Goal: Task Accomplishment & Management: Manage account settings

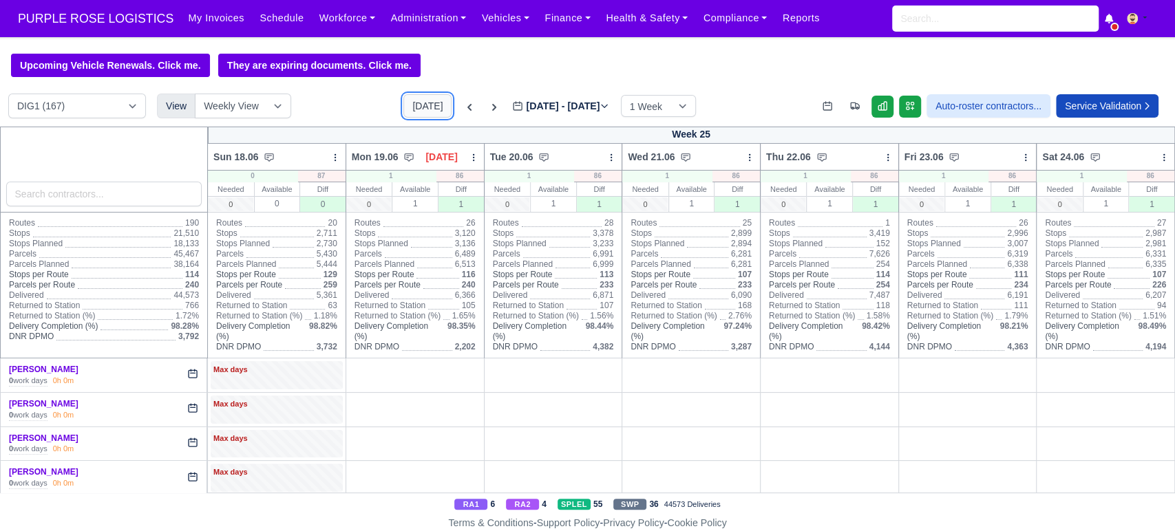
click at [417, 105] on button "[DATE]" at bounding box center [427, 105] width 48 height 23
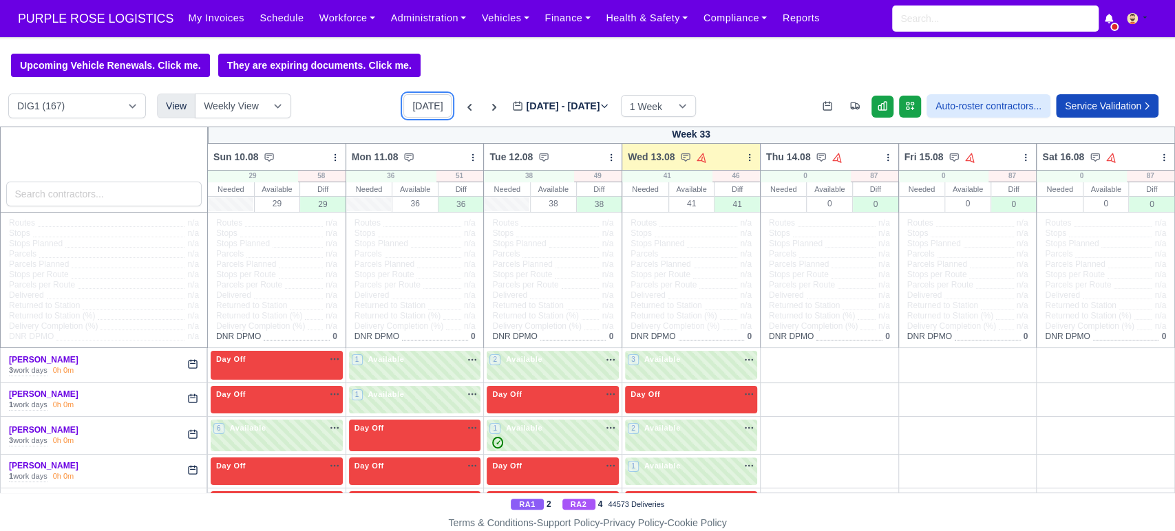
type input "[DATE]"
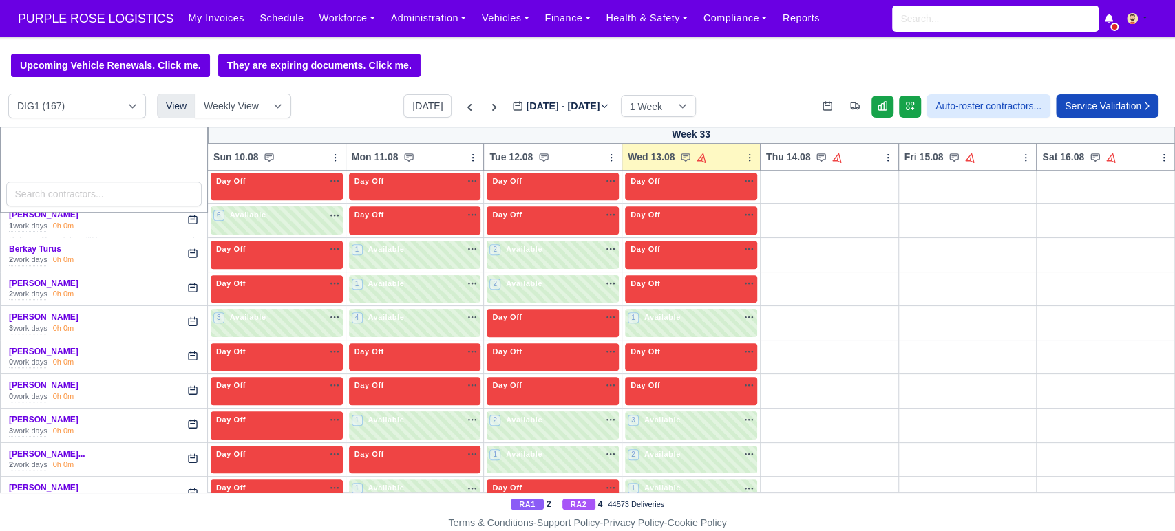
scroll to position [584, 0]
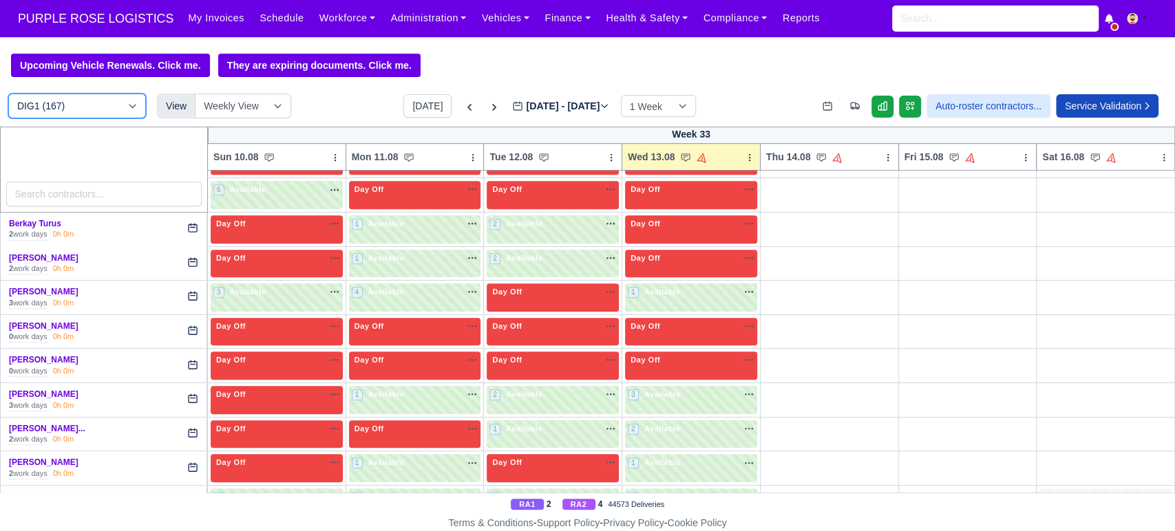
click at [100, 107] on select "DIG1 (167) DAK1 (1) GIMD (53)" at bounding box center [77, 106] width 138 height 25
select select "5"
click at [8, 95] on select "DIG1 (167) DAK1 (1) GIMD (53)" at bounding box center [77, 106] width 138 height 25
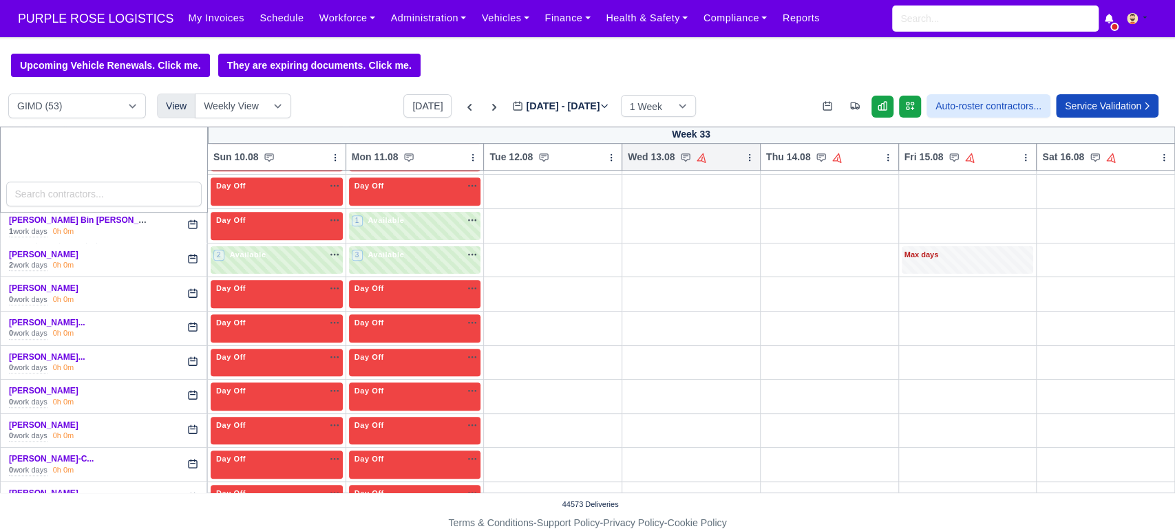
click at [749, 157] on icon at bounding box center [749, 157] width 1 height 6
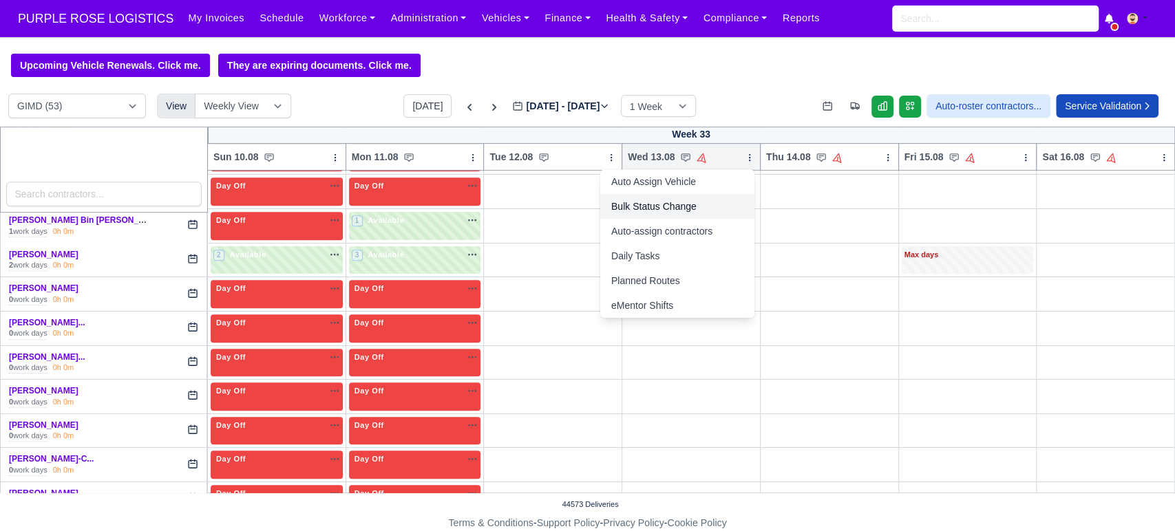
click at [654, 203] on link "Bulk Status Change" at bounding box center [677, 206] width 154 height 25
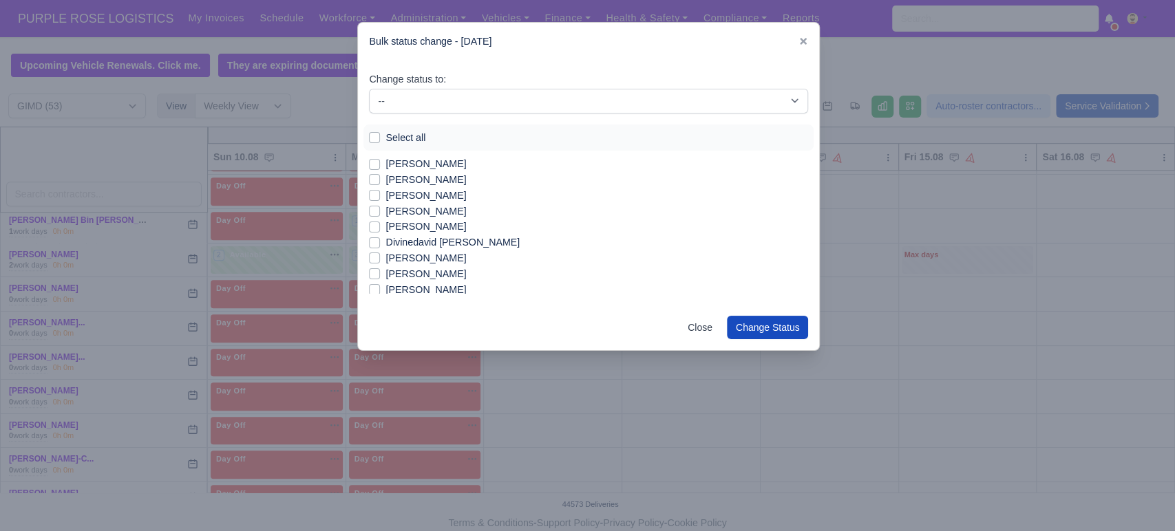
click at [405, 139] on label "Select all" at bounding box center [405, 138] width 40 height 16
click at [380, 139] on input "Select all" at bounding box center [374, 135] width 11 height 11
checkbox input "true"
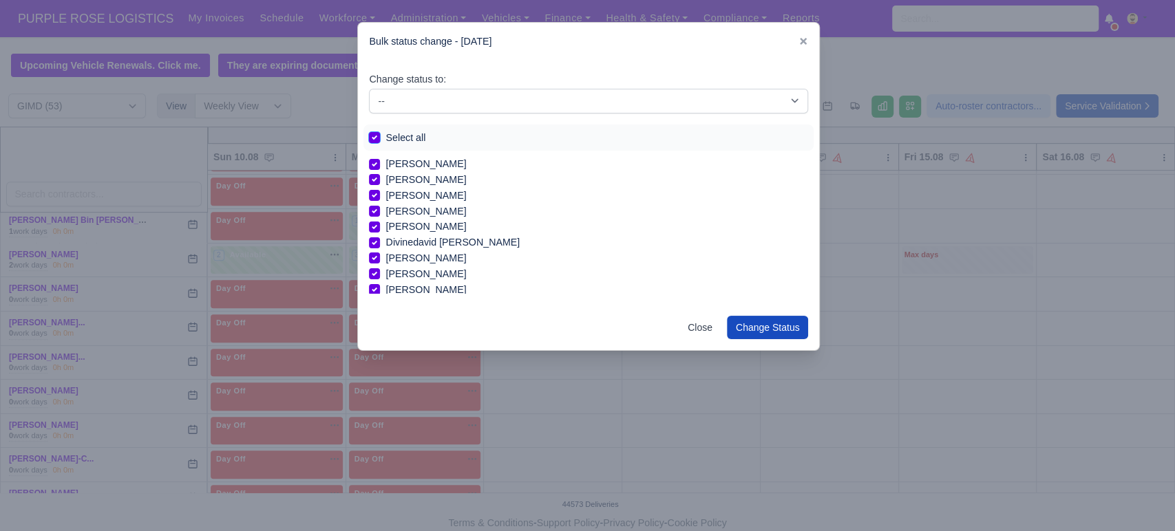
checkbox input "true"
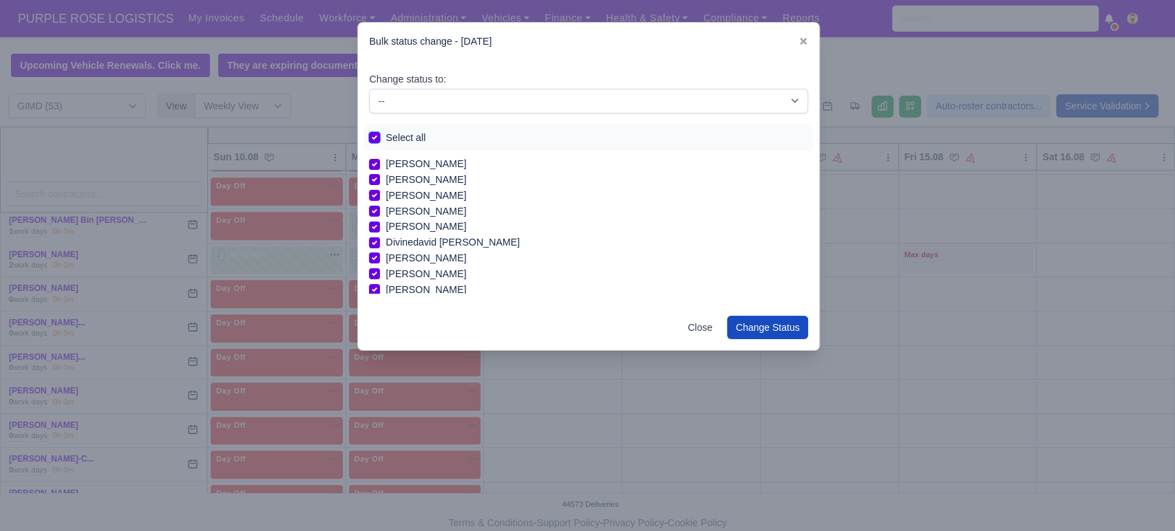
checkbox input "true"
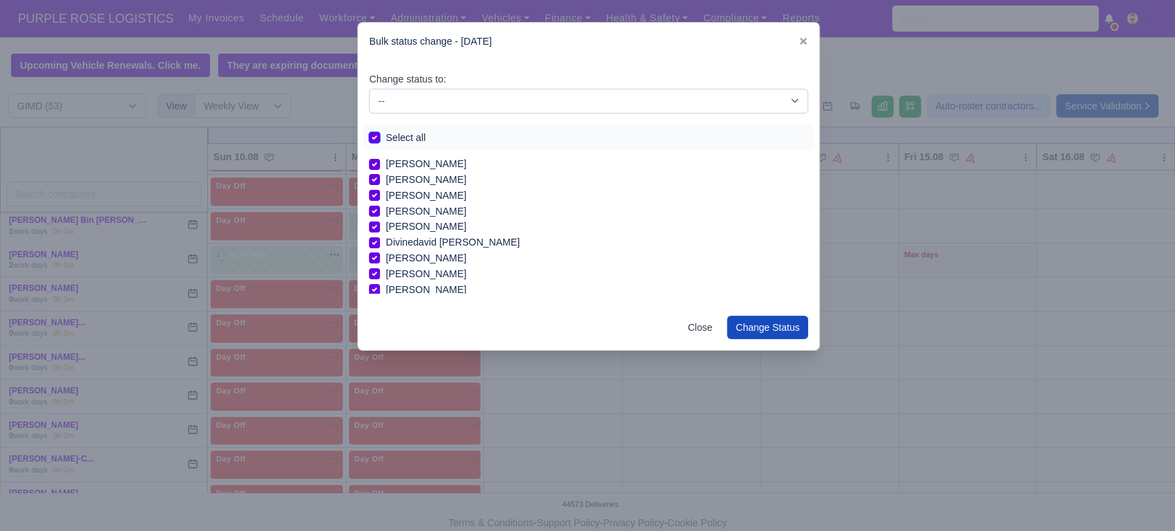
checkbox input "true"
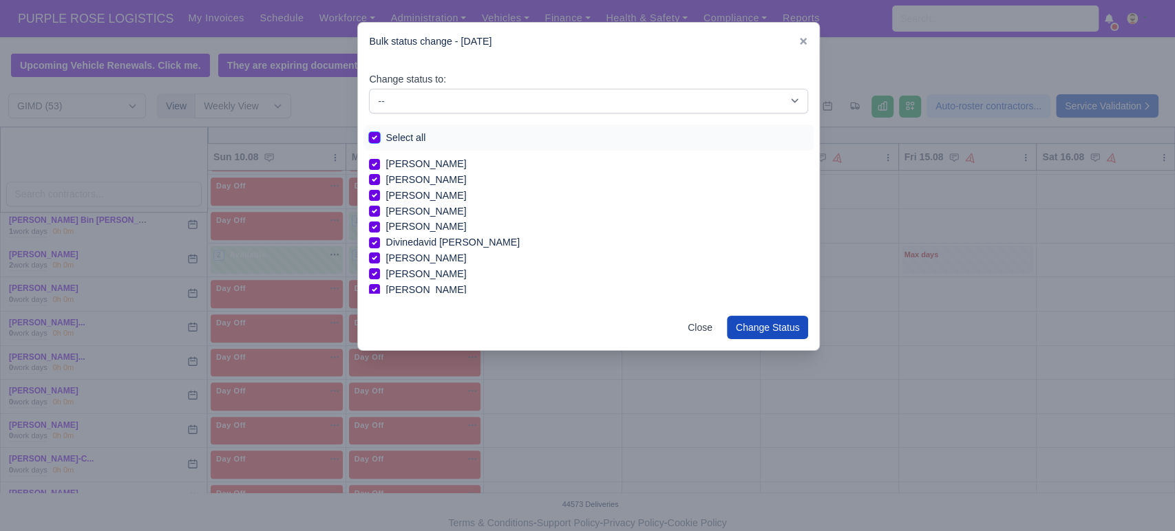
checkbox input "true"
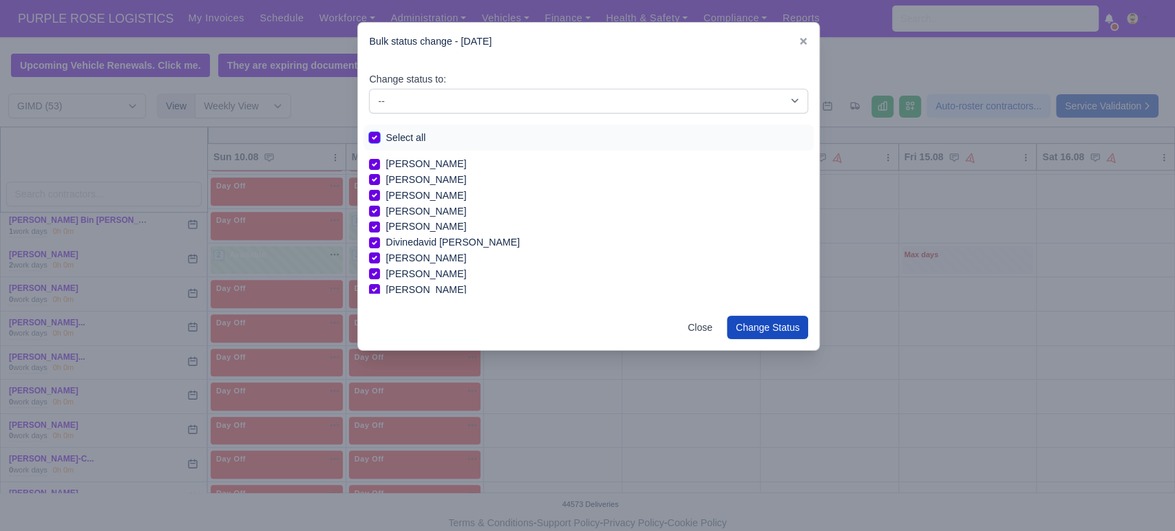
checkbox input "true"
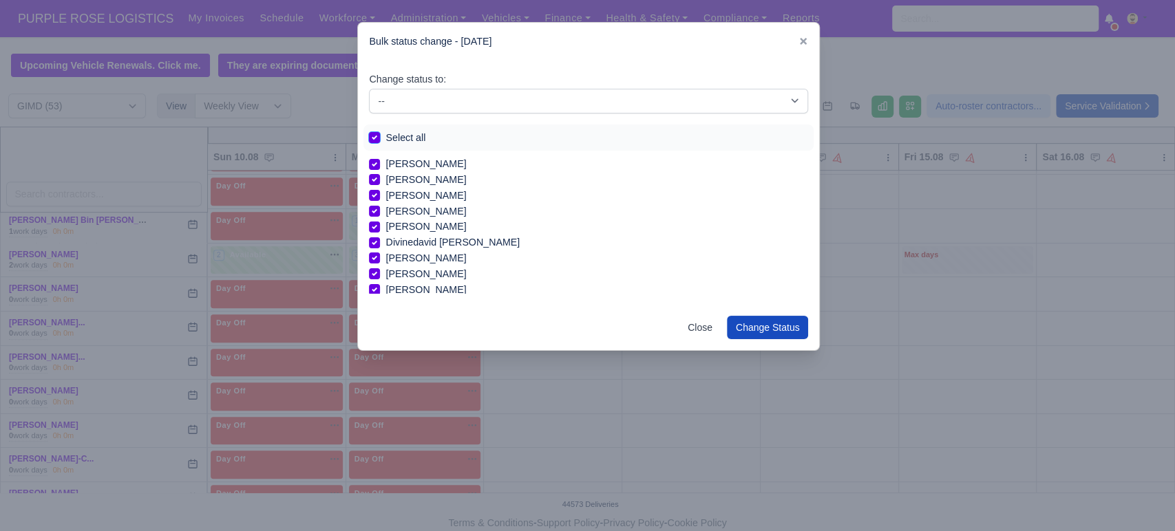
checkbox input "true"
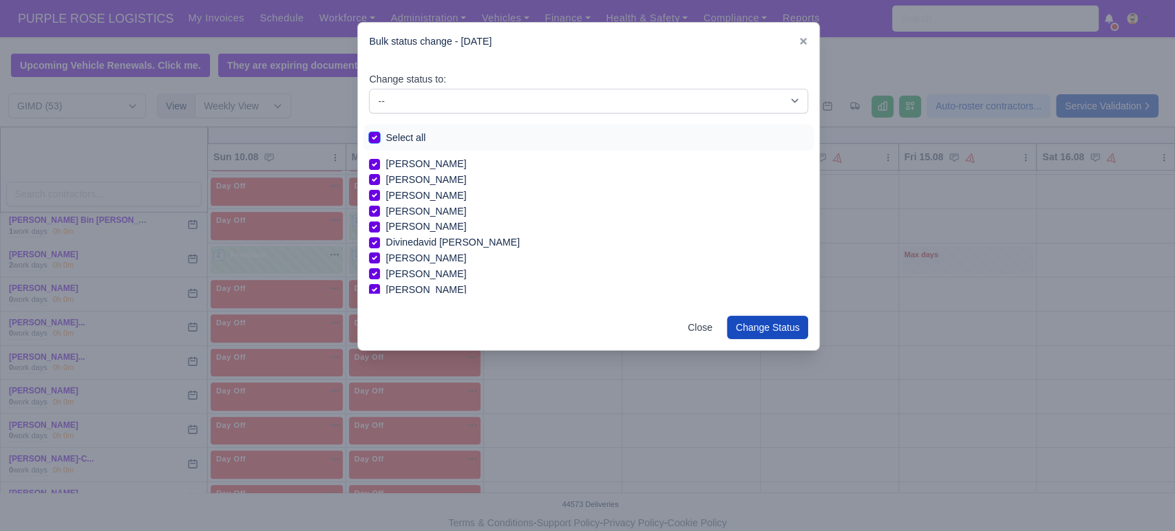
checkbox input "true"
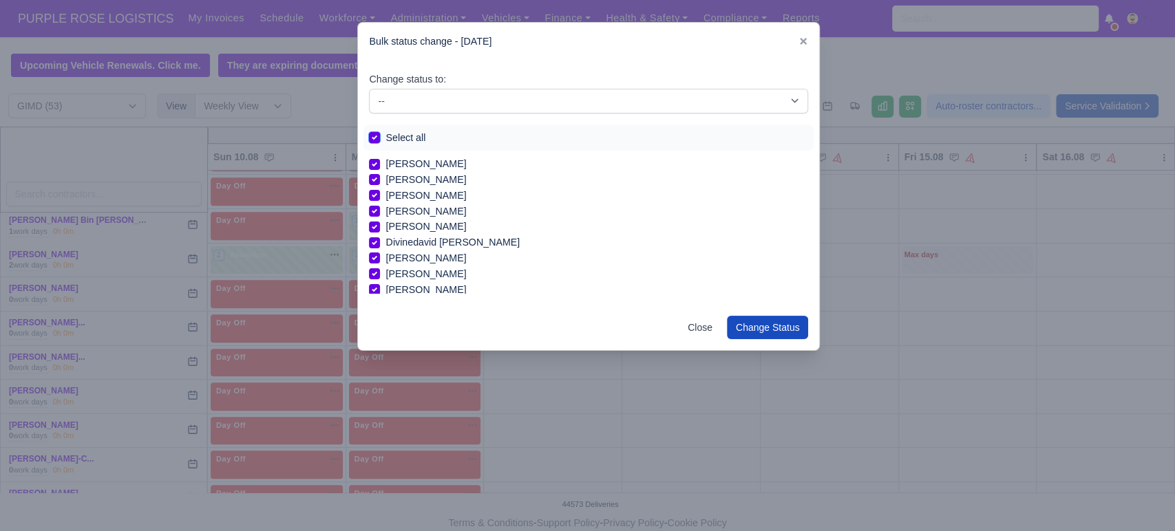
checkbox input "true"
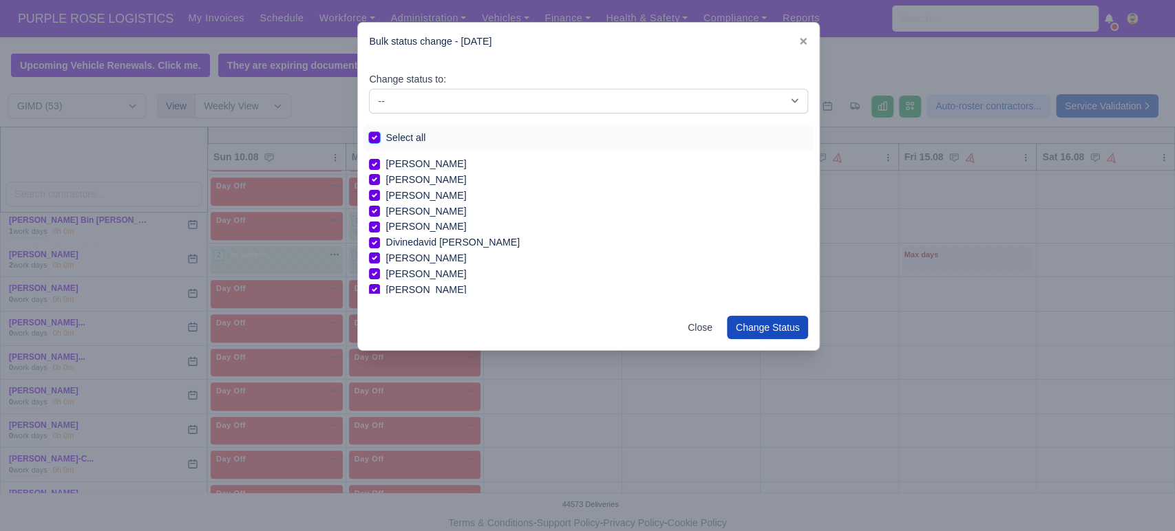
checkbox input "true"
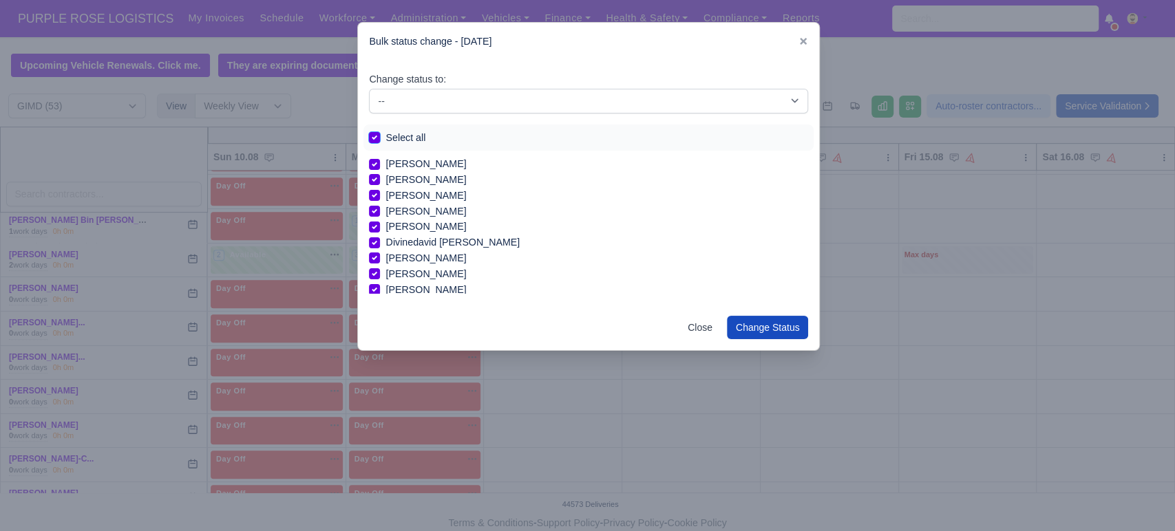
checkbox input "true"
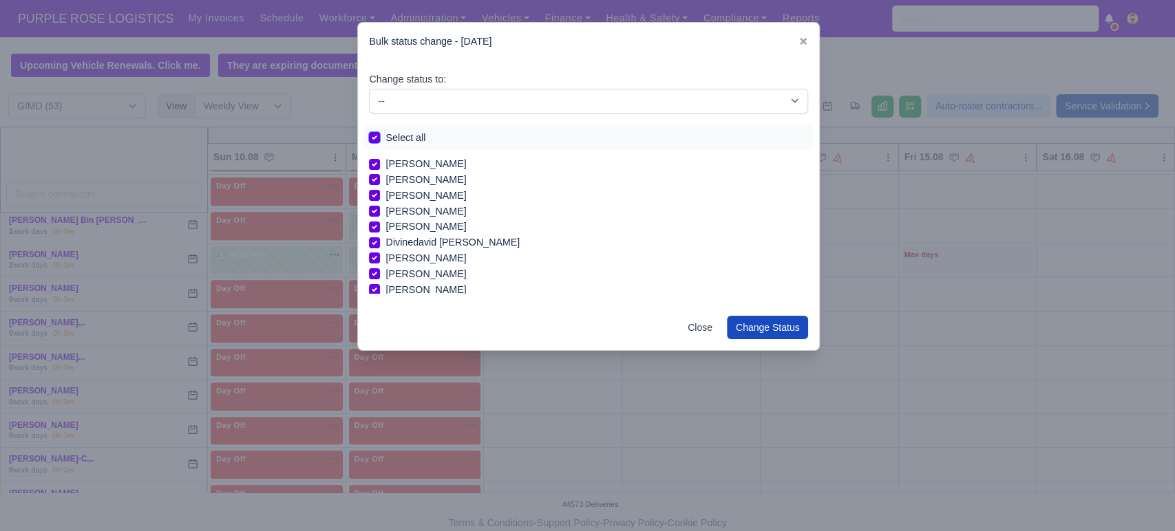
checkbox input "true"
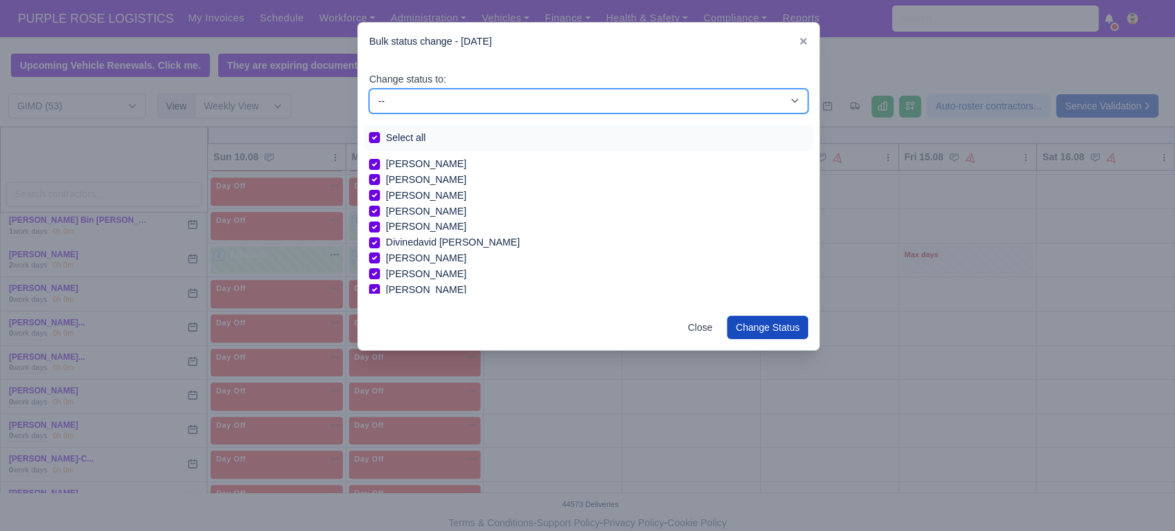
click at [485, 103] on select "-- Available Day Off Stand By Holiday In Office OSM Ridealong Nursery 1 Nursery…" at bounding box center [588, 101] width 439 height 25
select select "Day Off"
click at [369, 89] on select "-- Available Day Off Stand By Holiday In Office OSM Ridealong Nursery 1 Nursery…" at bounding box center [588, 101] width 439 height 25
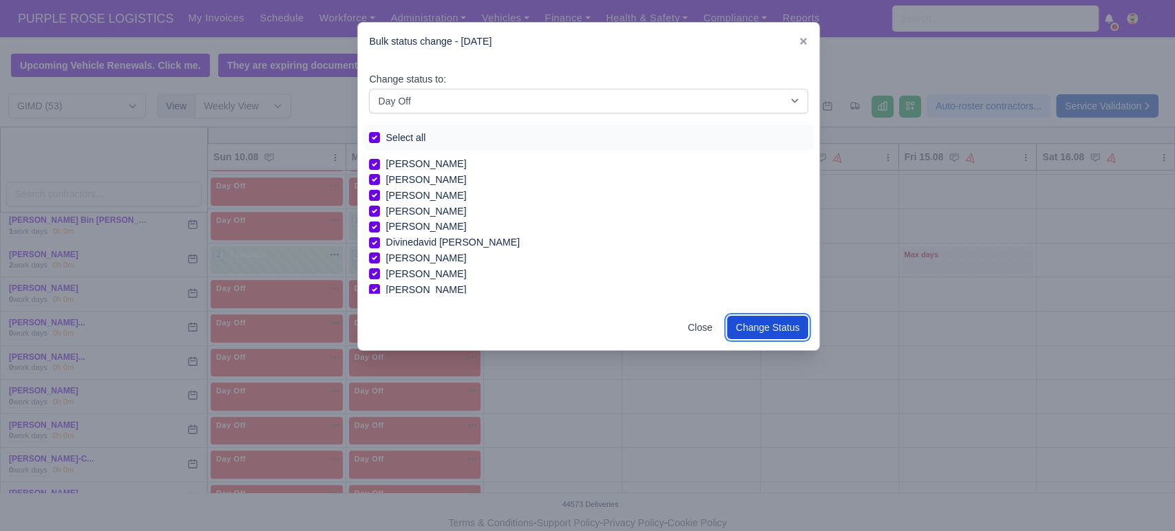
click at [790, 333] on button "Change Status" at bounding box center [768, 327] width 82 height 23
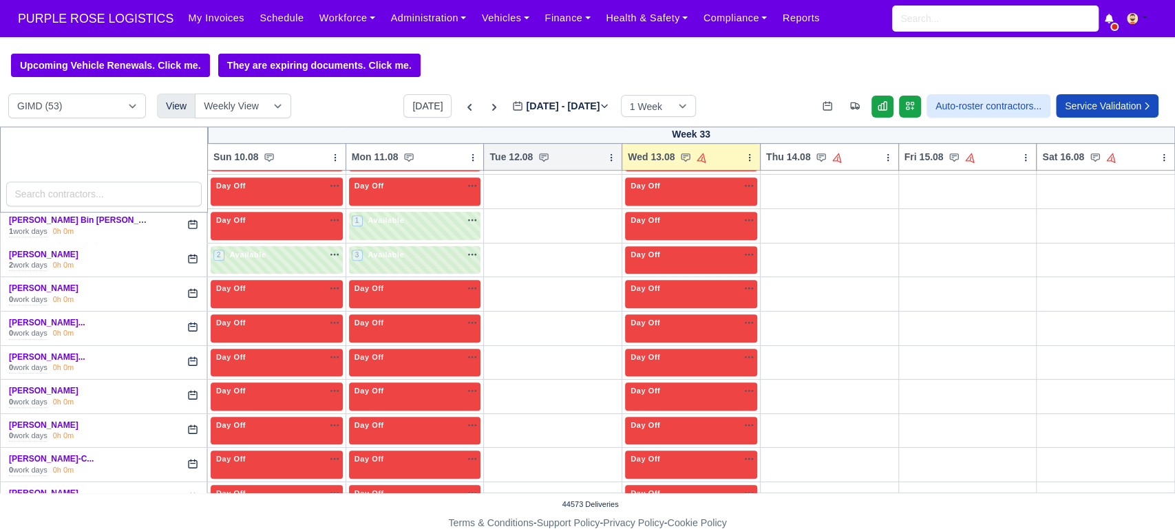
click at [606, 158] on icon at bounding box center [611, 158] width 10 height 10
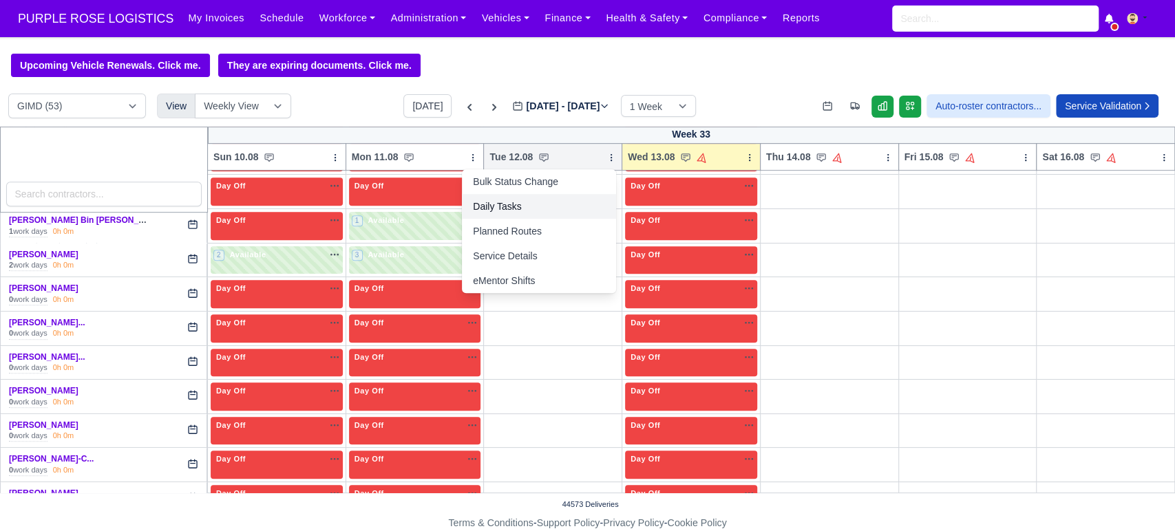
click at [502, 203] on link "Daily Tasks" at bounding box center [539, 206] width 154 height 25
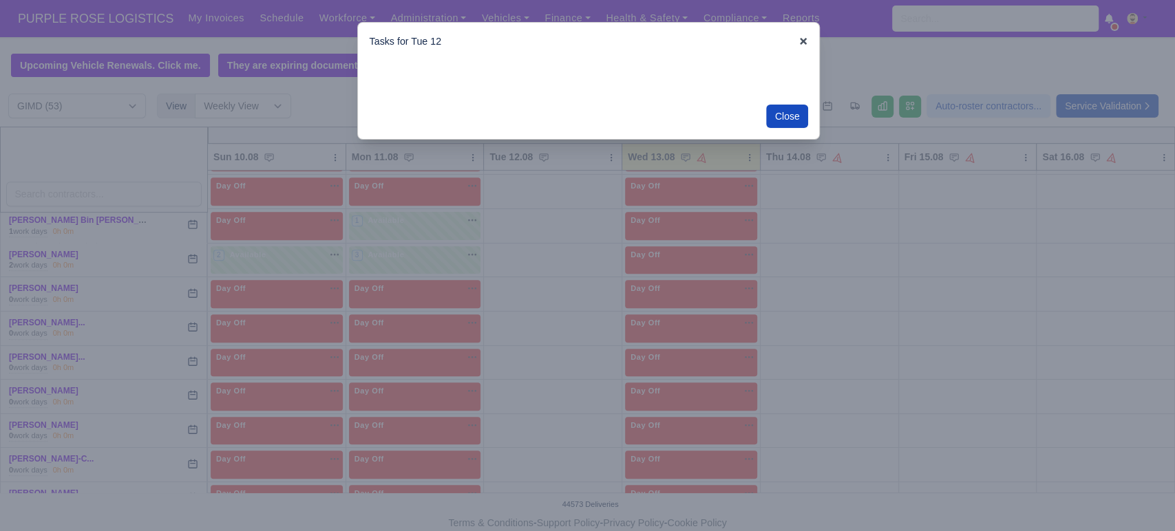
click at [802, 43] on icon at bounding box center [803, 41] width 7 height 7
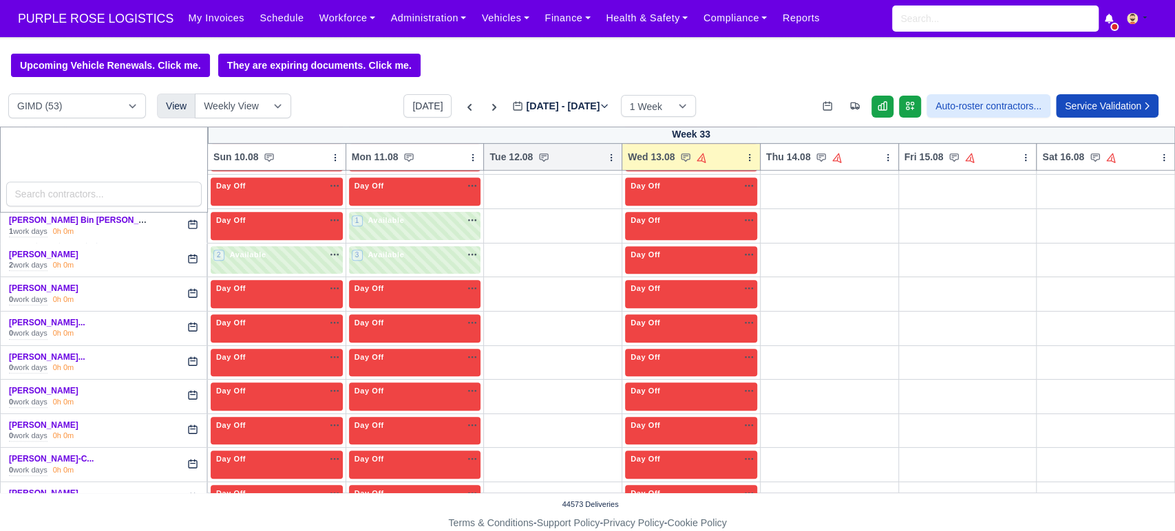
click at [606, 153] on icon at bounding box center [611, 158] width 10 height 10
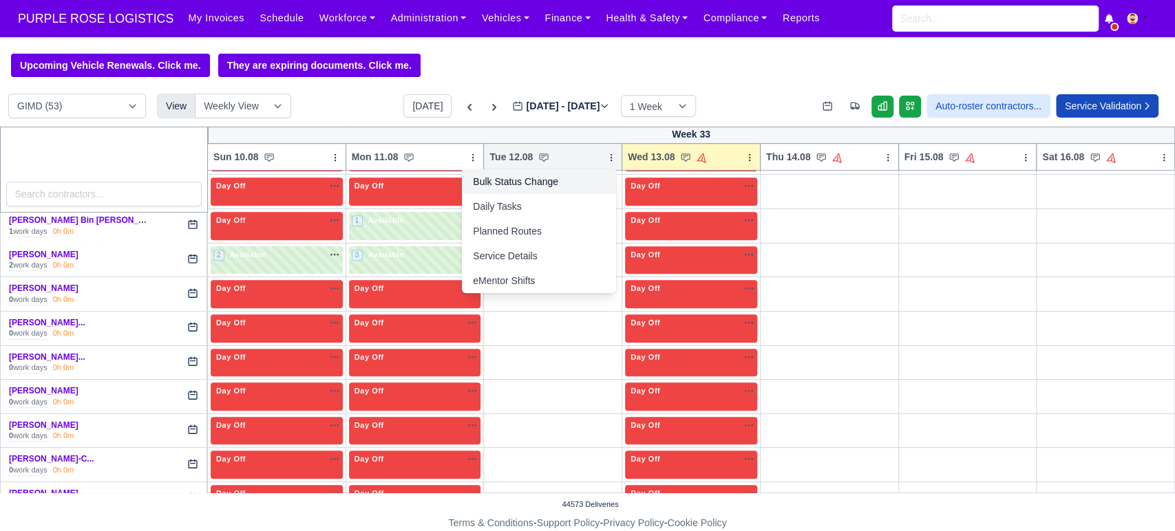
click at [482, 181] on link "Bulk Status Change" at bounding box center [539, 181] width 154 height 25
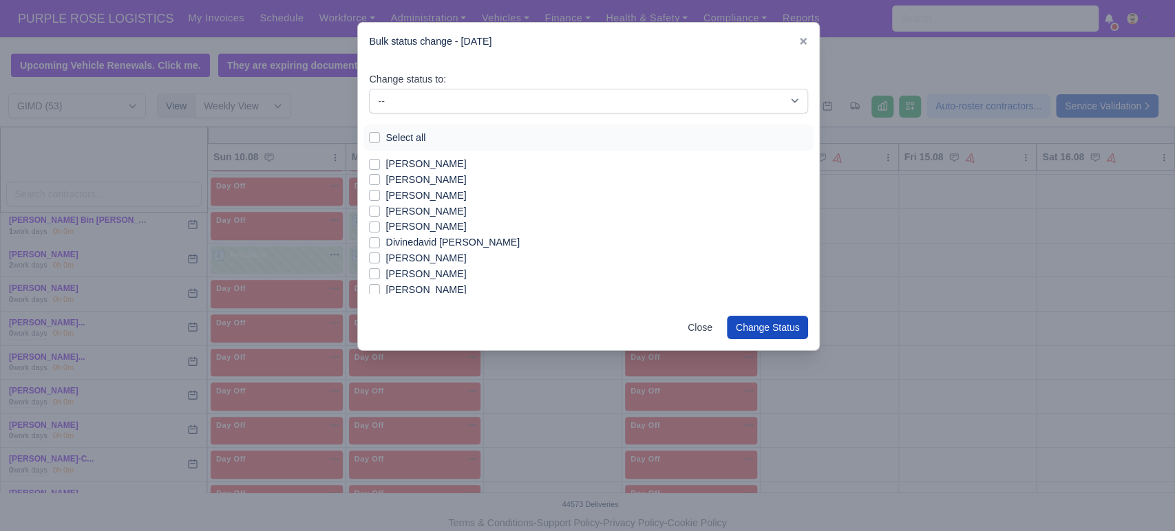
click at [394, 136] on label "Select all" at bounding box center [405, 138] width 40 height 16
click at [380, 136] on input "Select all" at bounding box center [374, 135] width 11 height 11
checkbox input "true"
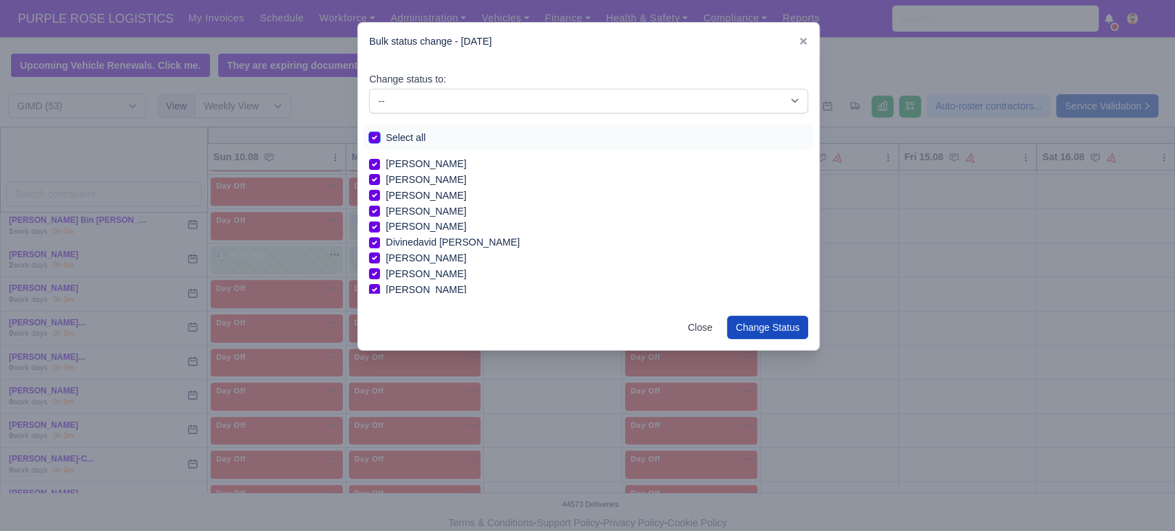
checkbox input "true"
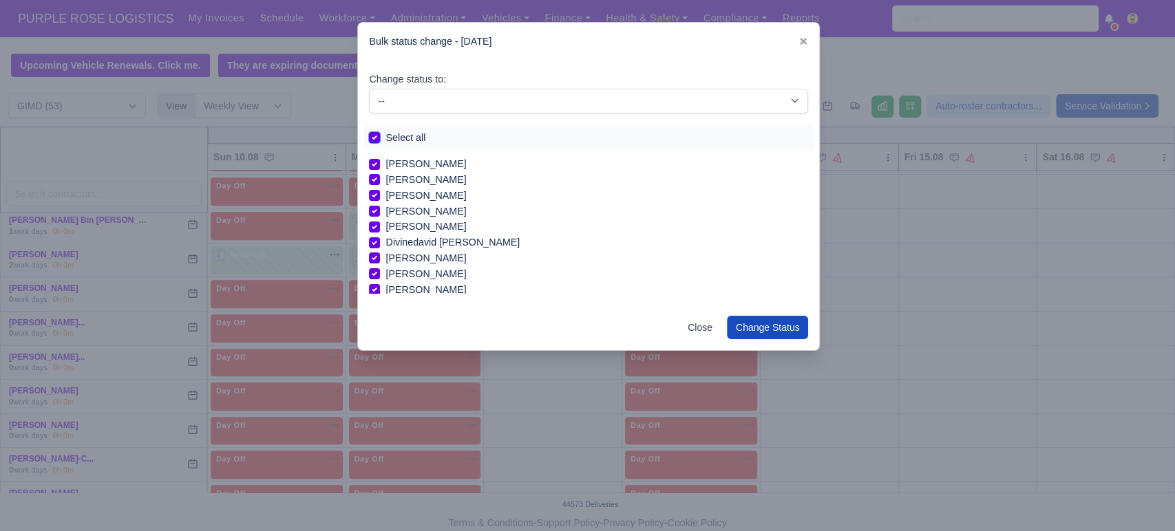
checkbox input "true"
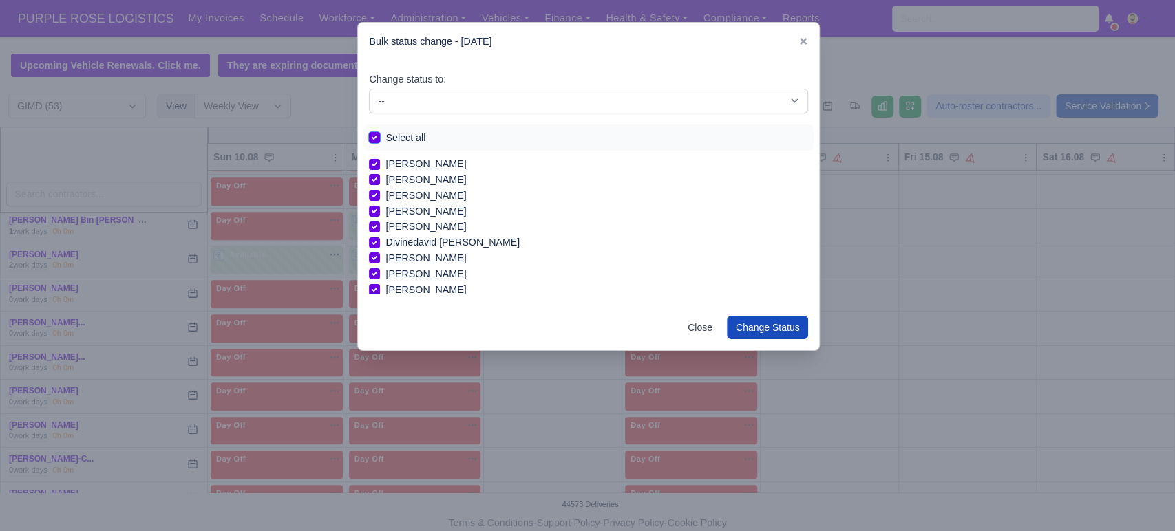
checkbox input "true"
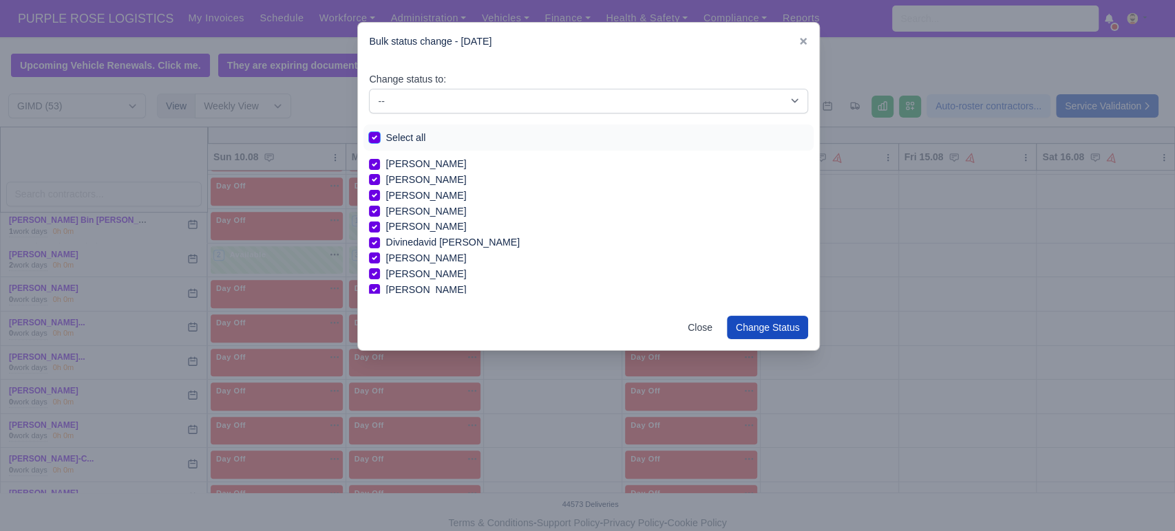
checkbox input "true"
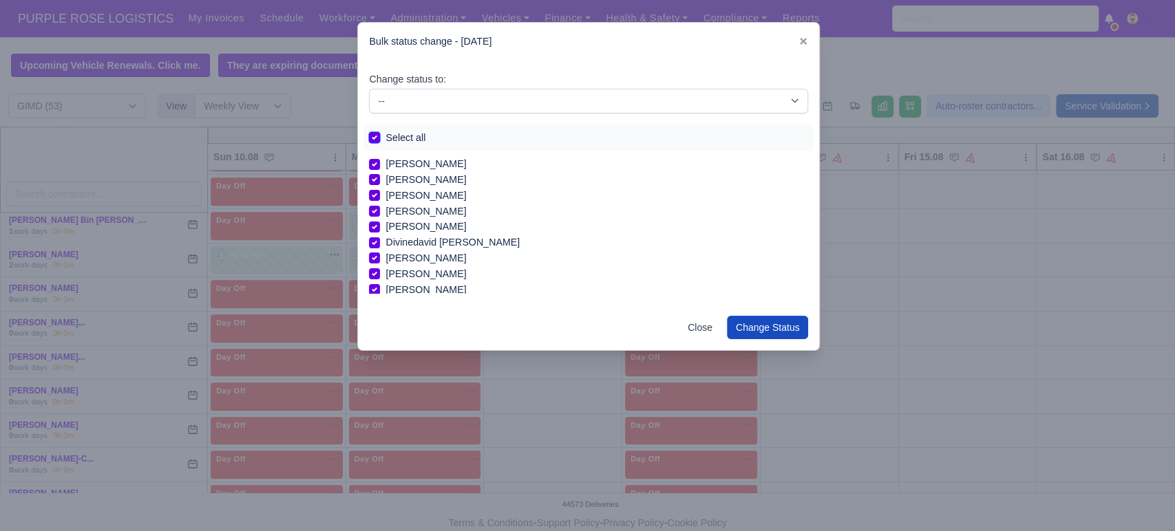
checkbox input "true"
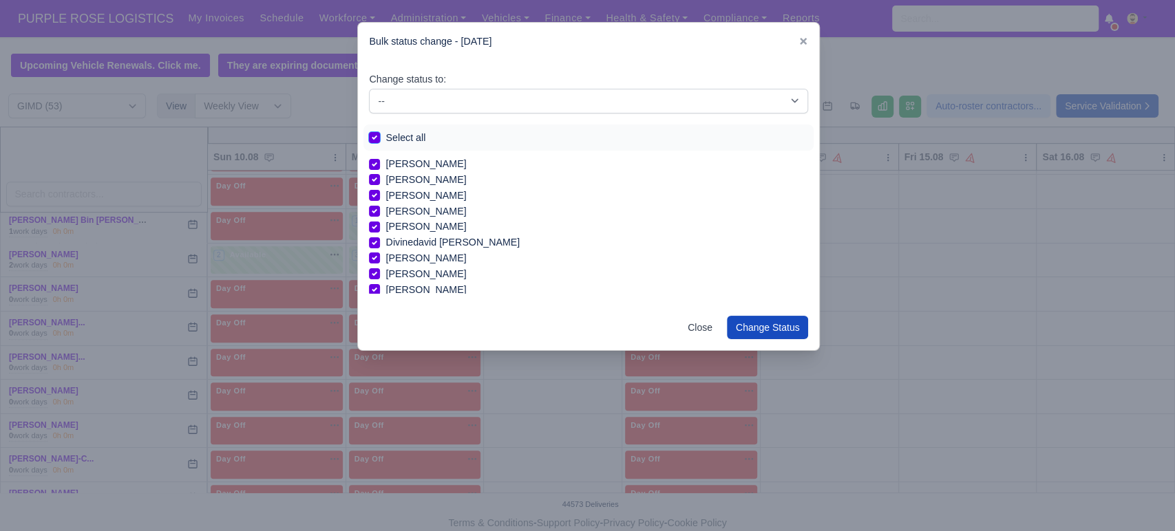
checkbox input "true"
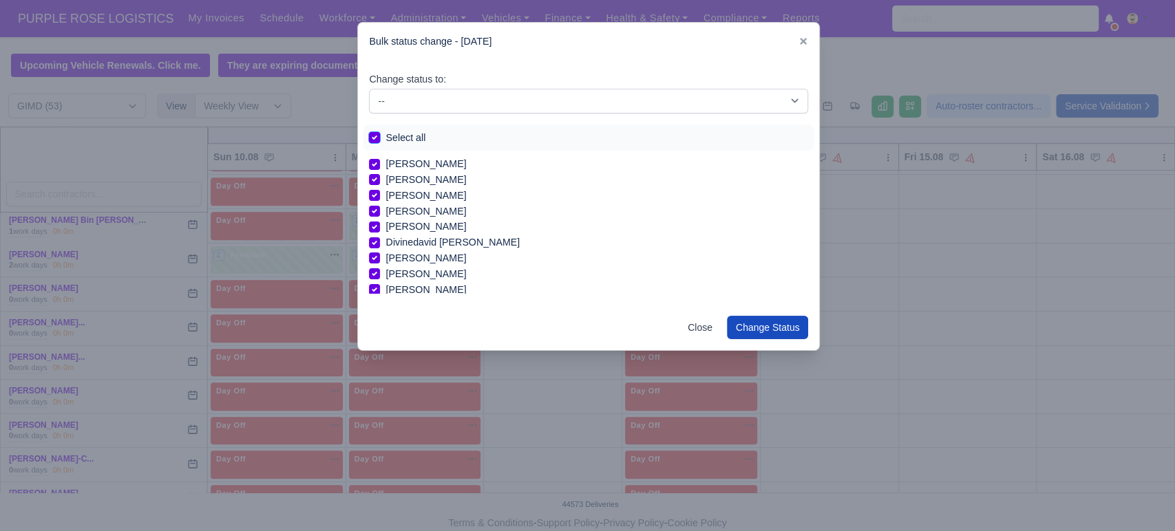
checkbox input "true"
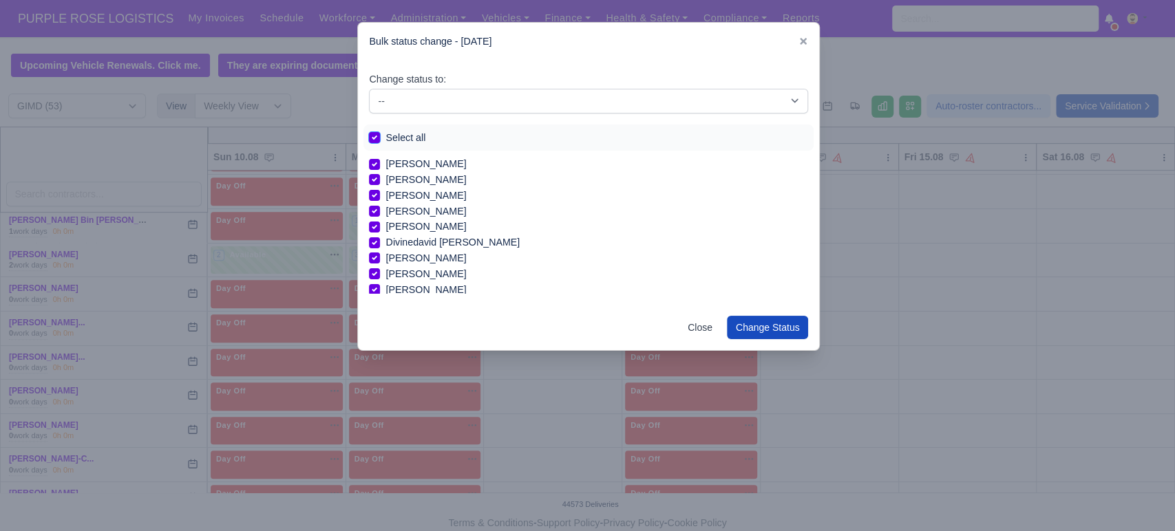
checkbox input "true"
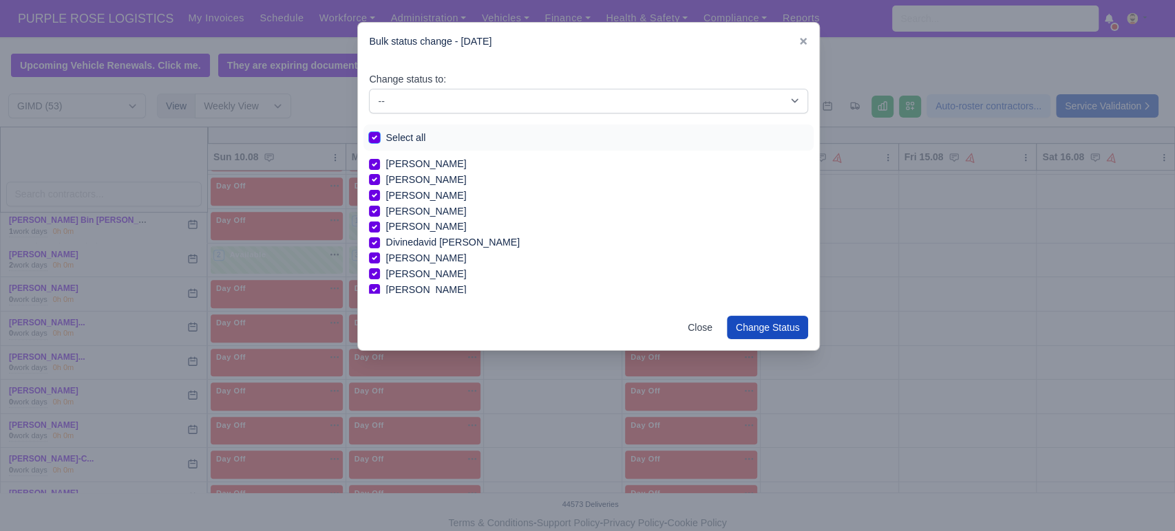
checkbox input "true"
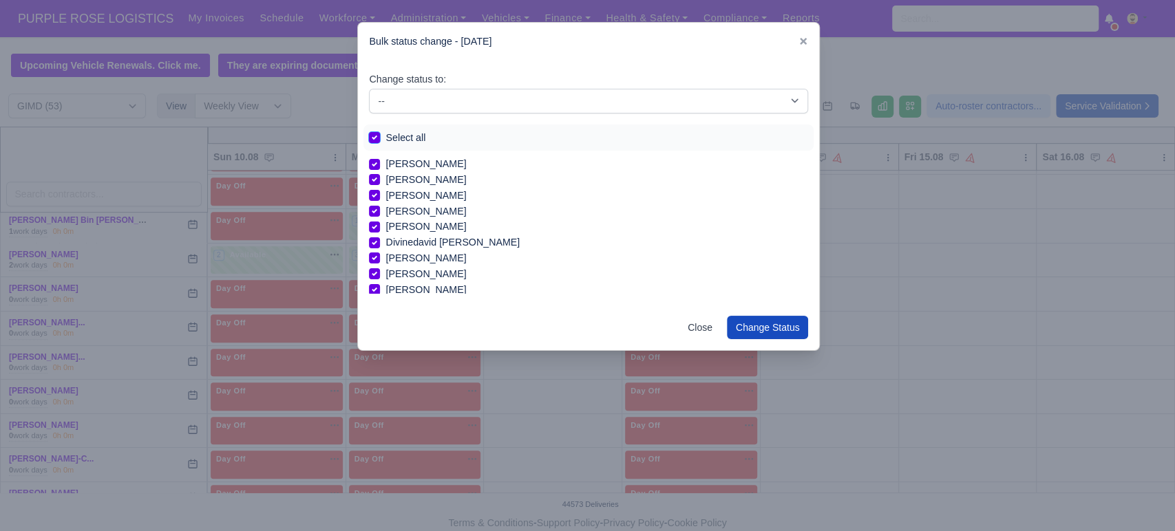
checkbox input "true"
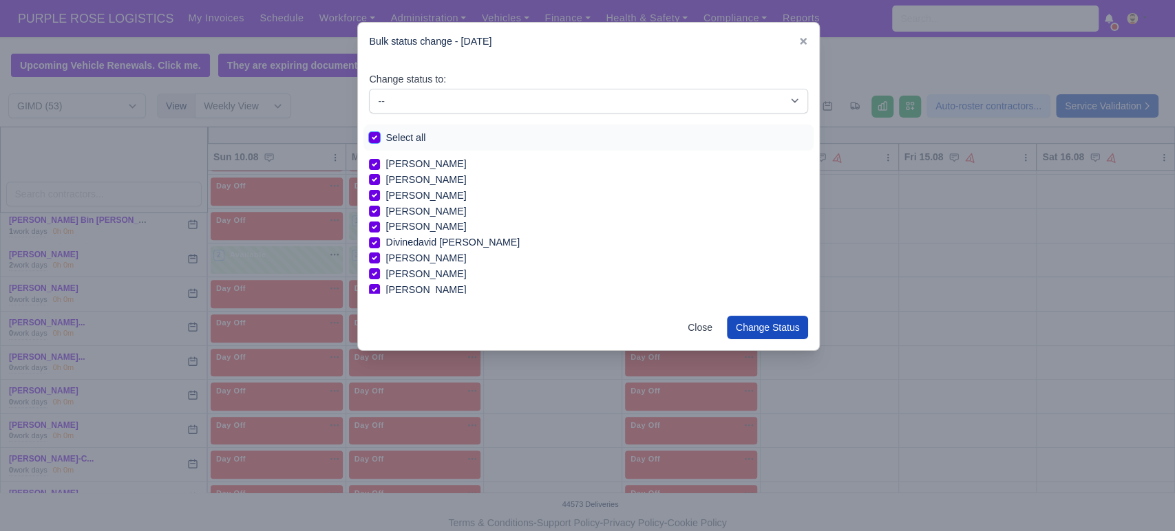
checkbox input "true"
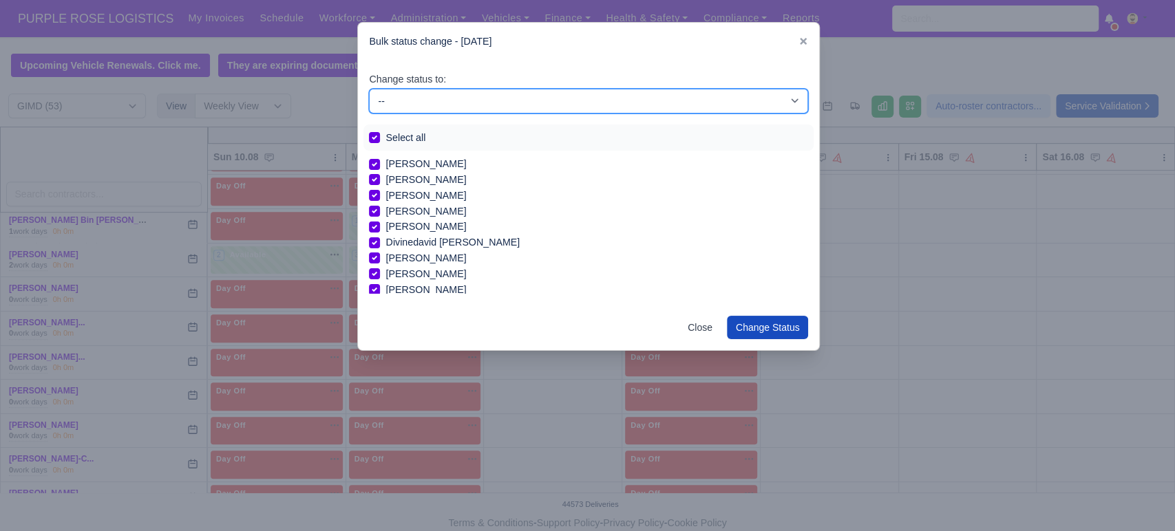
drag, startPoint x: 485, startPoint y: 99, endPoint x: 481, endPoint y: 109, distance: 10.5
click at [485, 99] on select "-- Available Day Off Stand By Holiday In Office OSM Ridealong Nursery 1 Nursery…" at bounding box center [588, 101] width 439 height 25
select select "Day Off"
click at [369, 89] on select "-- Available Day Off Stand By Holiday In Office OSM Ridealong Nursery 1 Nursery…" at bounding box center [588, 101] width 439 height 25
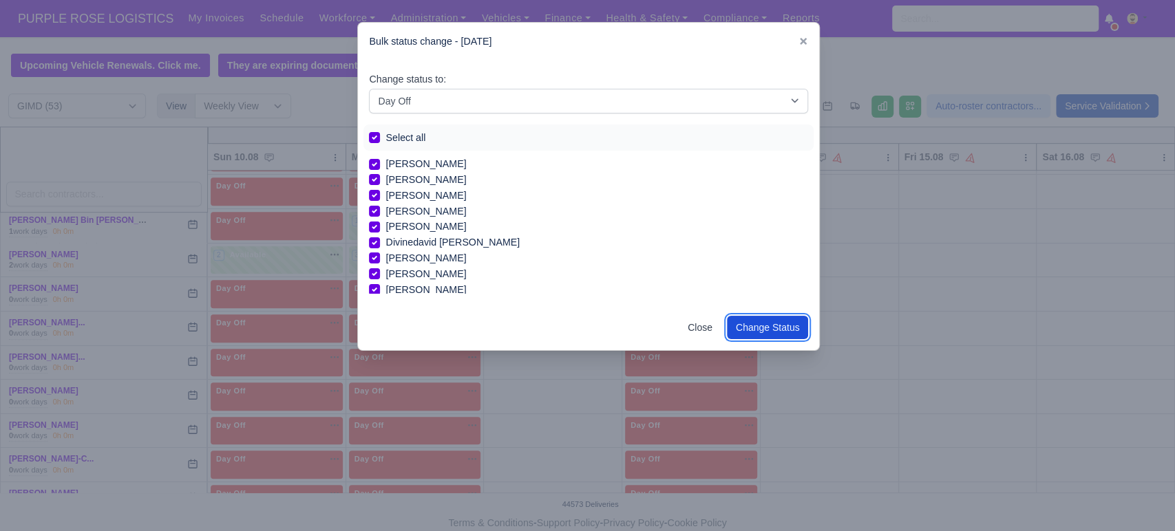
click at [782, 330] on button "Change Status" at bounding box center [768, 327] width 82 height 23
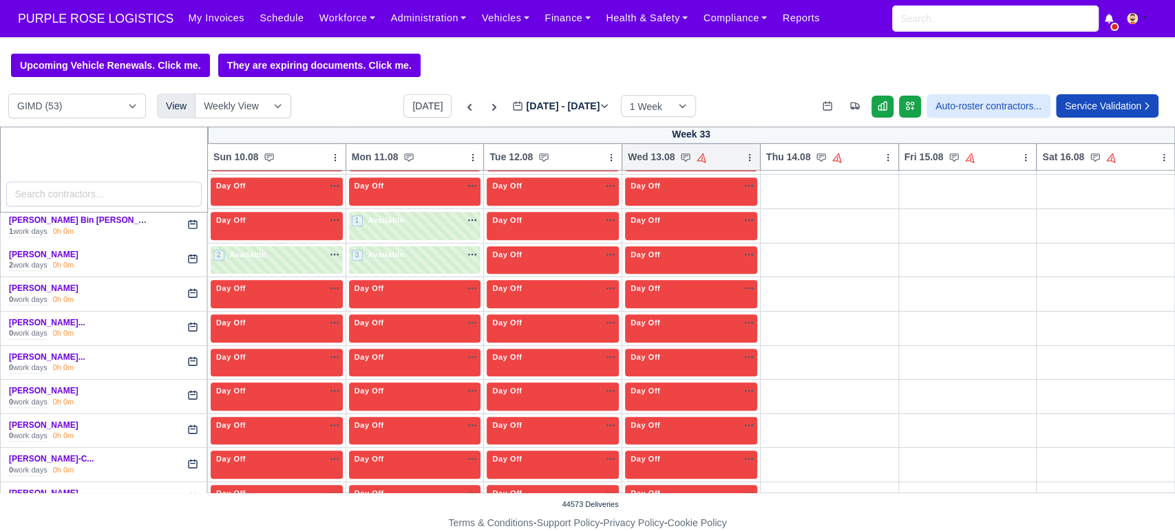
click at [745, 158] on icon at bounding box center [750, 158] width 10 height 10
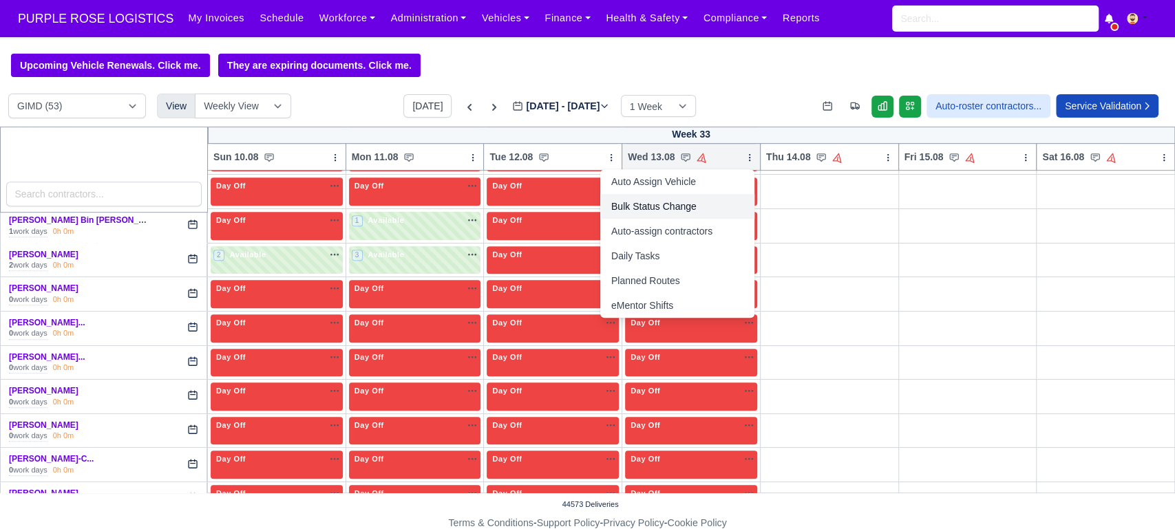
click at [639, 213] on link "Bulk Status Change" at bounding box center [677, 206] width 154 height 25
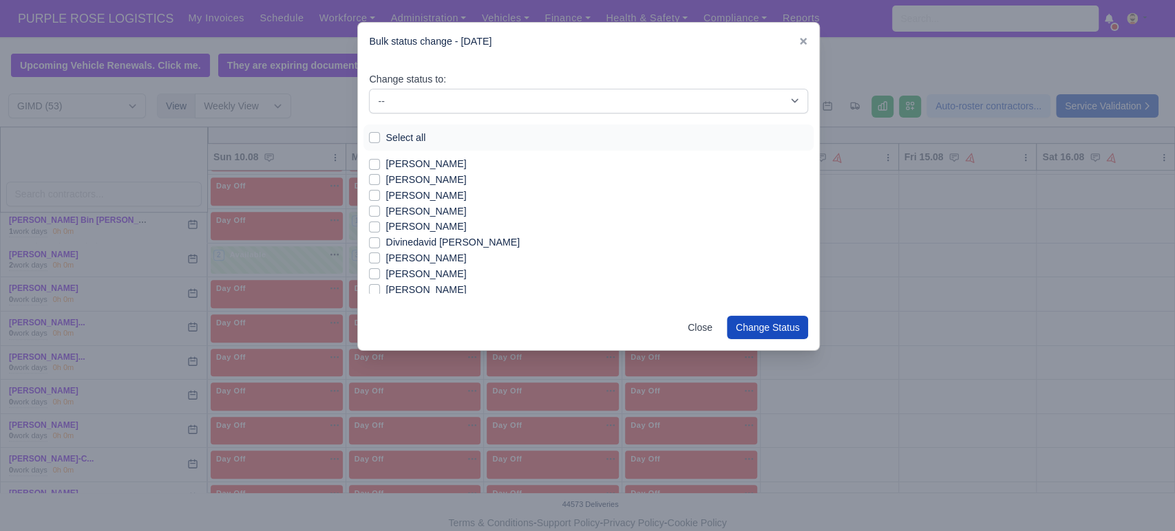
click at [397, 179] on label "[PERSON_NAME]" at bounding box center [425, 180] width 81 height 16
click at [380, 179] on input "[PERSON_NAME]" at bounding box center [374, 177] width 11 height 11
checkbox input "true"
click at [431, 214] on label "[PERSON_NAME]" at bounding box center [425, 212] width 81 height 16
click at [380, 214] on input "[PERSON_NAME]" at bounding box center [374, 209] width 11 height 11
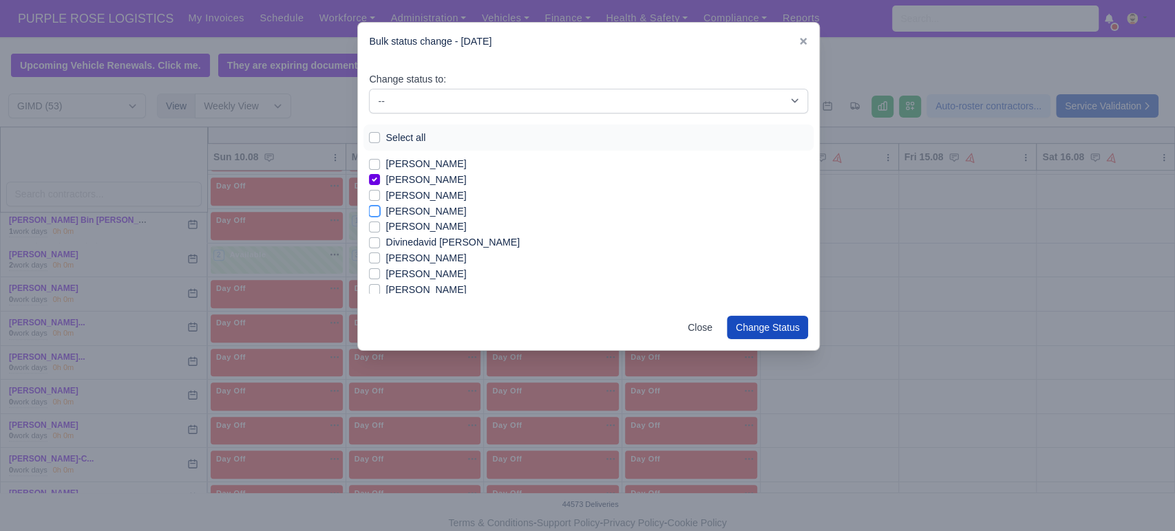
checkbox input "true"
click at [438, 209] on label "[PERSON_NAME]" at bounding box center [425, 214] width 81 height 16
click at [380, 209] on input "[PERSON_NAME]" at bounding box center [374, 211] width 11 height 11
checkbox input "true"
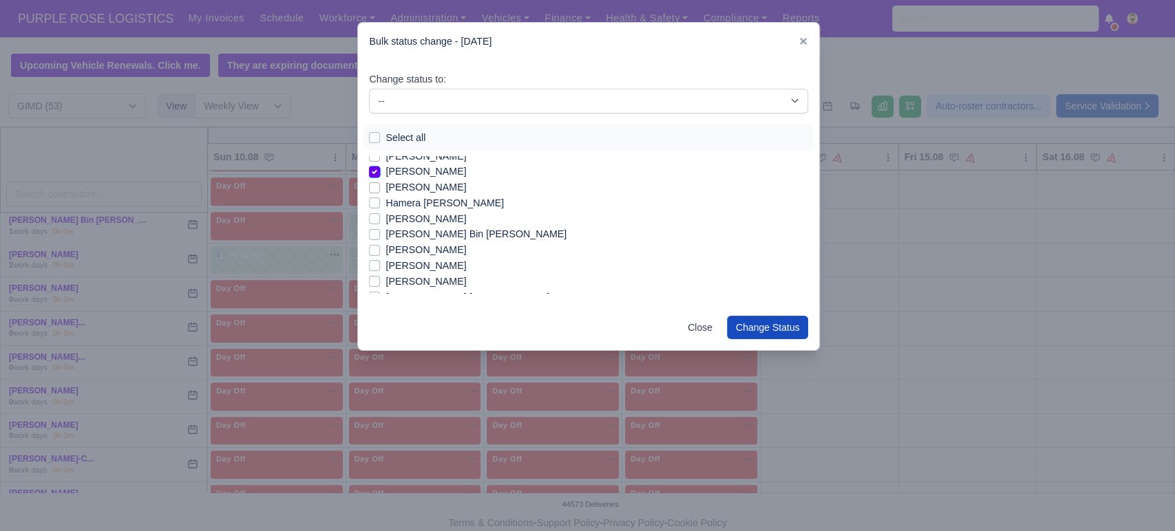
scroll to position [145, 0]
click at [427, 224] on label "[PERSON_NAME] Bin [PERSON_NAME]" at bounding box center [475, 223] width 181 height 16
click at [380, 224] on input "[PERSON_NAME] Bin [PERSON_NAME]" at bounding box center [374, 220] width 11 height 11
checkbox input "true"
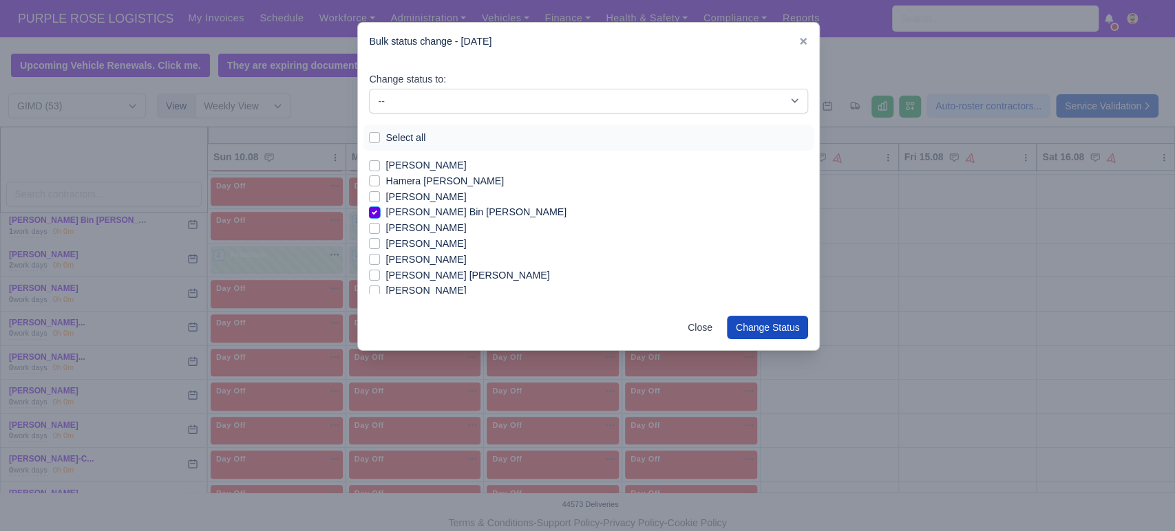
scroll to position [162, 0]
click at [427, 224] on label "[PERSON_NAME]" at bounding box center [425, 222] width 81 height 16
click at [380, 224] on input "[PERSON_NAME]" at bounding box center [374, 219] width 11 height 11
checkbox input "true"
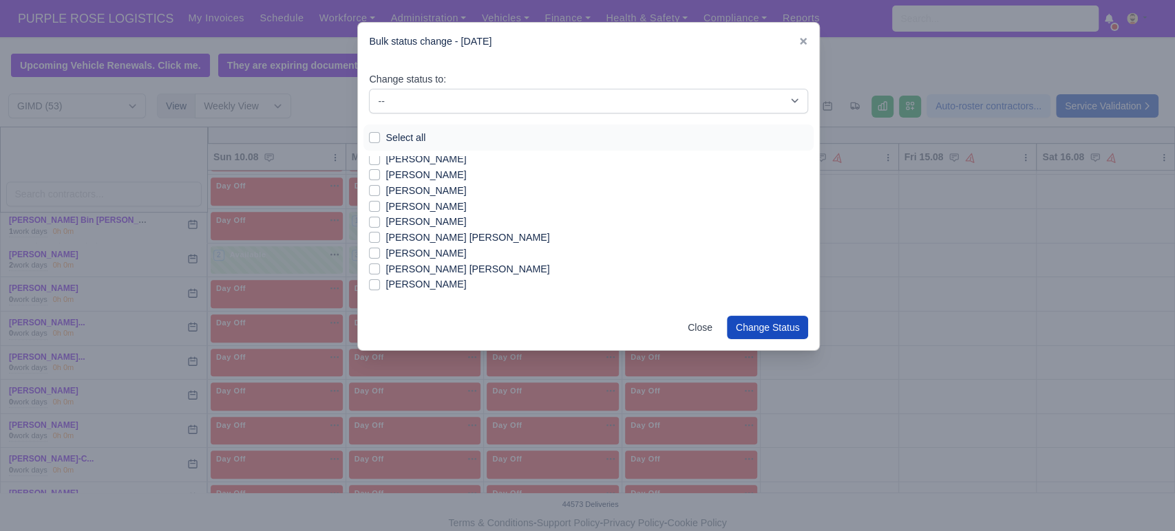
scroll to position [304, 0]
click at [466, 224] on label "[PERSON_NAME]" at bounding box center [425, 221] width 81 height 16
click at [380, 224] on input "[PERSON_NAME]" at bounding box center [374, 218] width 11 height 11
checkbox input "true"
click at [468, 235] on label "[PERSON_NAME] [PERSON_NAME]" at bounding box center [467, 236] width 164 height 16
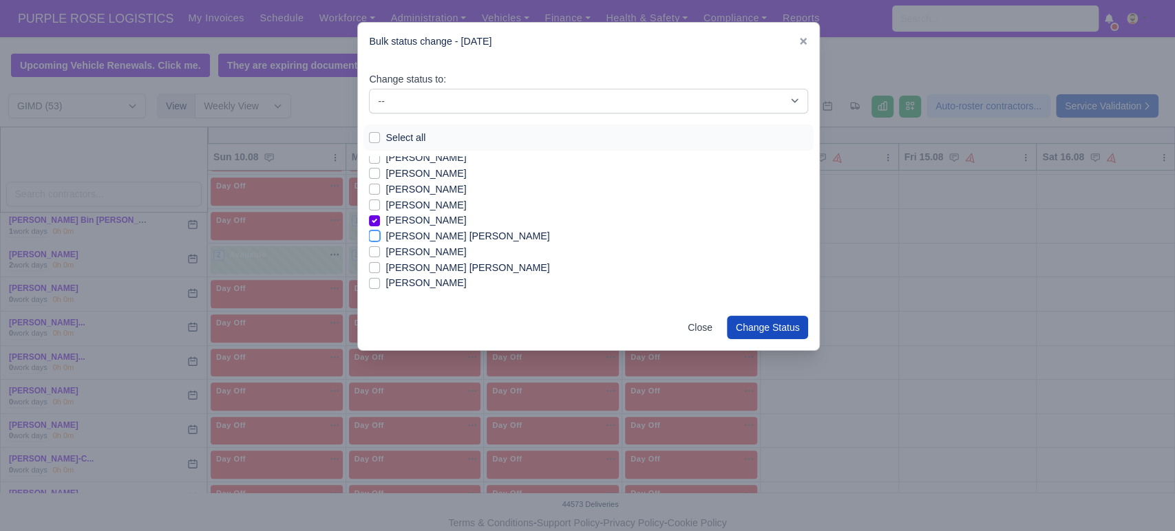
click at [380, 235] on input "[PERSON_NAME] [PERSON_NAME]" at bounding box center [374, 233] width 11 height 11
checkbox input "true"
click at [451, 226] on label "[PERSON_NAME]" at bounding box center [425, 229] width 81 height 16
click at [380, 226] on input "[PERSON_NAME]" at bounding box center [374, 226] width 11 height 11
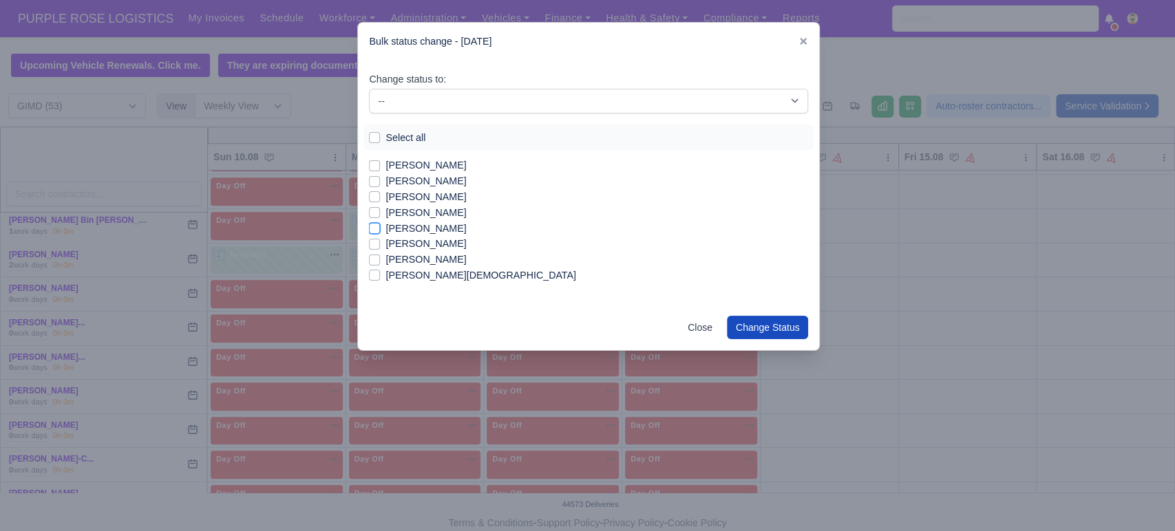
checkbox input "true"
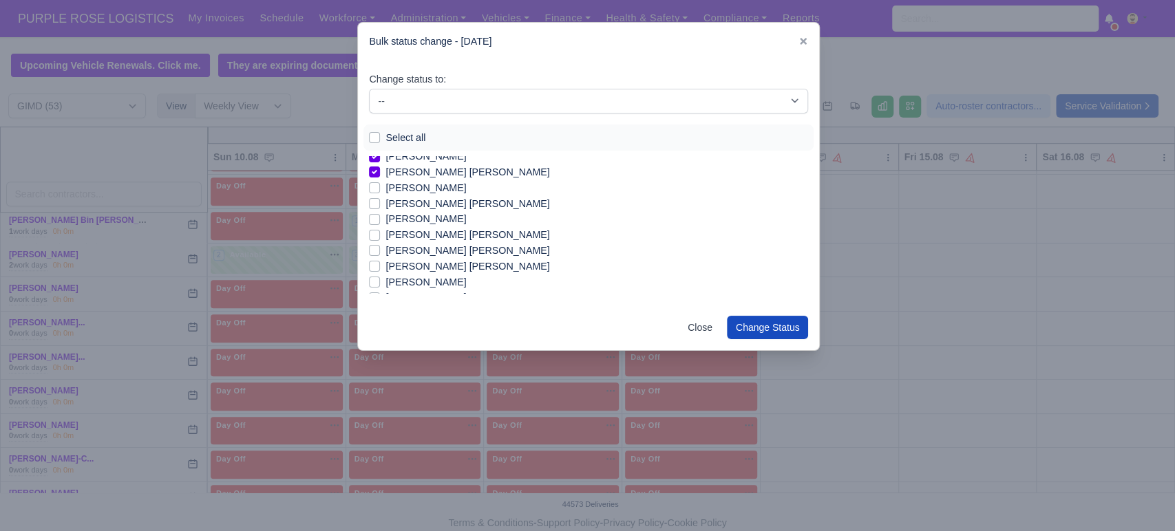
scroll to position [366, 0]
click at [492, 257] on label "[PERSON_NAME] [PERSON_NAME]" at bounding box center [467, 253] width 164 height 16
click at [380, 256] on input "[PERSON_NAME] [PERSON_NAME]" at bounding box center [374, 250] width 11 height 11
checkbox input "true"
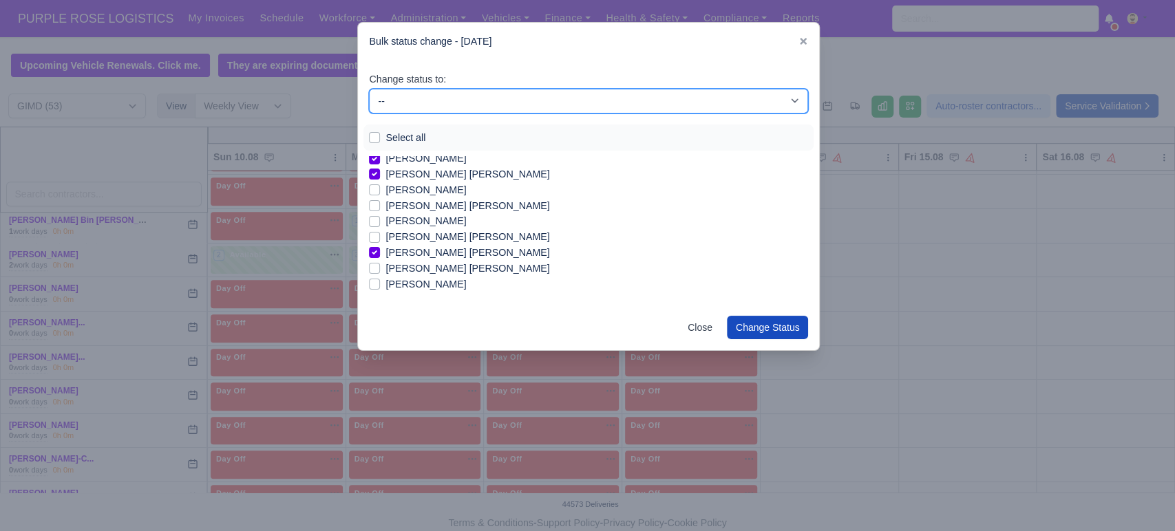
click at [525, 109] on select "-- Available Day Off Stand By Holiday In Office OSM Ridealong Nursery 1 Nursery…" at bounding box center [588, 101] width 439 height 25
select select "Available"
click at [369, 89] on select "-- Available Day Off Stand By Holiday In Office OSM Ridealong Nursery 1 Nursery…" at bounding box center [588, 101] width 439 height 25
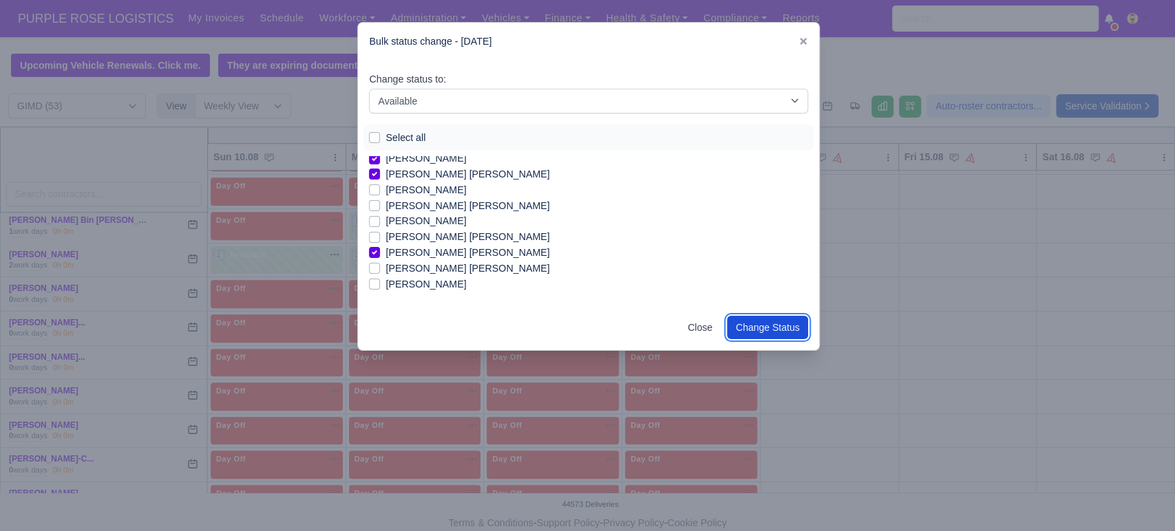
click at [785, 329] on button "Change Status" at bounding box center [768, 327] width 82 height 23
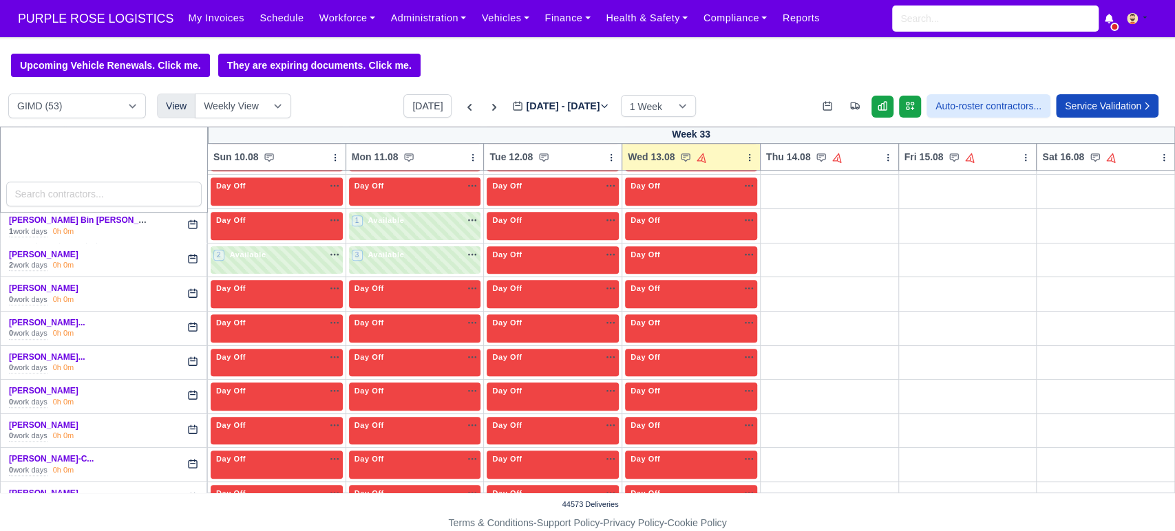
click at [785, 329] on div "+" at bounding box center [829, 328] width 127 height 23
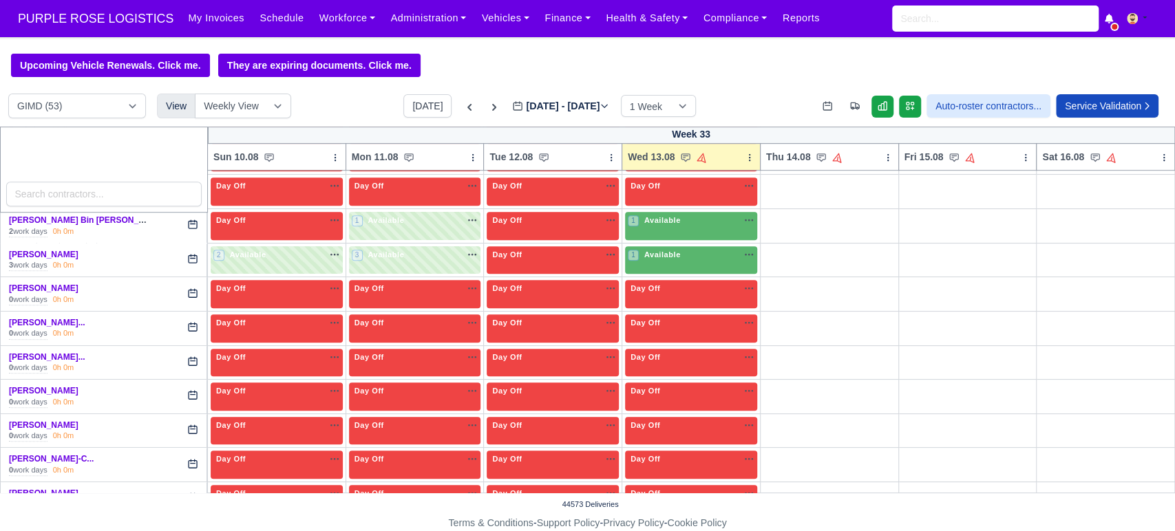
select select "Unasigned"
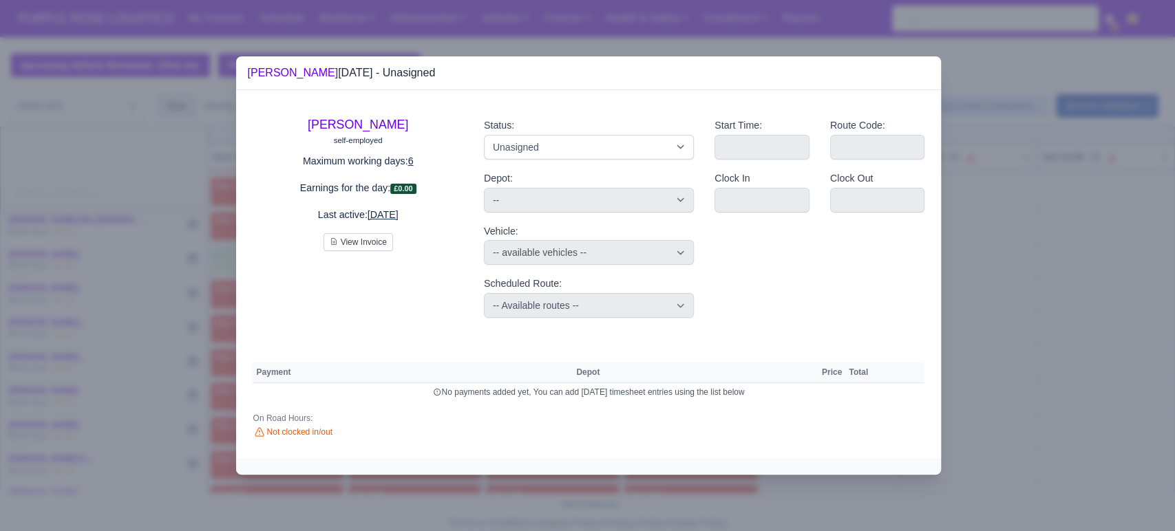
click at [980, 328] on div at bounding box center [587, 265] width 1175 height 531
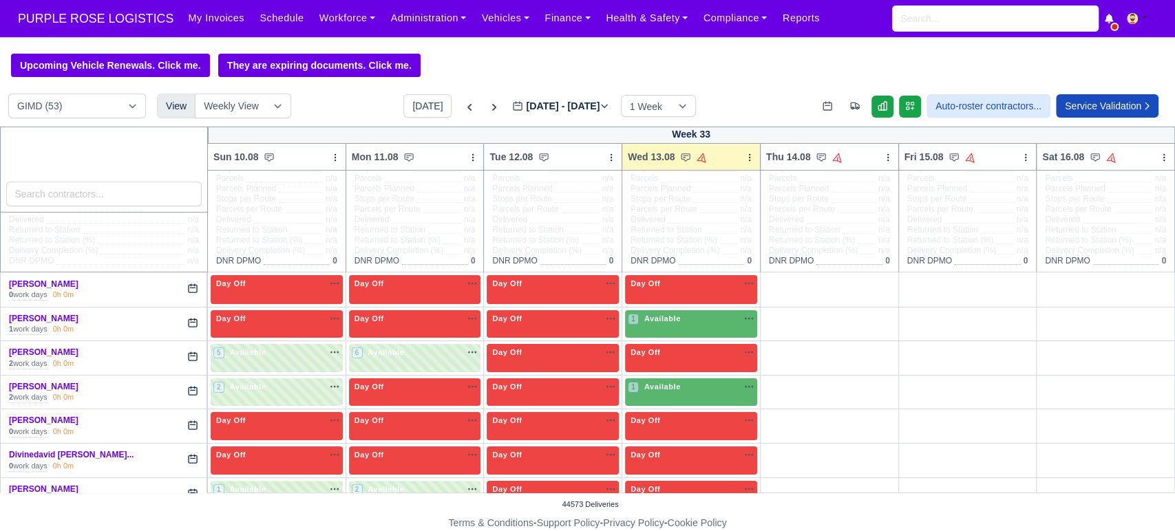
scroll to position [0, 0]
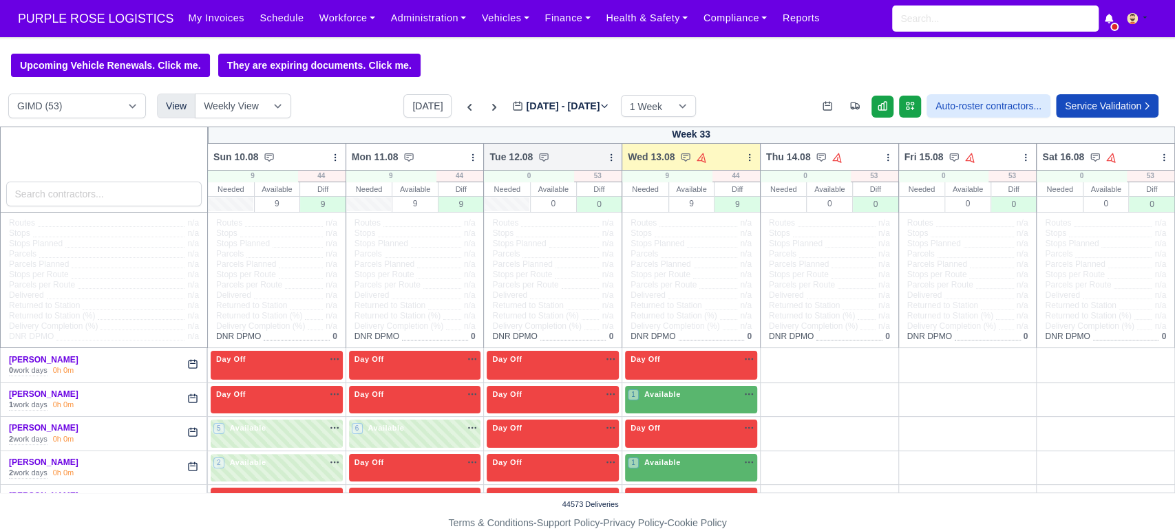
click at [606, 160] on icon at bounding box center [611, 158] width 10 height 10
click at [523, 187] on link "Bulk Status Change" at bounding box center [539, 181] width 154 height 25
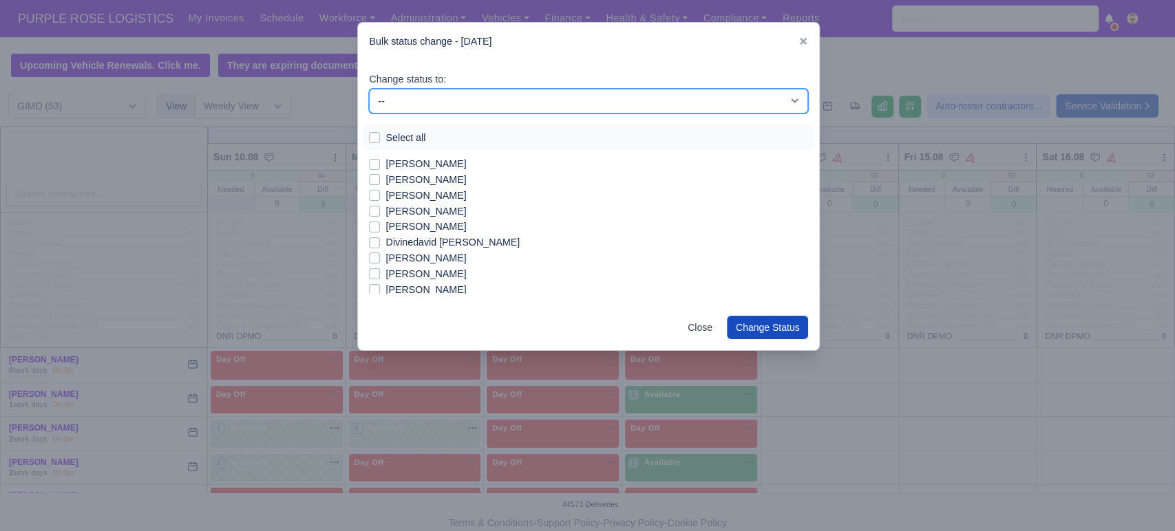
click at [469, 96] on select "-- Available Day Off Stand By Holiday In Office OSM Ridealong Nursery 1 Nursery…" at bounding box center [588, 101] width 439 height 25
select select "Available"
click at [369, 89] on select "-- Available Day Off Stand By Holiday In Office OSM Ridealong Nursery 1 Nursery…" at bounding box center [588, 101] width 439 height 25
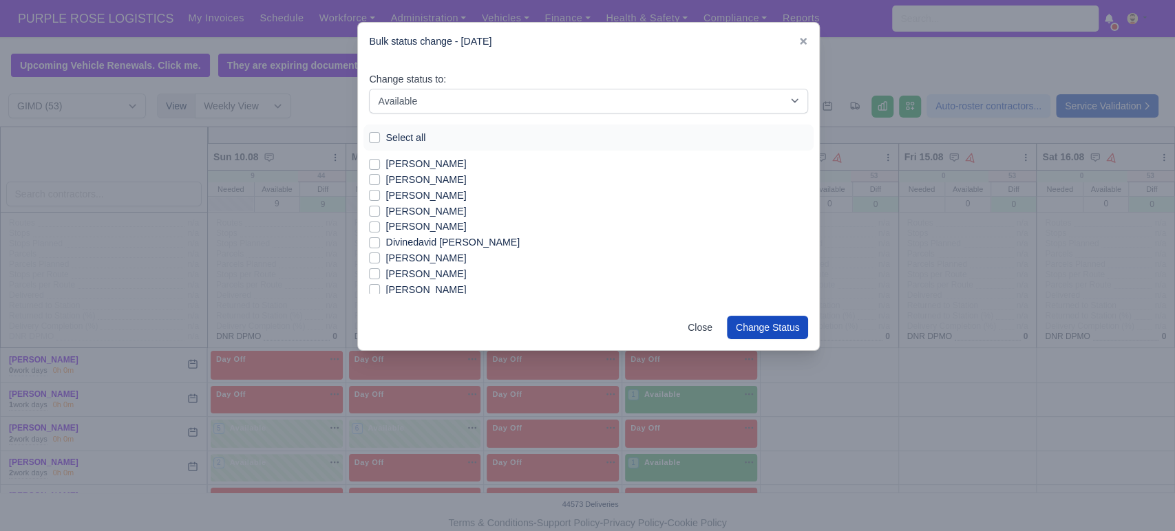
click at [405, 180] on label "[PERSON_NAME]" at bounding box center [425, 180] width 81 height 16
click at [380, 180] on input "[PERSON_NAME]" at bounding box center [374, 177] width 11 height 11
checkbox input "true"
click at [436, 207] on label "[PERSON_NAME]" at bounding box center [425, 210] width 81 height 16
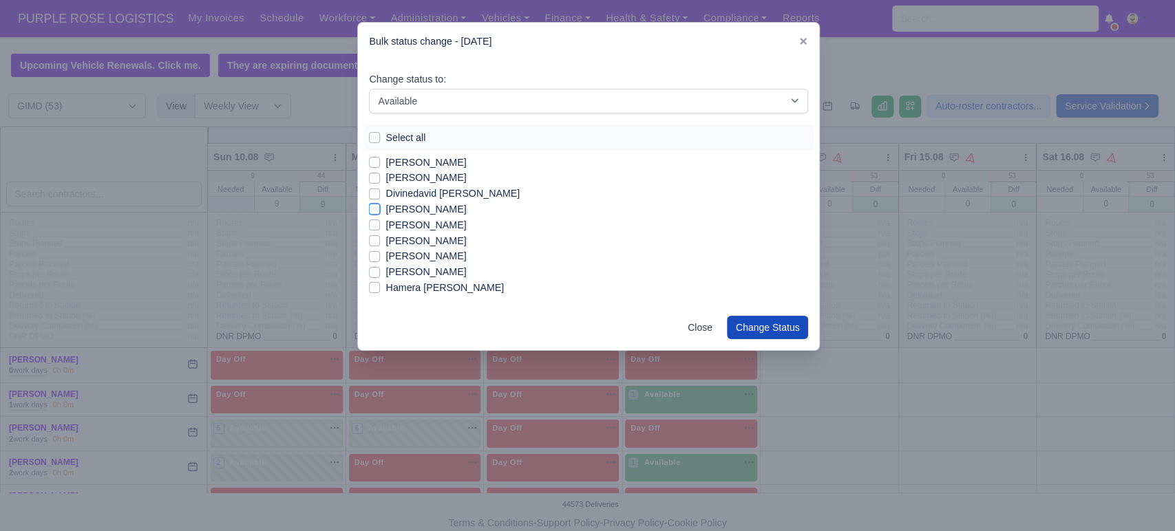
click at [380, 207] on input "[PERSON_NAME]" at bounding box center [374, 207] width 11 height 11
checkbox input "true"
click at [471, 209] on label "[PERSON_NAME] [PERSON_NAME]" at bounding box center [467, 216] width 164 height 16
click at [380, 209] on input "[PERSON_NAME] [PERSON_NAME]" at bounding box center [374, 213] width 11 height 11
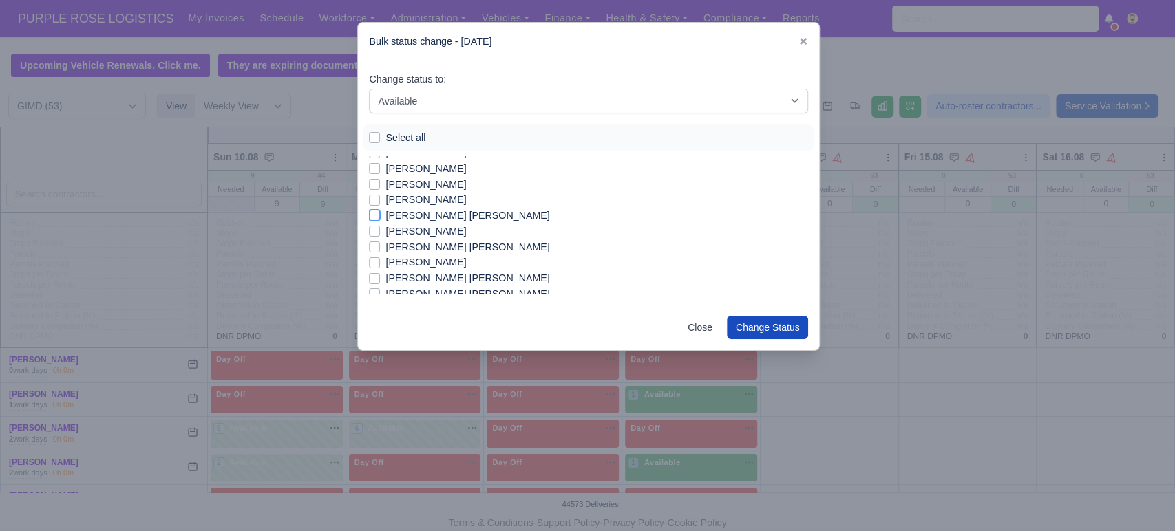
checkbox input "true"
click at [466, 204] on label "[PERSON_NAME]" at bounding box center [425, 200] width 81 height 16
click at [380, 203] on input "[PERSON_NAME]" at bounding box center [374, 197] width 11 height 11
checkbox input "true"
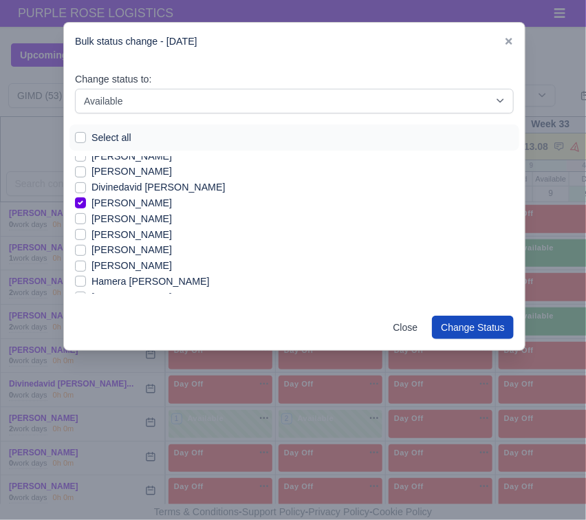
scroll to position [55, 0]
click at [125, 253] on label "[PERSON_NAME]" at bounding box center [132, 250] width 81 height 16
click at [86, 253] on input "[PERSON_NAME]" at bounding box center [80, 247] width 11 height 11
checkbox input "true"
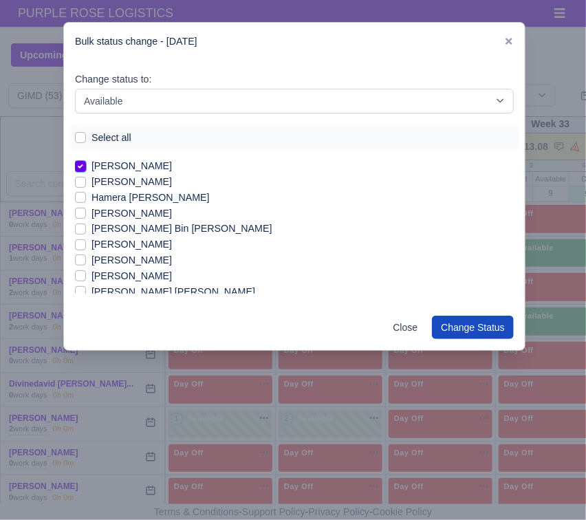
scroll to position [140, 0]
click at [135, 230] on label "[PERSON_NAME] Bin [PERSON_NAME]" at bounding box center [182, 228] width 181 height 16
click at [86, 230] on input "[PERSON_NAME] Bin [PERSON_NAME]" at bounding box center [80, 225] width 11 height 11
checkbox input "true"
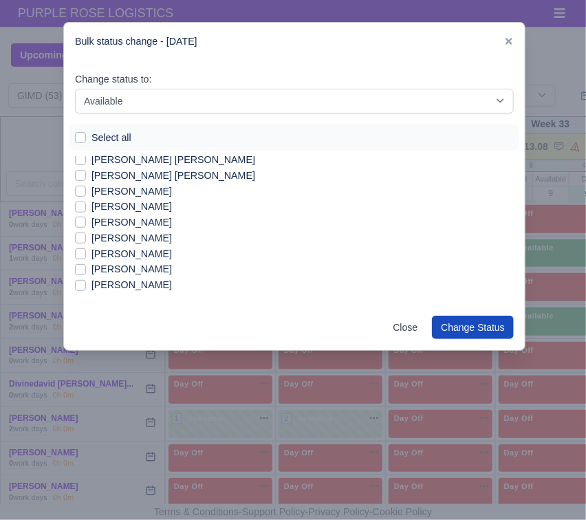
scroll to position [460, 0]
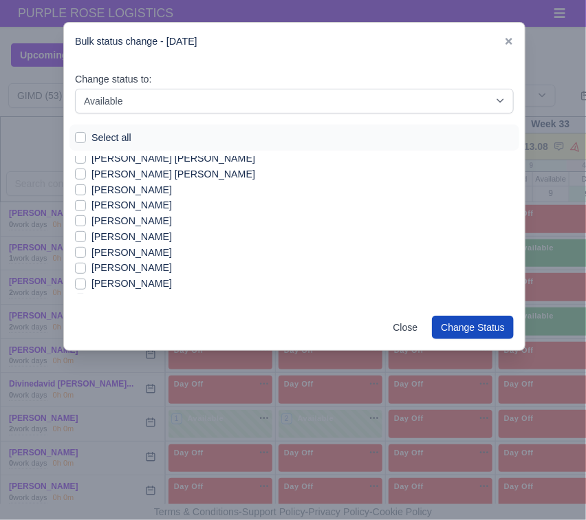
click at [224, 161] on label "[PERSON_NAME] [PERSON_NAME]" at bounding box center [174, 159] width 164 height 16
click at [86, 161] on input "[PERSON_NAME] [PERSON_NAME]" at bounding box center [80, 156] width 11 height 11
checkbox input "true"
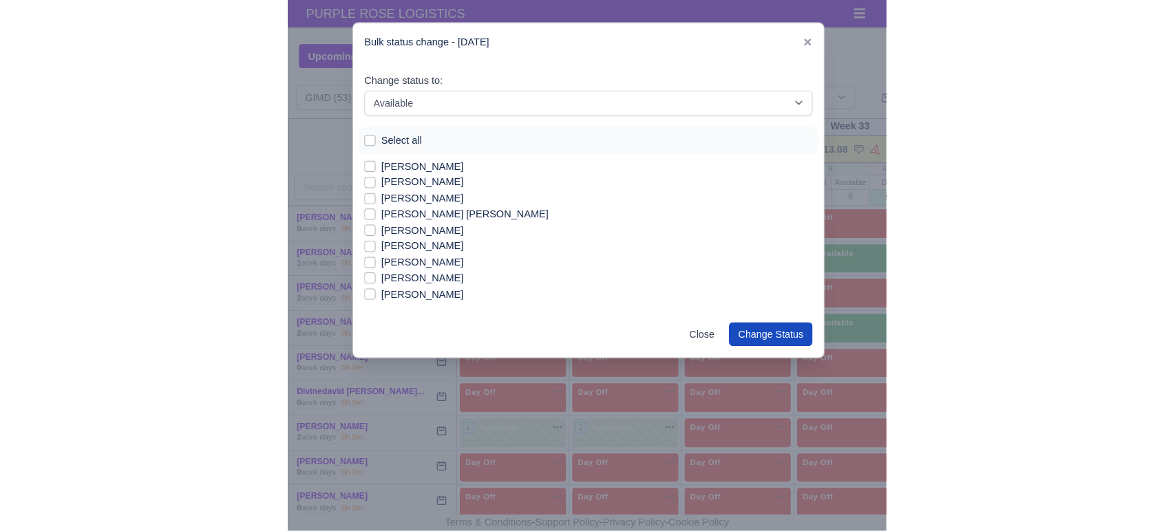
scroll to position [635, 0]
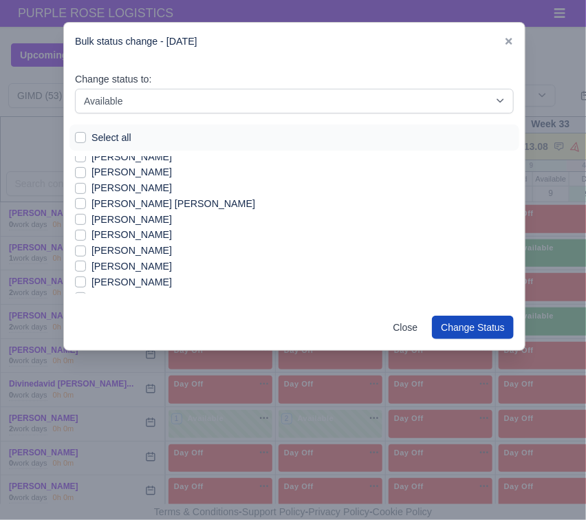
click at [129, 241] on label "[PERSON_NAME]" at bounding box center [132, 235] width 81 height 16
click at [86, 238] on input "[PERSON_NAME]" at bounding box center [80, 232] width 11 height 11
checkbox input "true"
click at [457, 323] on button "Change Status" at bounding box center [473, 327] width 82 height 23
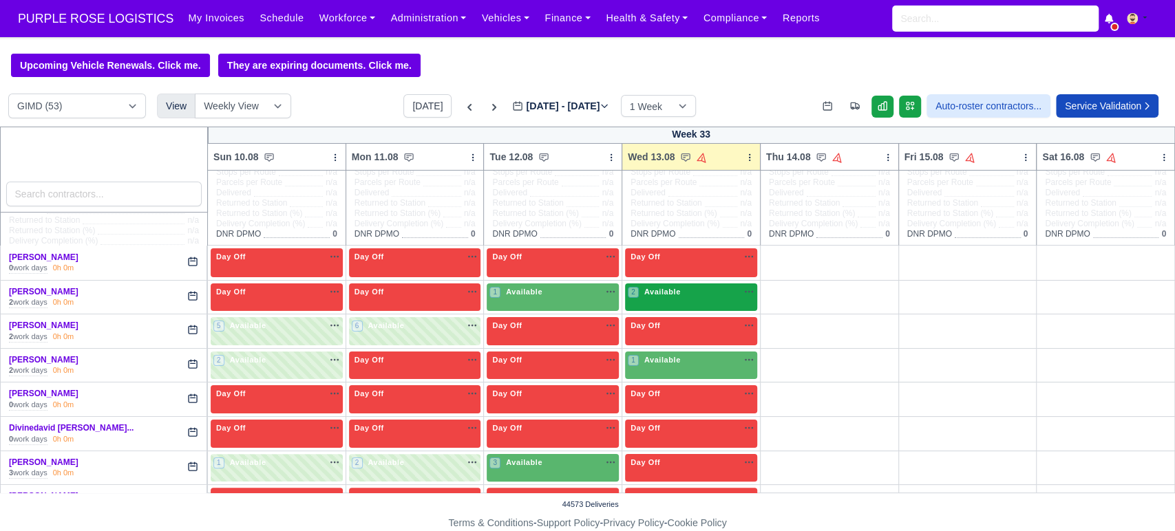
scroll to position [112, 0]
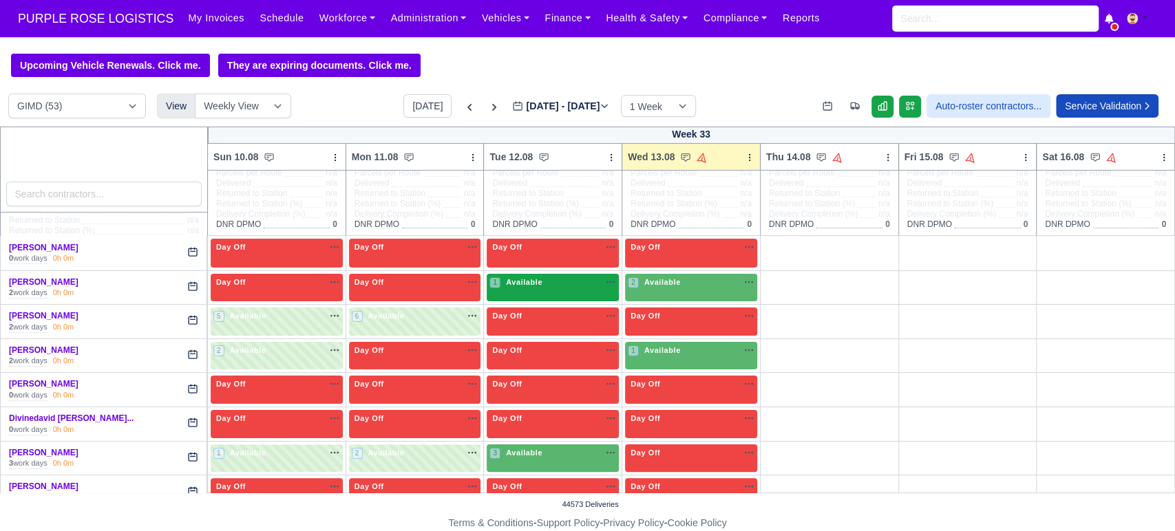
click at [558, 294] on div "1 Available" at bounding box center [553, 288] width 132 height 28
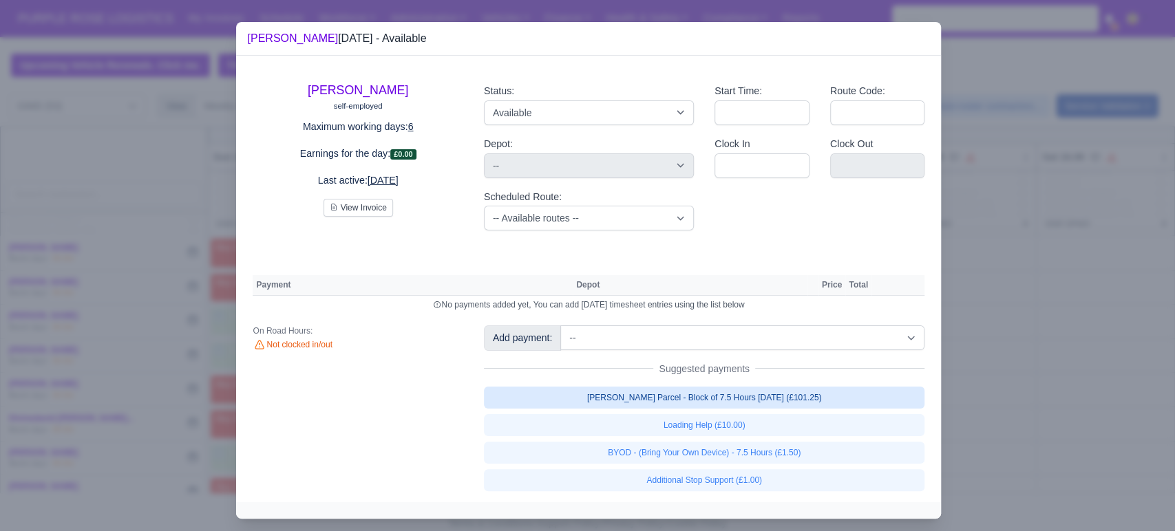
click at [683, 390] on link "[PERSON_NAME] Parcel - Block of 7.5 Hours [DATE] (£101.25)" at bounding box center [704, 398] width 441 height 22
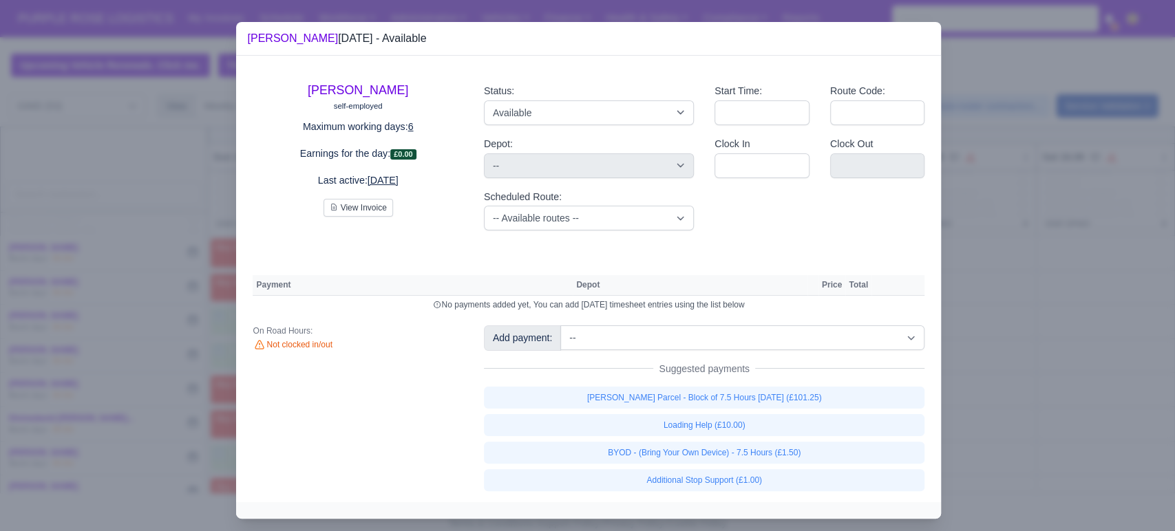
select select "5"
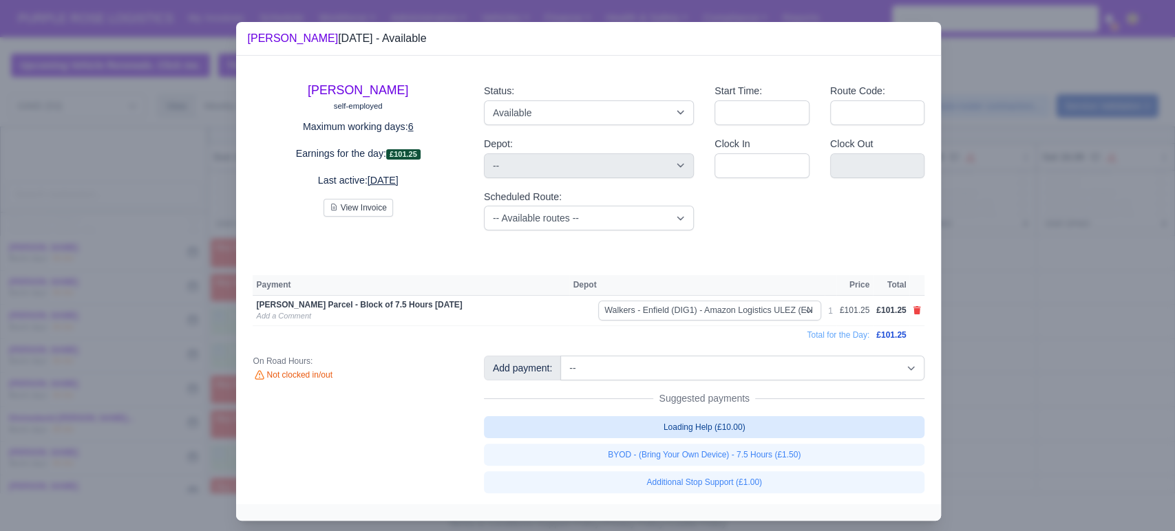
click at [694, 418] on link "Loading Help (£10.00)" at bounding box center [704, 427] width 441 height 22
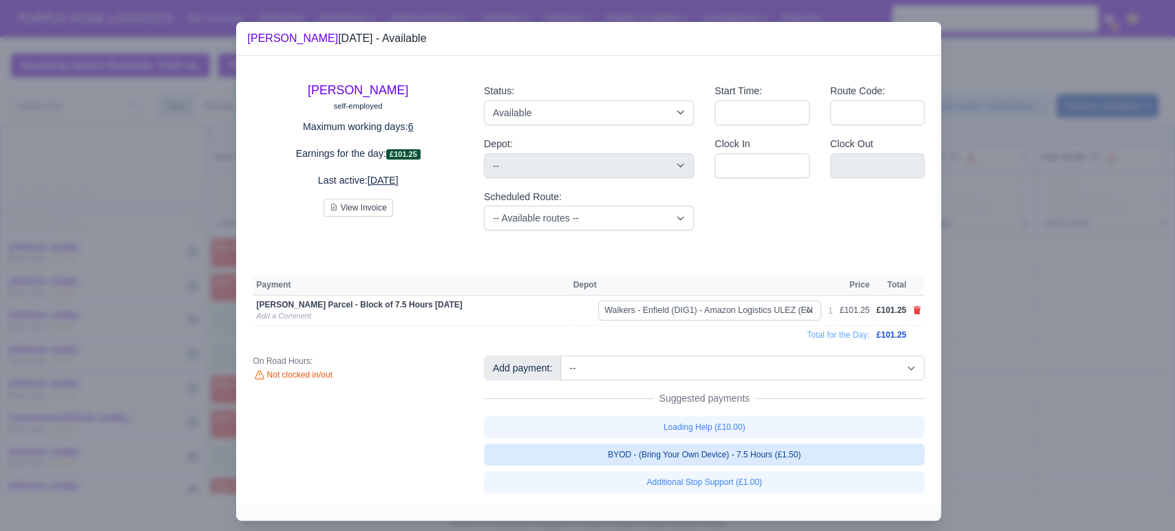
select select "5"
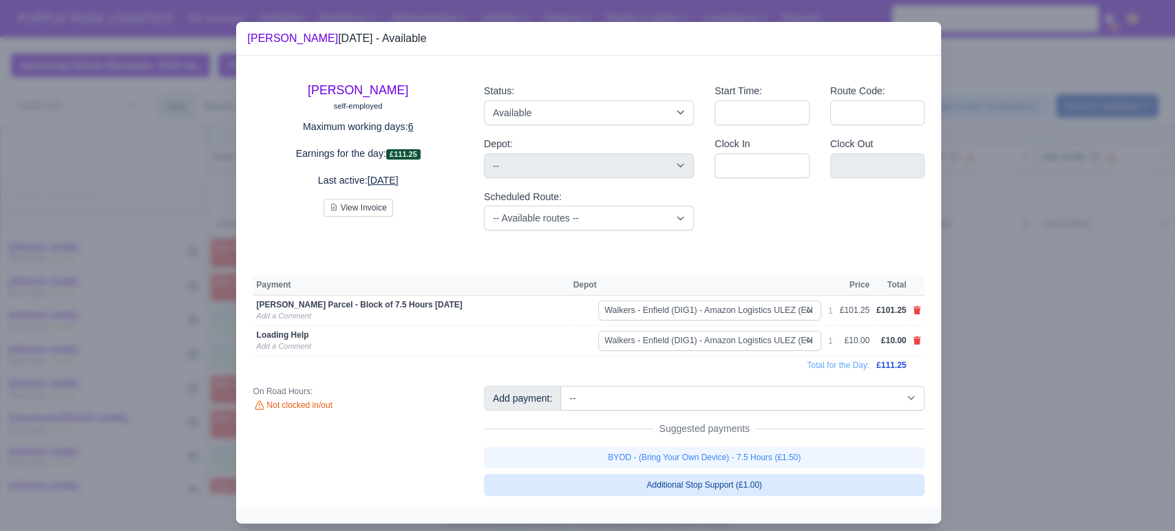
click at [704, 449] on link "BYOD - (Bring Your Own Device) - 7.5 Hours (£1.50)" at bounding box center [704, 458] width 441 height 22
select select "5"
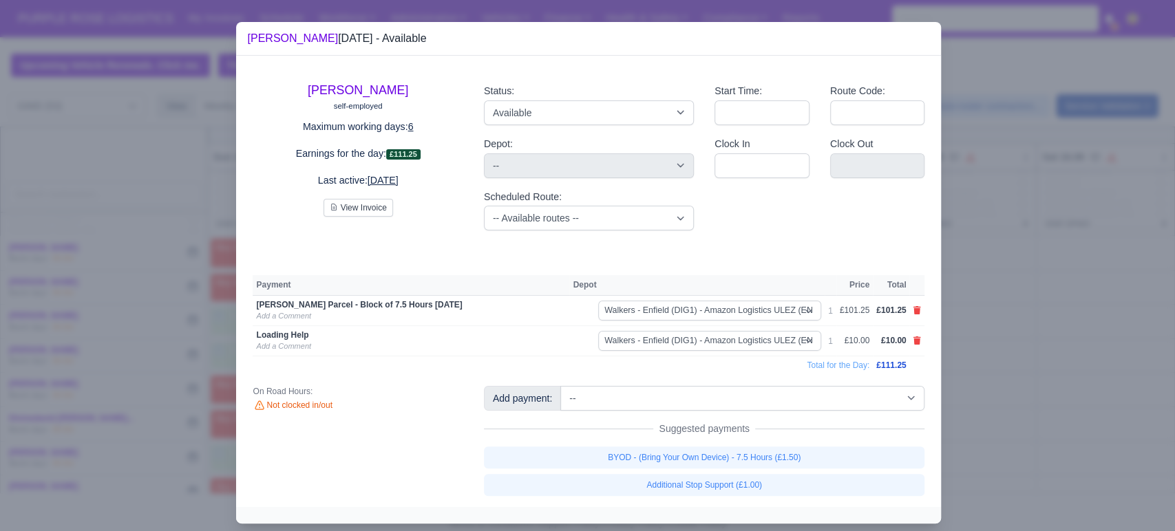
select select "5"
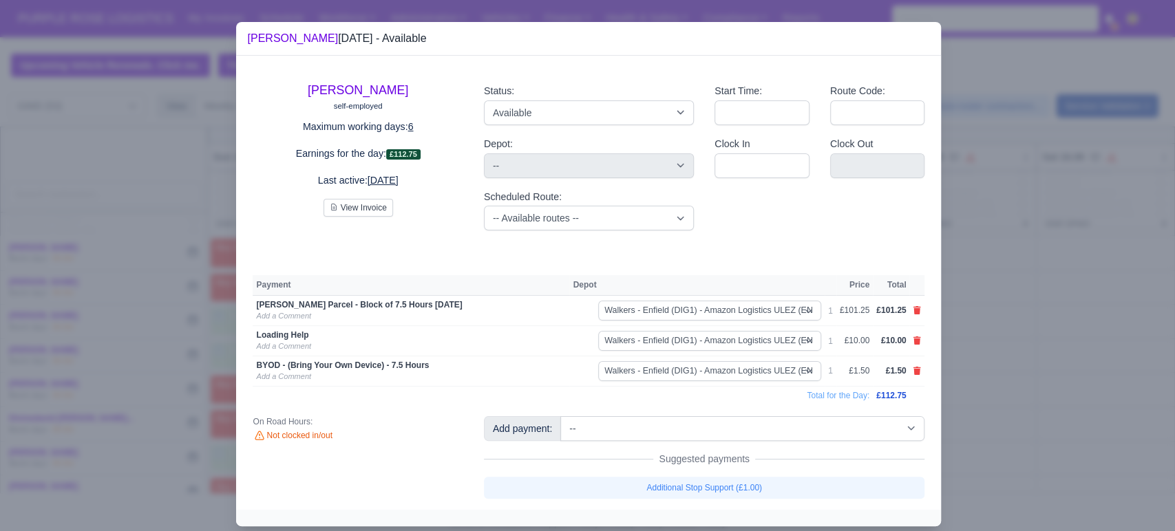
drag, startPoint x: 996, startPoint y: 444, endPoint x: 906, endPoint y: 430, distance: 90.5
click at [996, 444] on div at bounding box center [587, 265] width 1175 height 531
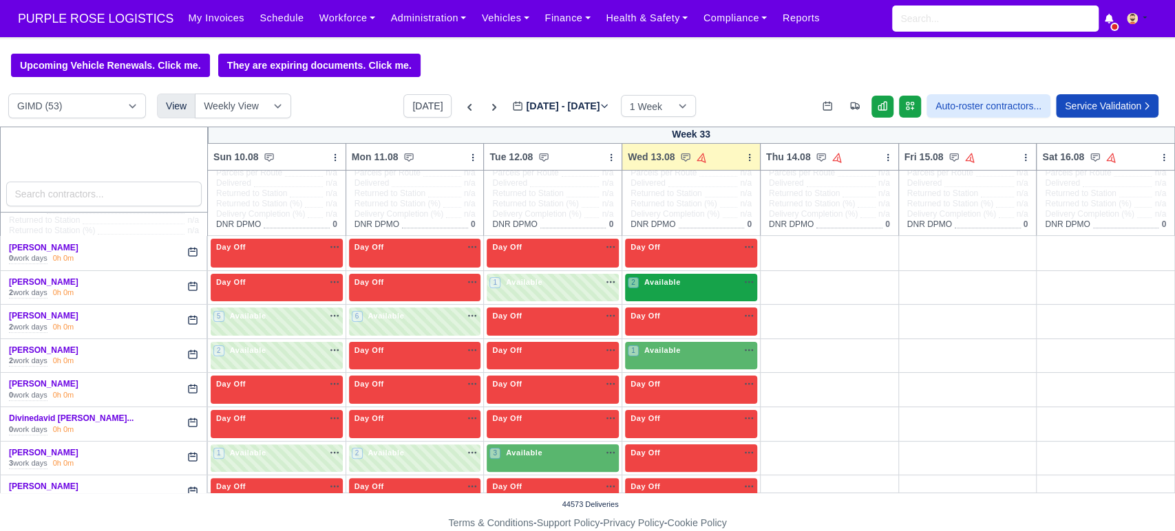
click at [661, 293] on div "2 Available" at bounding box center [691, 288] width 132 height 28
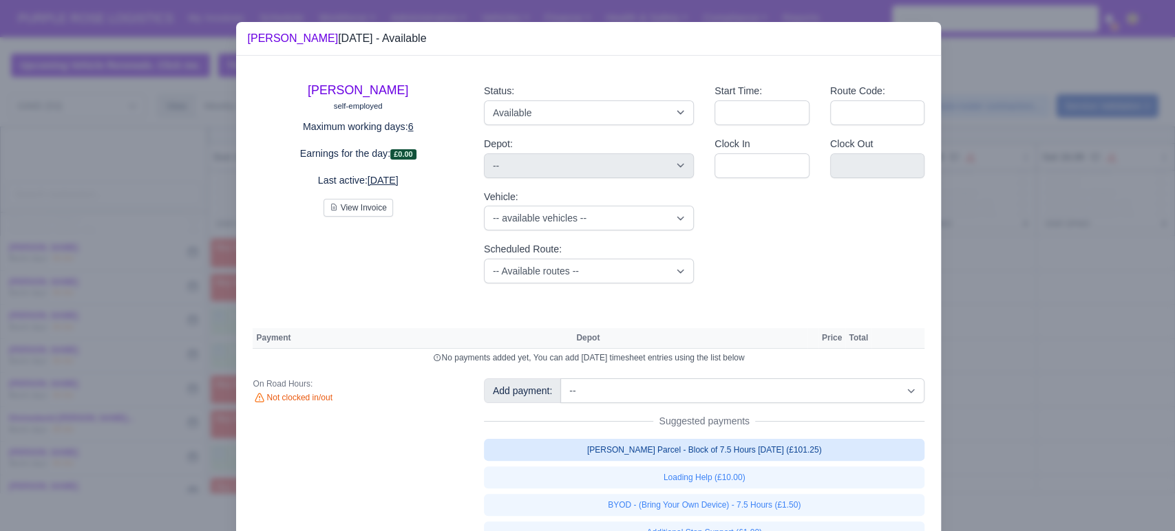
click at [722, 458] on link "[PERSON_NAME] Parcel - Block of 7.5 Hours [DATE] (£101.25)" at bounding box center [704, 450] width 441 height 22
select select "5"
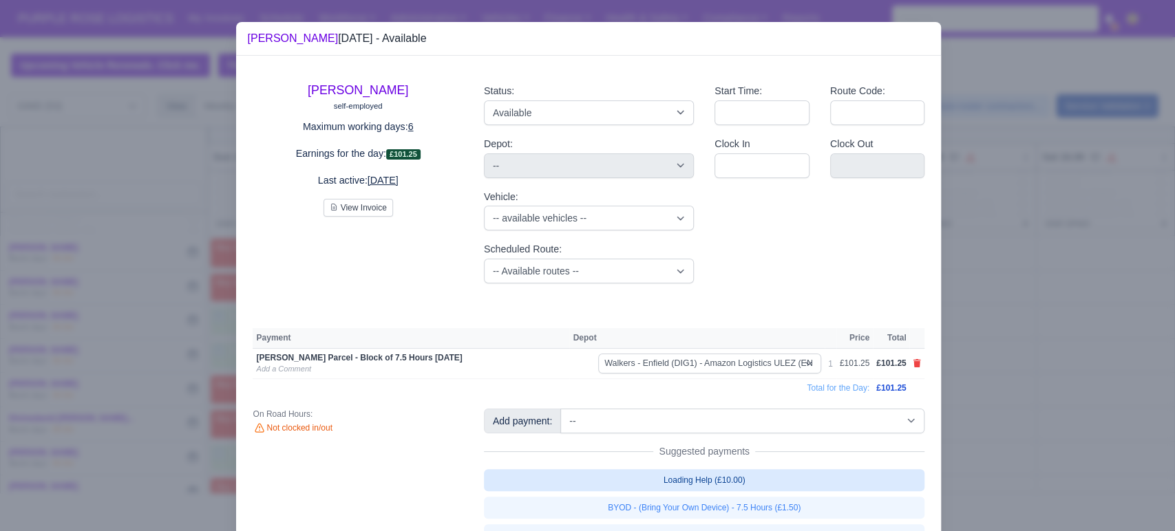
click at [721, 478] on link "Loading Help (£10.00)" at bounding box center [704, 480] width 441 height 22
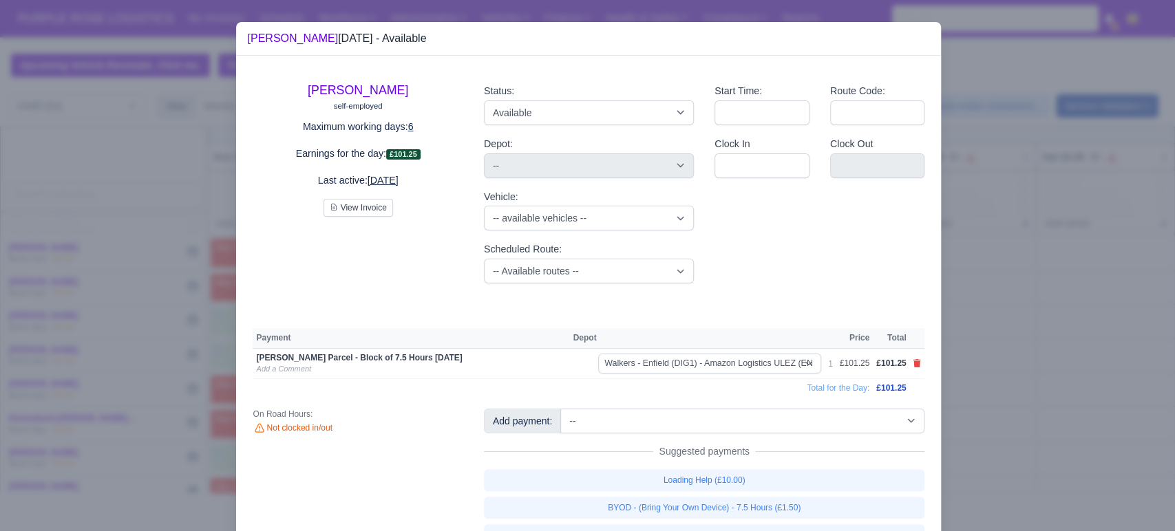
select select "5"
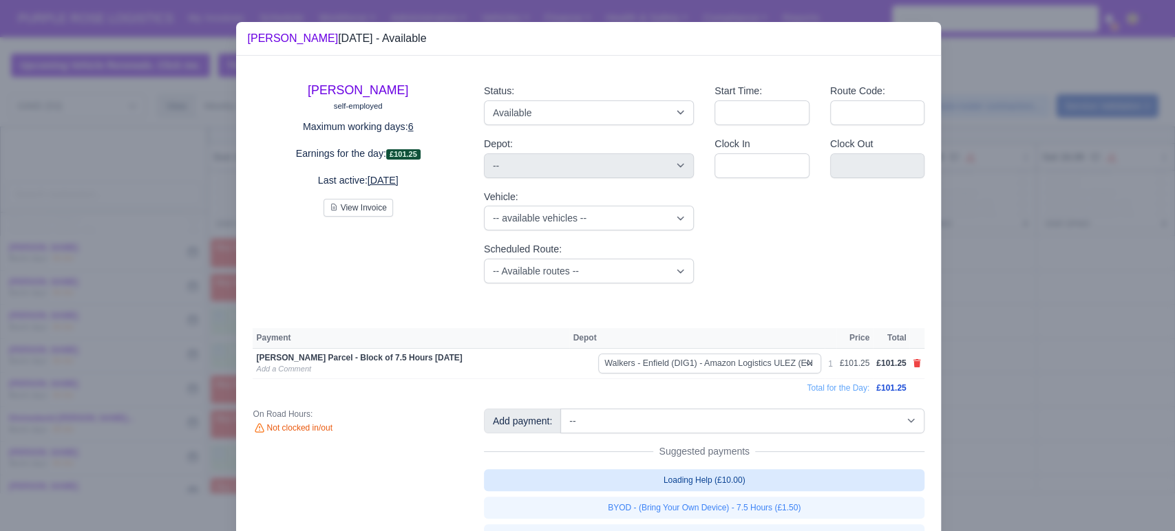
select select "5"
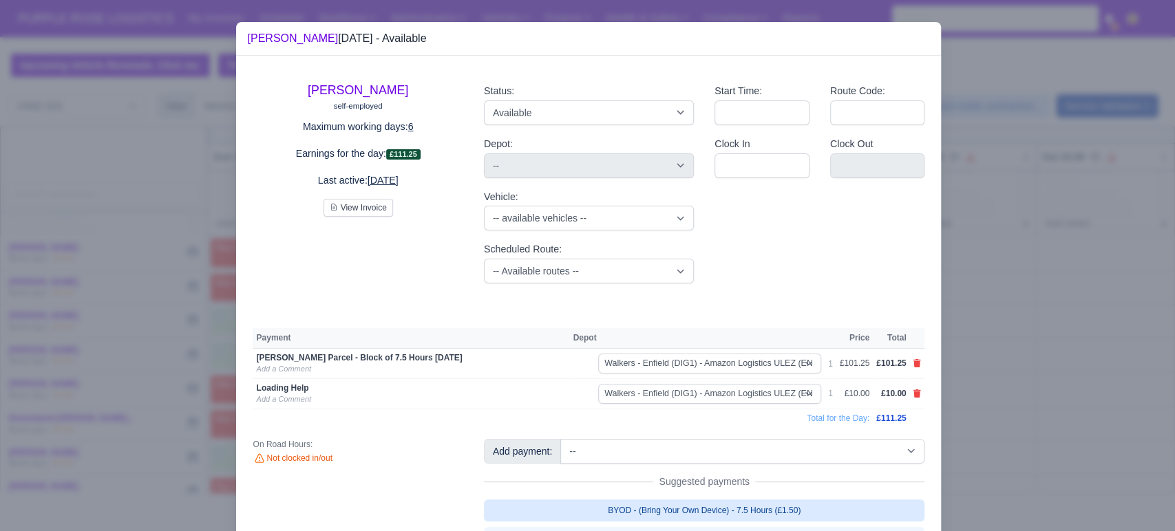
click at [704, 511] on link "BYOD - (Bring Your Own Device) - 7.5 Hours (£1.50)" at bounding box center [704, 511] width 441 height 22
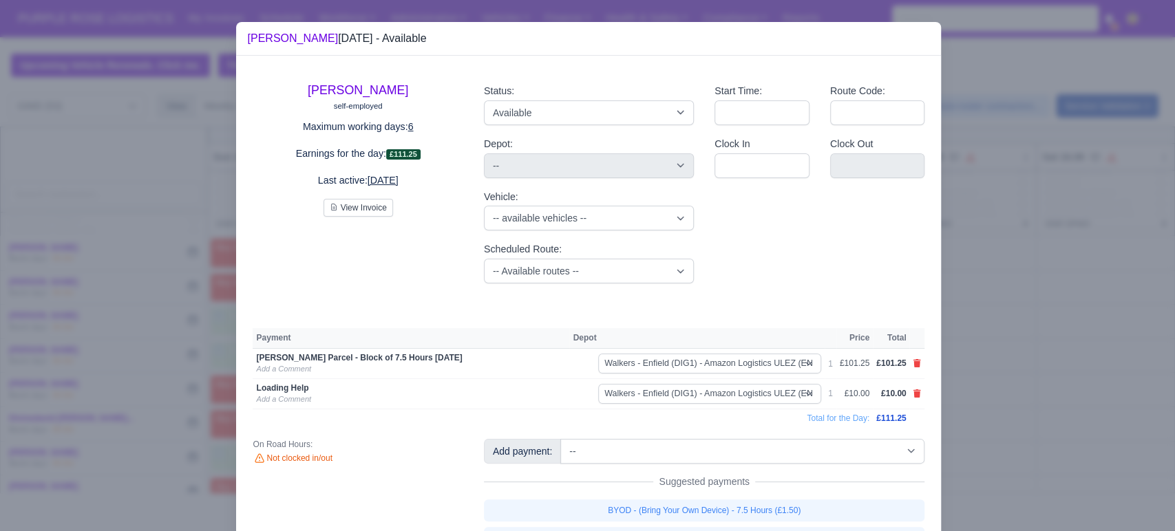
select select "5"
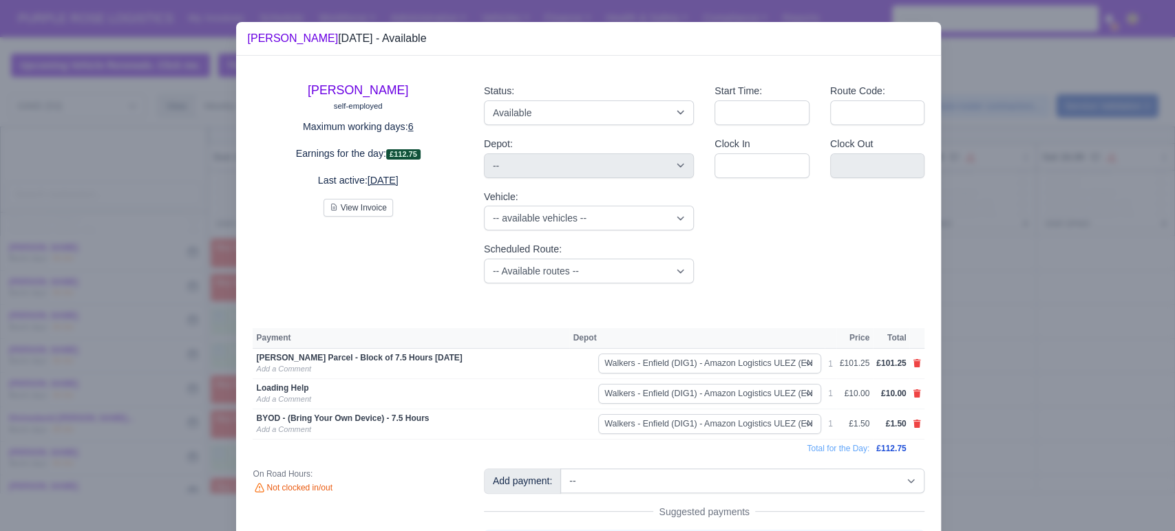
click at [963, 440] on div at bounding box center [587, 265] width 1175 height 531
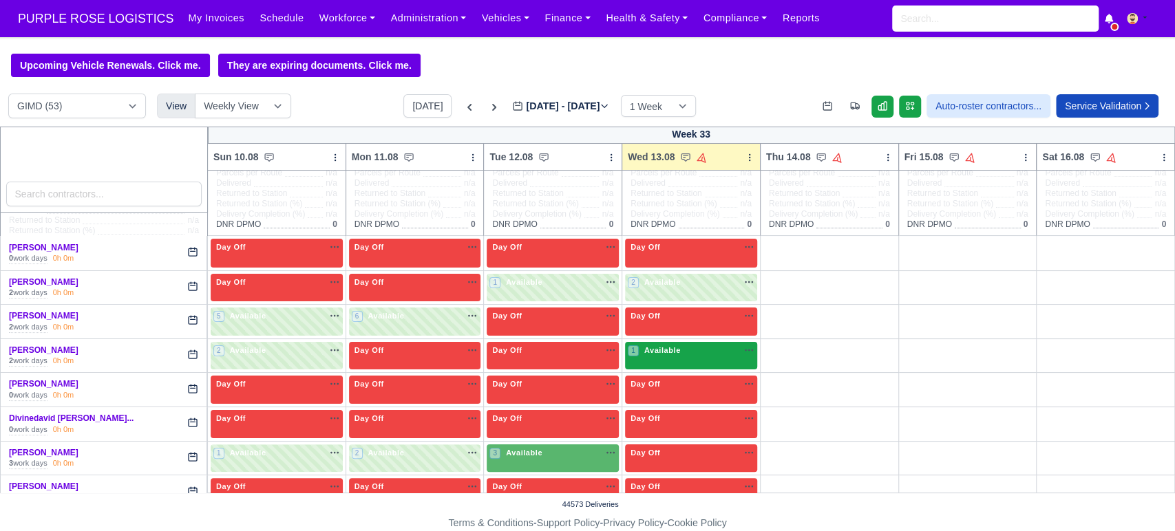
click at [674, 351] on div "1 Available" at bounding box center [655, 351] width 55 height 12
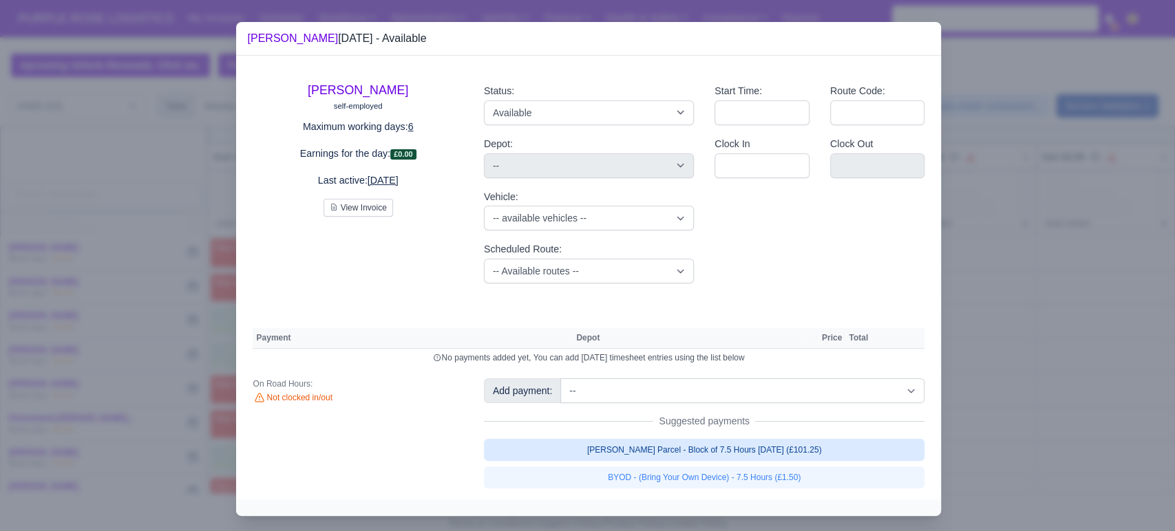
click at [778, 450] on link "[PERSON_NAME] Parcel - Block of 7.5 Hours [DATE] (£101.25)" at bounding box center [704, 450] width 441 height 22
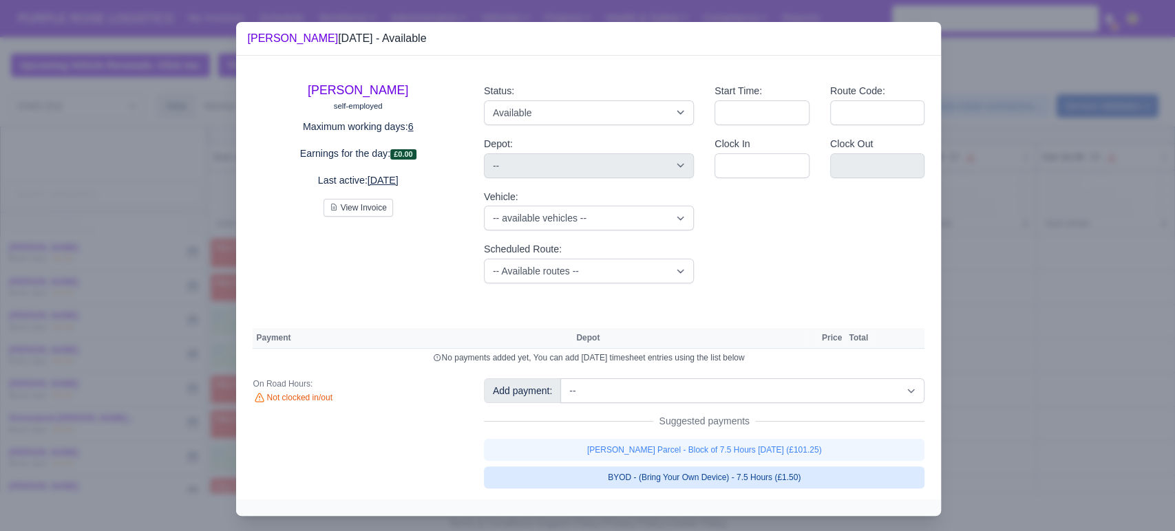
select select "5"
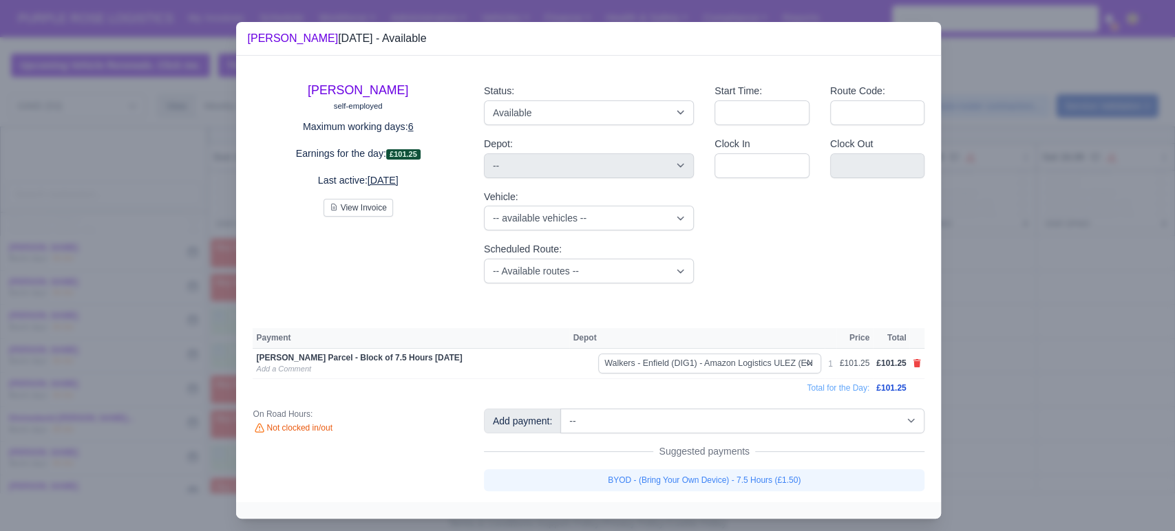
click at [749, 476] on link "BYOD - (Bring Your Own Device) - 7.5 Hours (£1.50)" at bounding box center [704, 480] width 441 height 22
select select "5"
click at [991, 401] on div at bounding box center [587, 265] width 1175 height 531
select select "5"
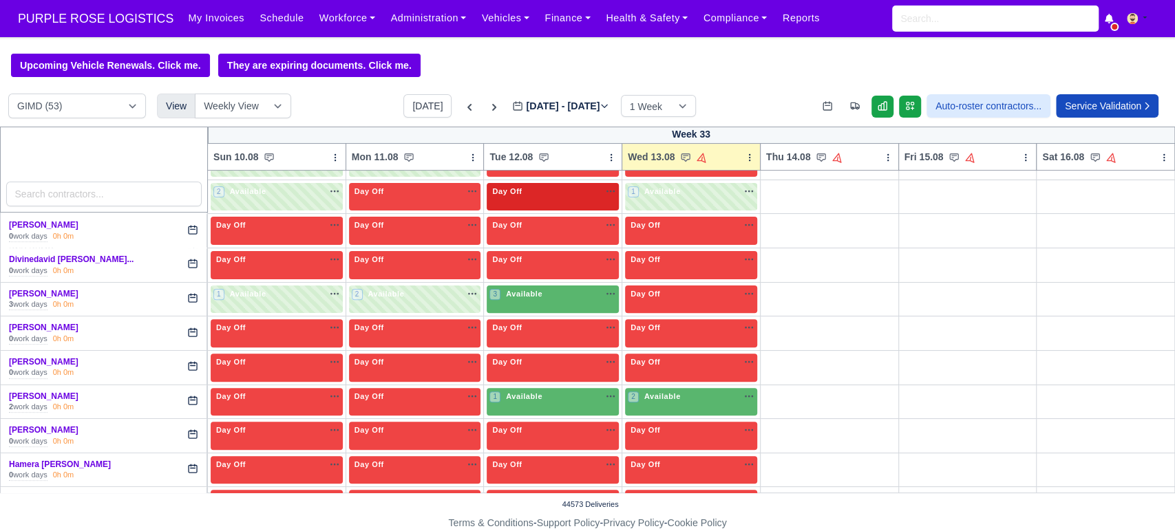
scroll to position [275, 0]
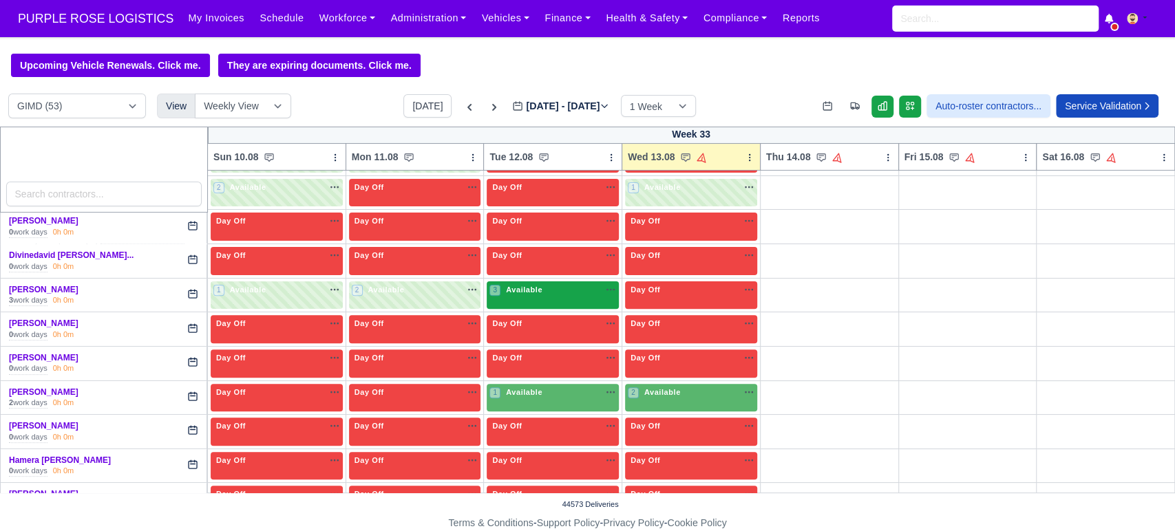
click at [538, 297] on div "3 Available na" at bounding box center [552, 291] width 127 height 14
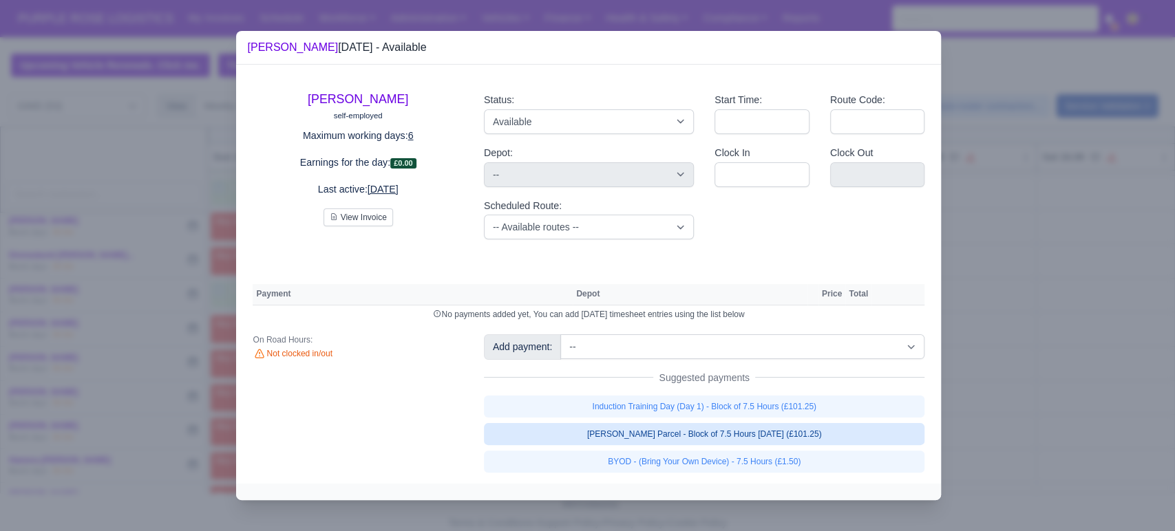
click at [754, 437] on link "[PERSON_NAME] Parcel - Block of 7.5 Hours [DATE] (£101.25)" at bounding box center [704, 434] width 441 height 22
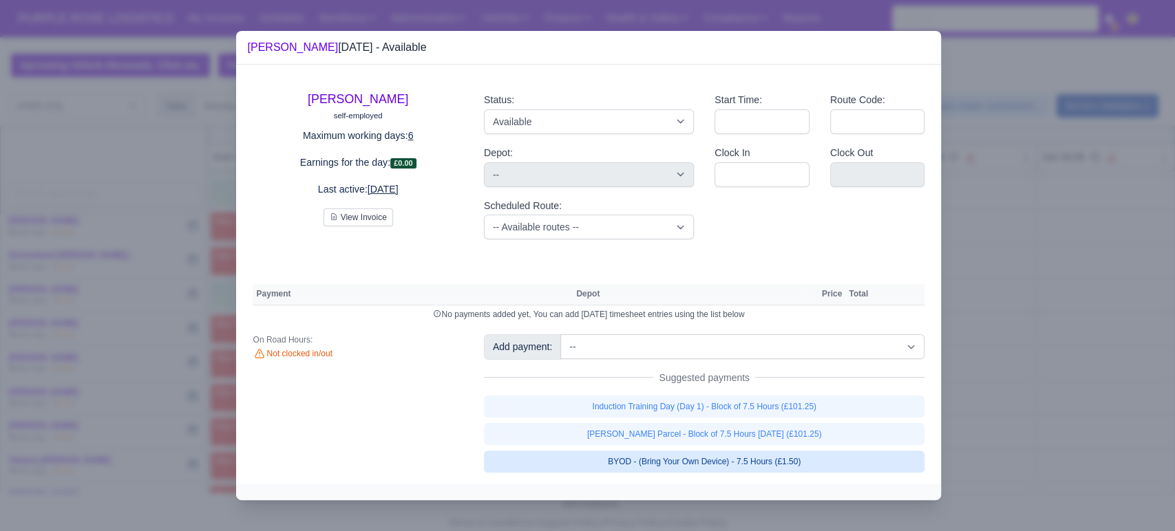
select select "5"
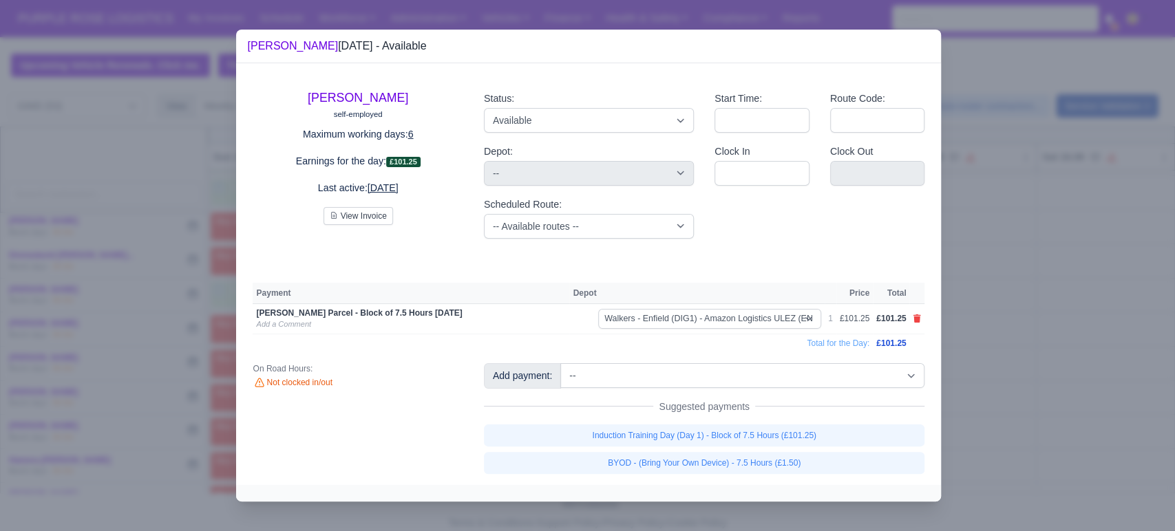
click at [719, 471] on link "BYOD - (Bring Your Own Device) - 7.5 Hours (£1.50)" at bounding box center [704, 463] width 441 height 22
select select "5"
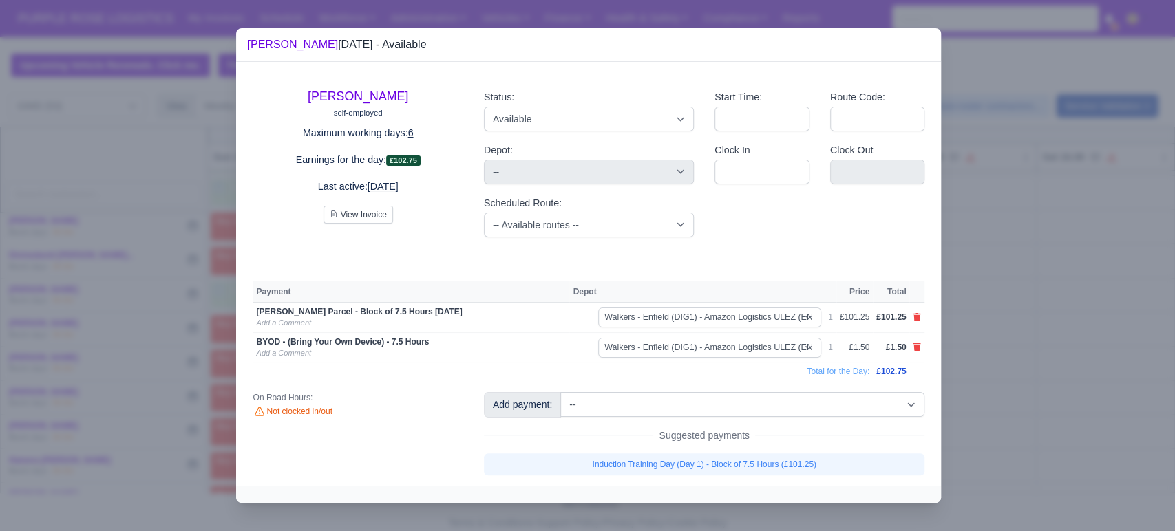
click at [997, 390] on div at bounding box center [587, 265] width 1175 height 531
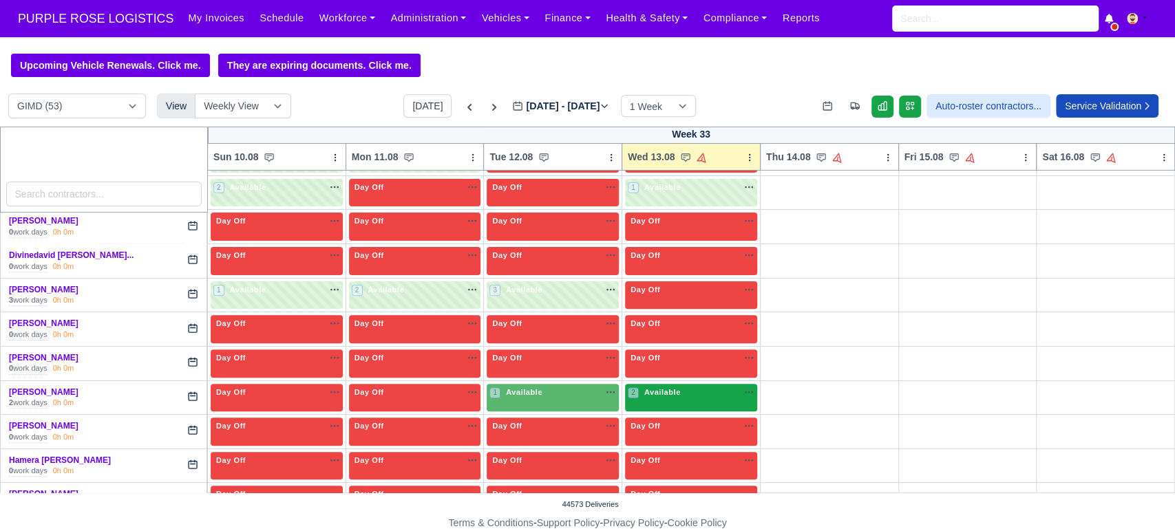
click at [659, 390] on span "Available" at bounding box center [662, 392] width 42 height 10
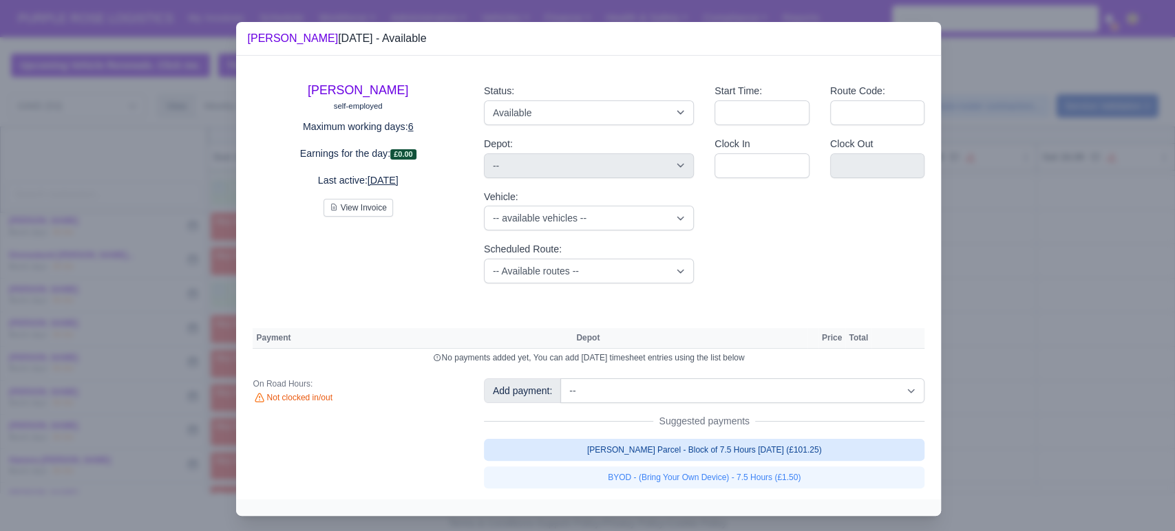
click at [788, 456] on link "[PERSON_NAME] Parcel - Block of 7.5 Hours [DATE] (£101.25)" at bounding box center [704, 450] width 441 height 22
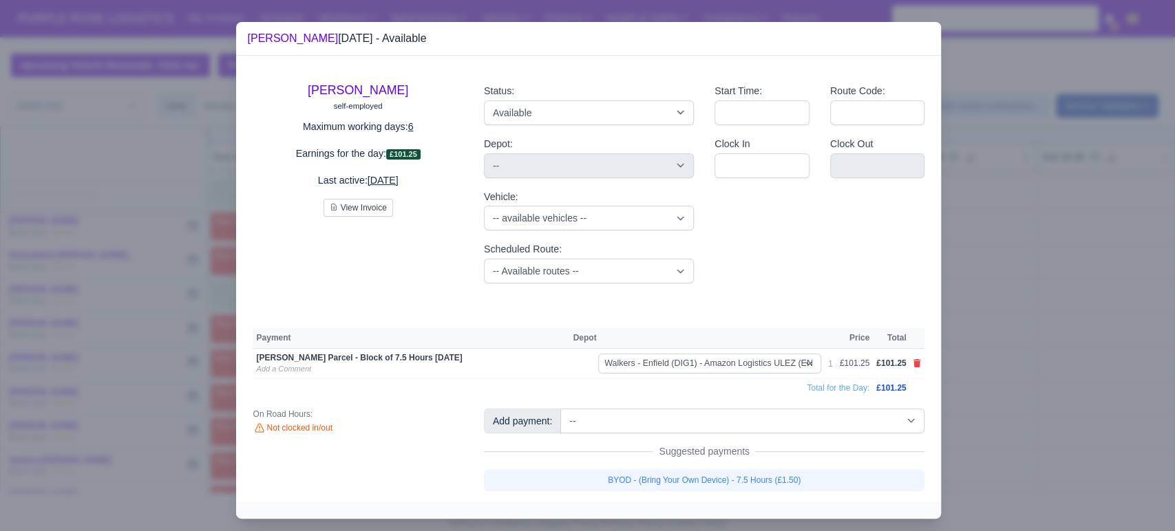
click at [779, 477] on link "BYOD - (Bring Your Own Device) - 7.5 Hours (£1.50)" at bounding box center [704, 480] width 441 height 22
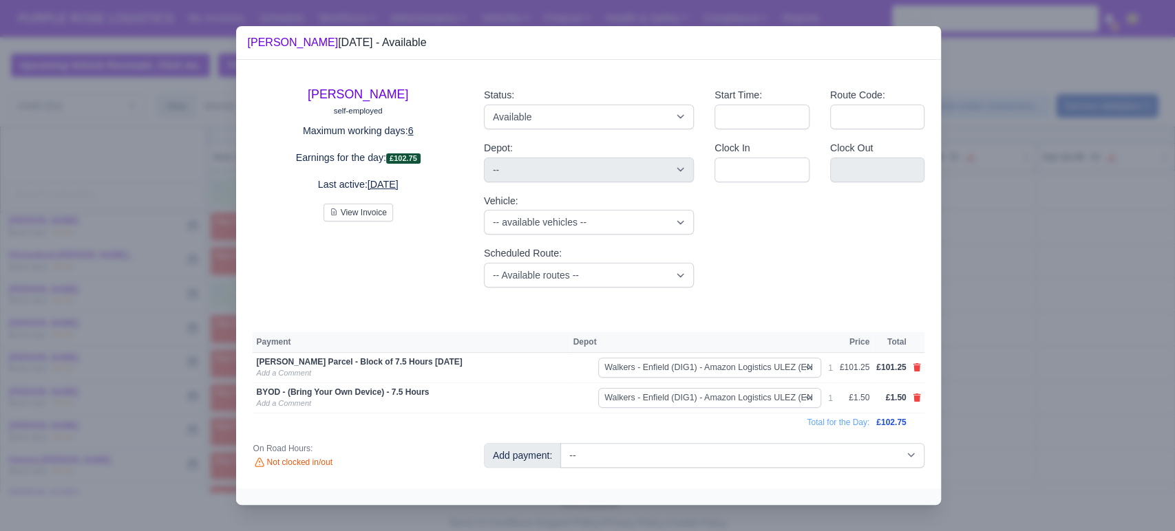
click at [979, 432] on div at bounding box center [587, 265] width 1175 height 531
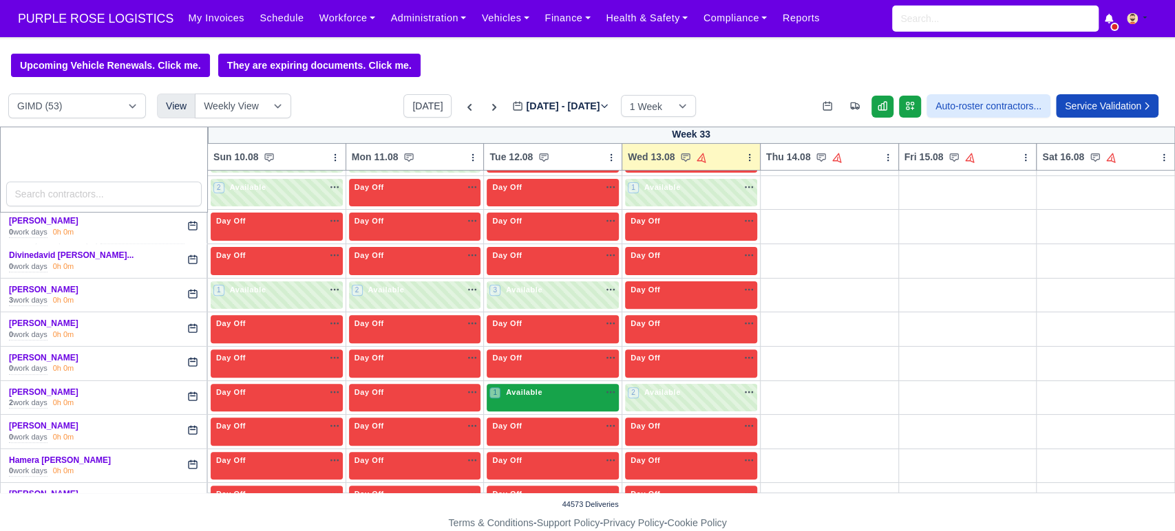
click at [574, 395] on div "1 Available na" at bounding box center [552, 393] width 127 height 12
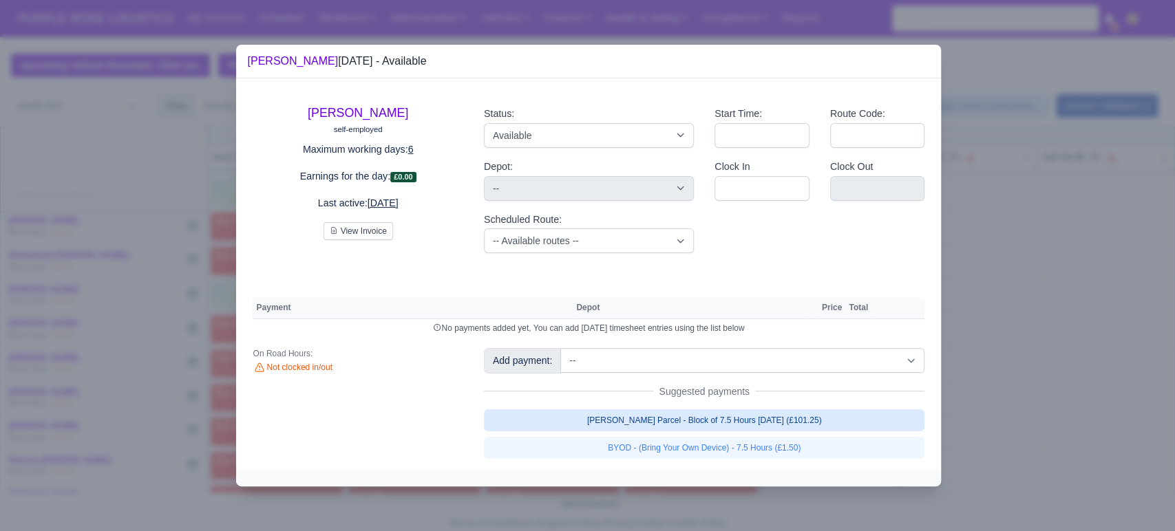
click at [721, 423] on link "[PERSON_NAME] Parcel - Block of 7.5 Hours [DATE] (£101.25)" at bounding box center [704, 421] width 441 height 22
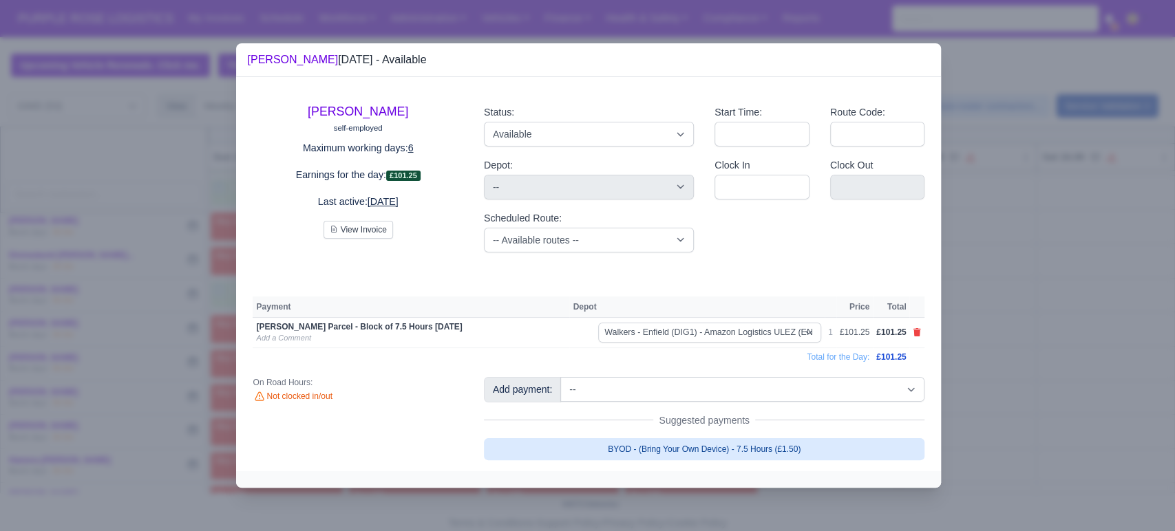
click at [707, 450] on link "BYOD - (Bring Your Own Device) - 7.5 Hours (£1.50)" at bounding box center [704, 449] width 441 height 22
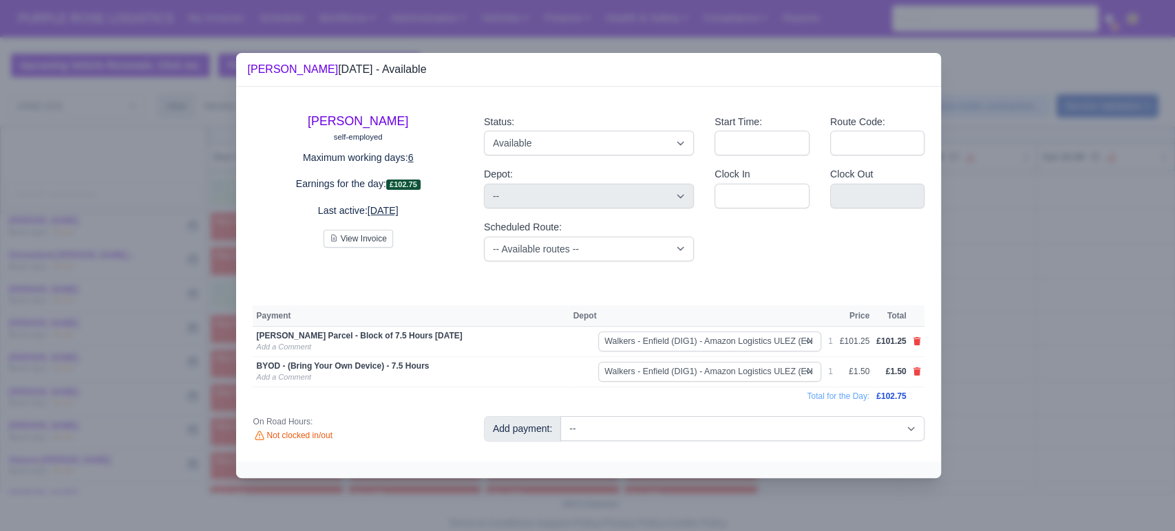
click at [992, 384] on div at bounding box center [587, 265] width 1175 height 531
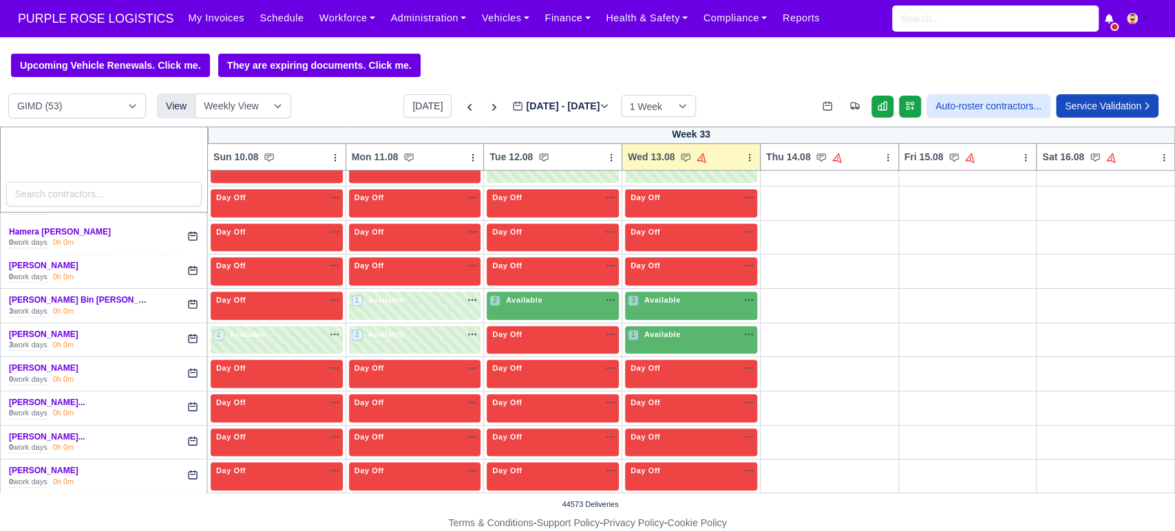
scroll to position [504, 0]
click at [520, 299] on span "Available" at bounding box center [524, 300] width 42 height 10
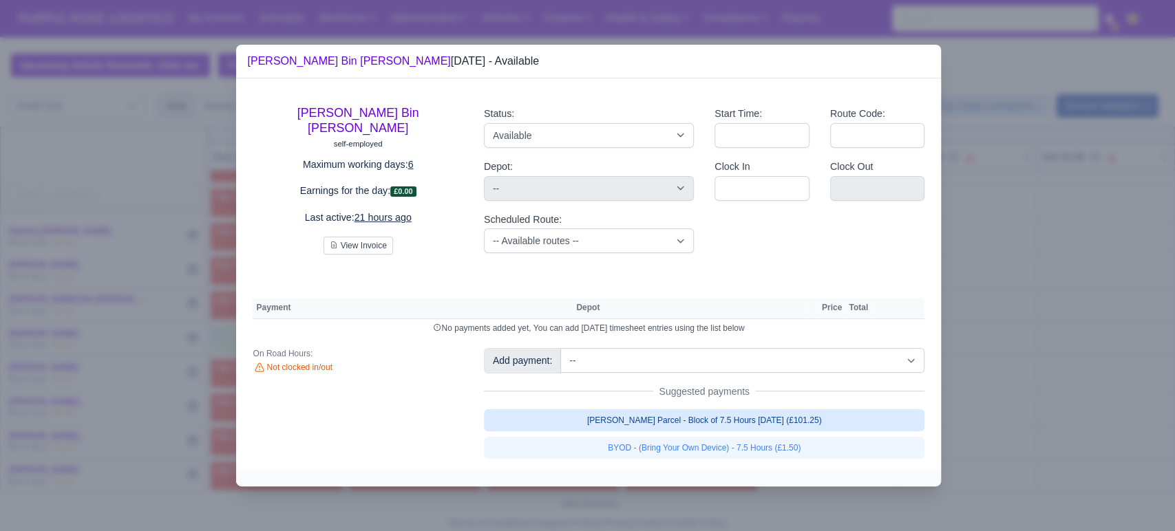
click at [744, 421] on link "[PERSON_NAME] Parcel - Block of 7.5 Hours [DATE] (£101.25)" at bounding box center [704, 421] width 441 height 22
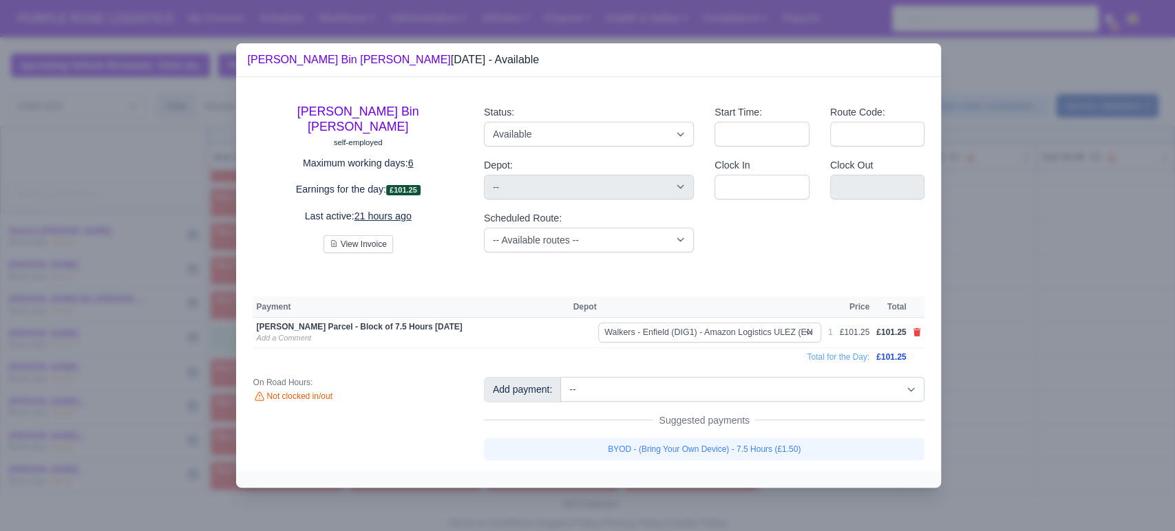
click at [742, 445] on link "BYOD - (Bring Your Own Device) - 7.5 Hours (£1.50)" at bounding box center [704, 449] width 441 height 22
click at [975, 389] on div at bounding box center [587, 265] width 1175 height 531
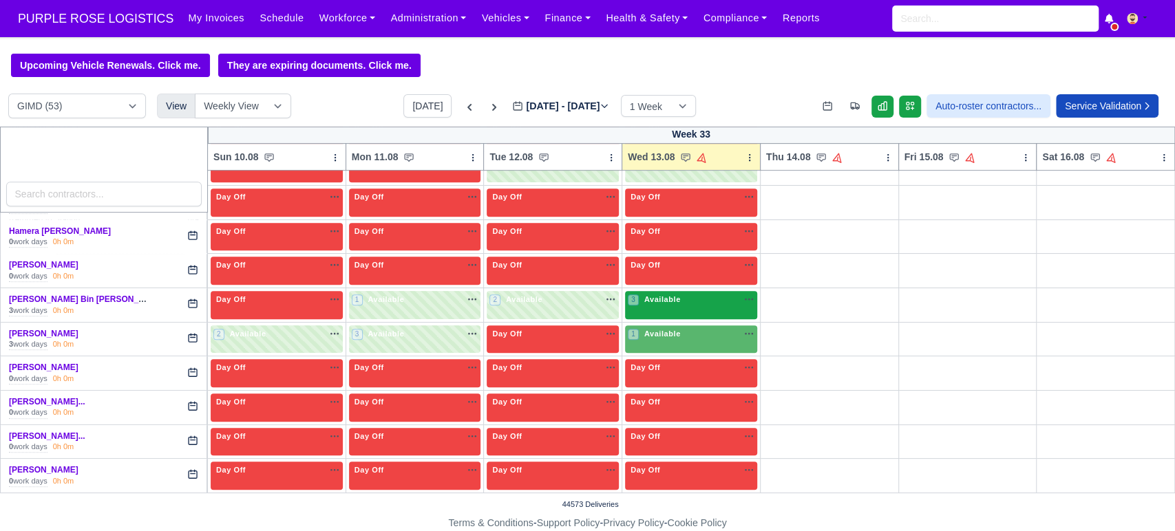
click at [668, 291] on div "3 Available" at bounding box center [691, 305] width 132 height 28
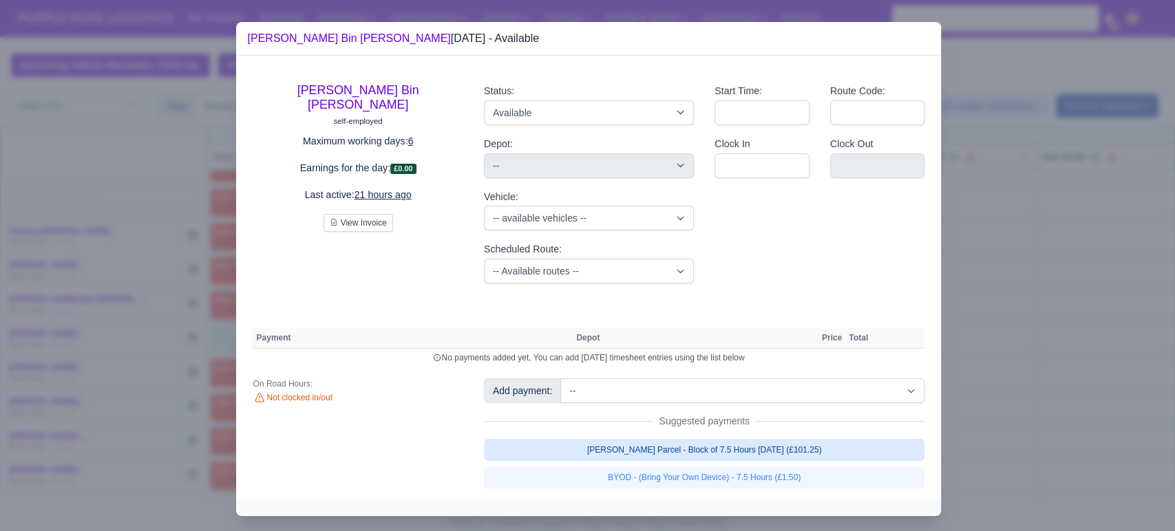
click at [813, 449] on link "[PERSON_NAME] Parcel - Block of 7.5 Hours [DATE] (£101.25)" at bounding box center [704, 450] width 441 height 22
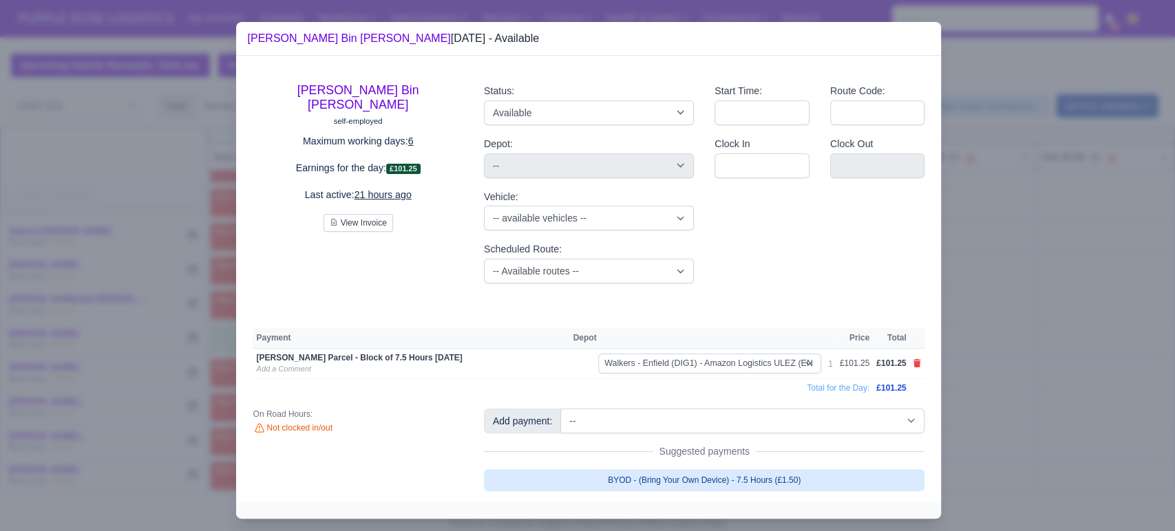
click at [813, 474] on link "BYOD - (Bring Your Own Device) - 7.5 Hours (£1.50)" at bounding box center [704, 480] width 441 height 22
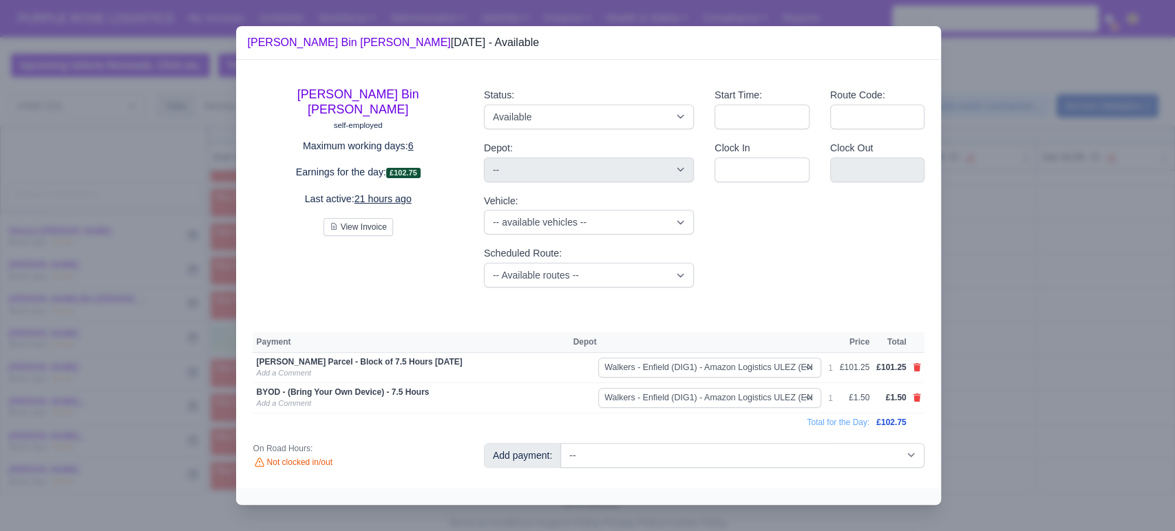
click at [957, 402] on div at bounding box center [587, 265] width 1175 height 531
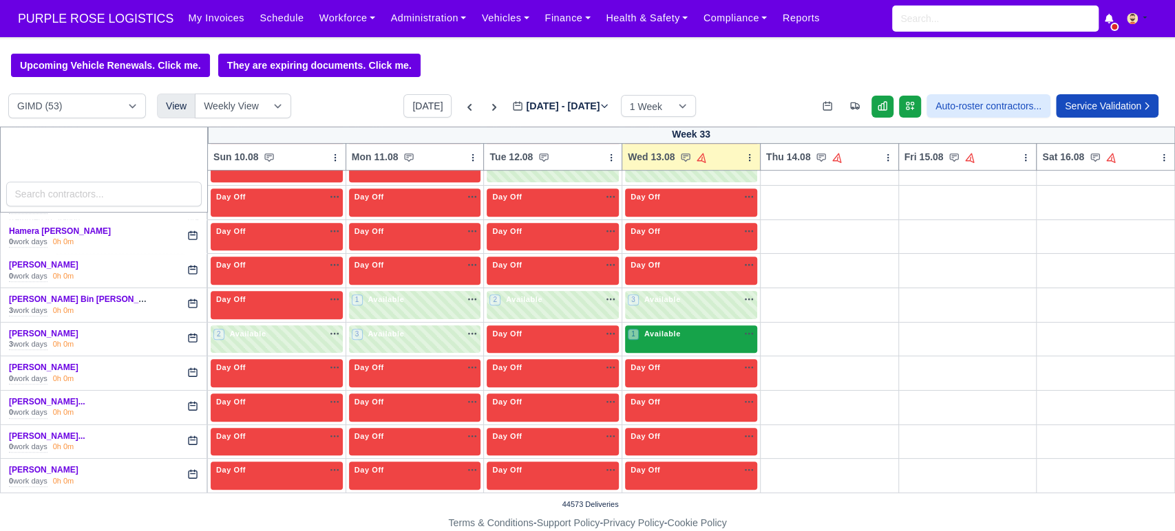
click at [685, 334] on div "1 Available na" at bounding box center [691, 334] width 127 height 12
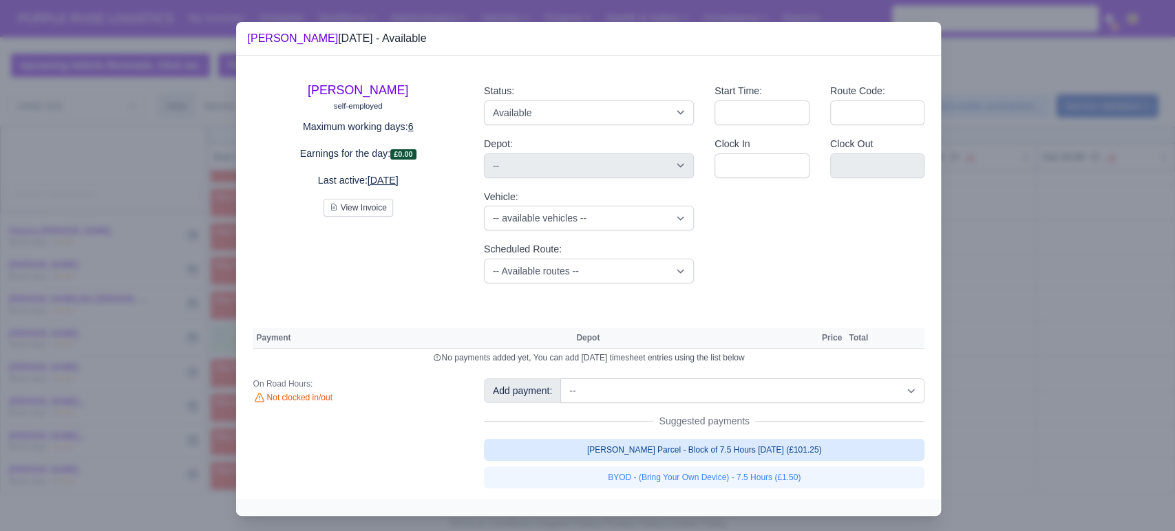
click at [818, 445] on link "[PERSON_NAME] Parcel - Block of 7.5 Hours [DATE] (£101.25)" at bounding box center [704, 450] width 441 height 22
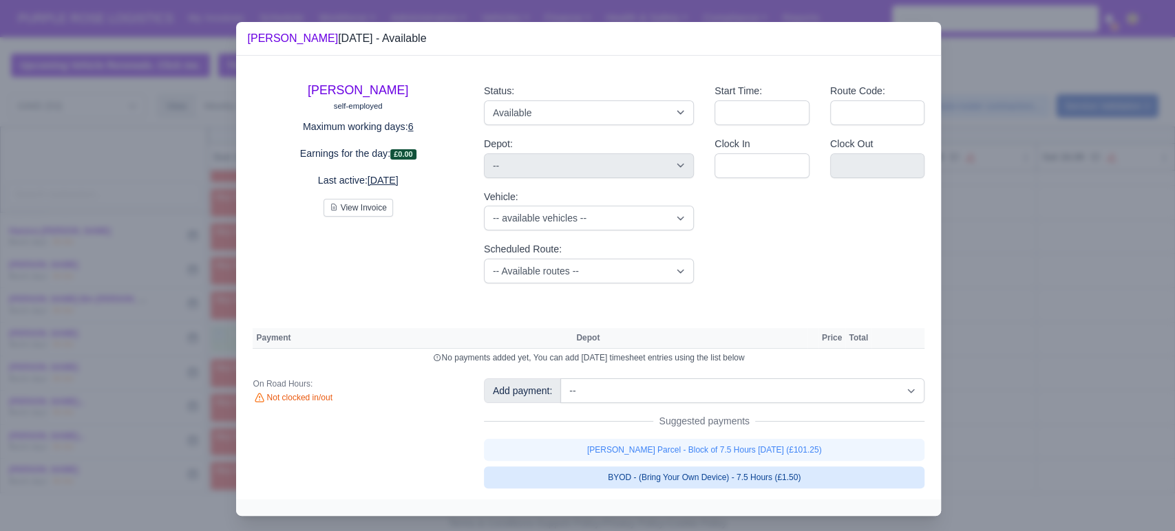
click at [770, 482] on link "BYOD - (Bring Your Own Device) - 7.5 Hours (£1.50)" at bounding box center [704, 478] width 441 height 22
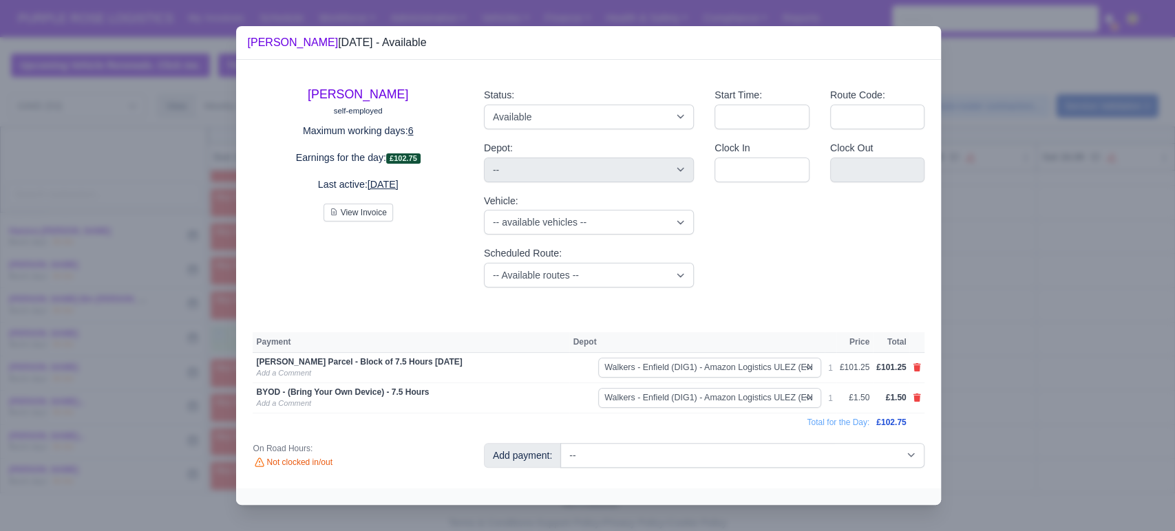
click at [1006, 371] on div at bounding box center [587, 265] width 1175 height 531
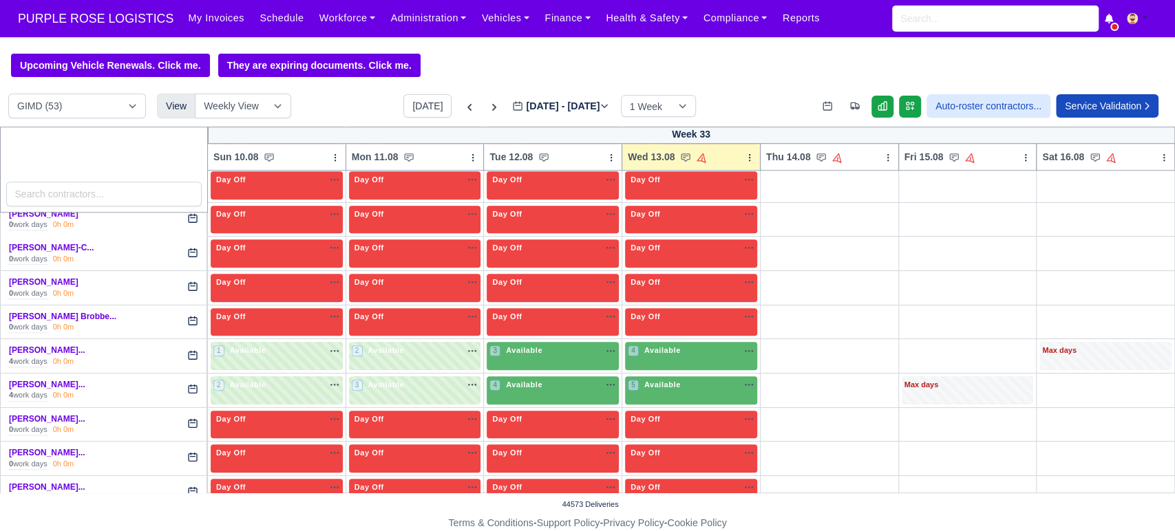
scroll to position [802, 0]
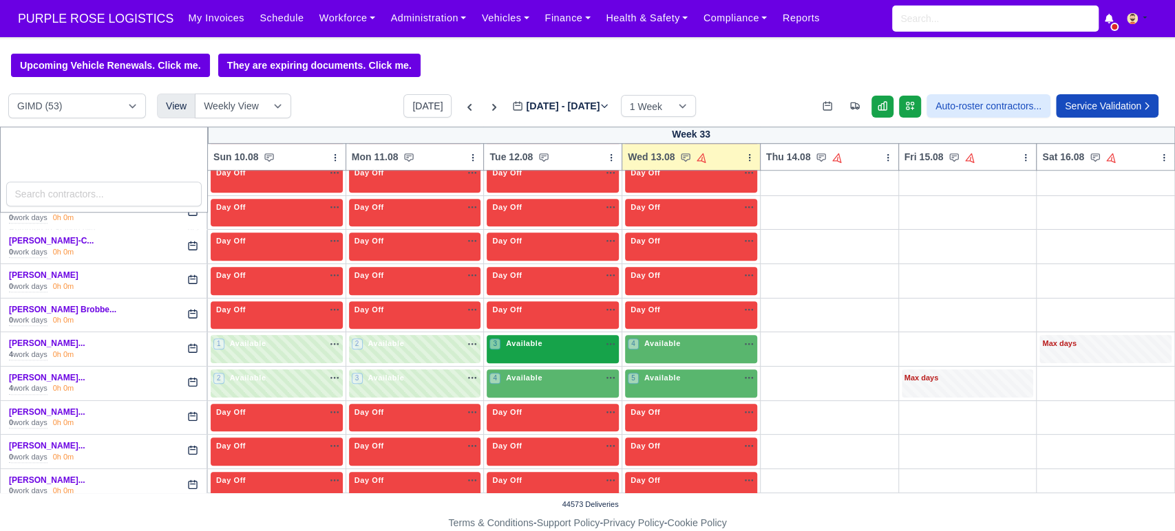
click at [545, 341] on div "3 Available na" at bounding box center [552, 344] width 127 height 12
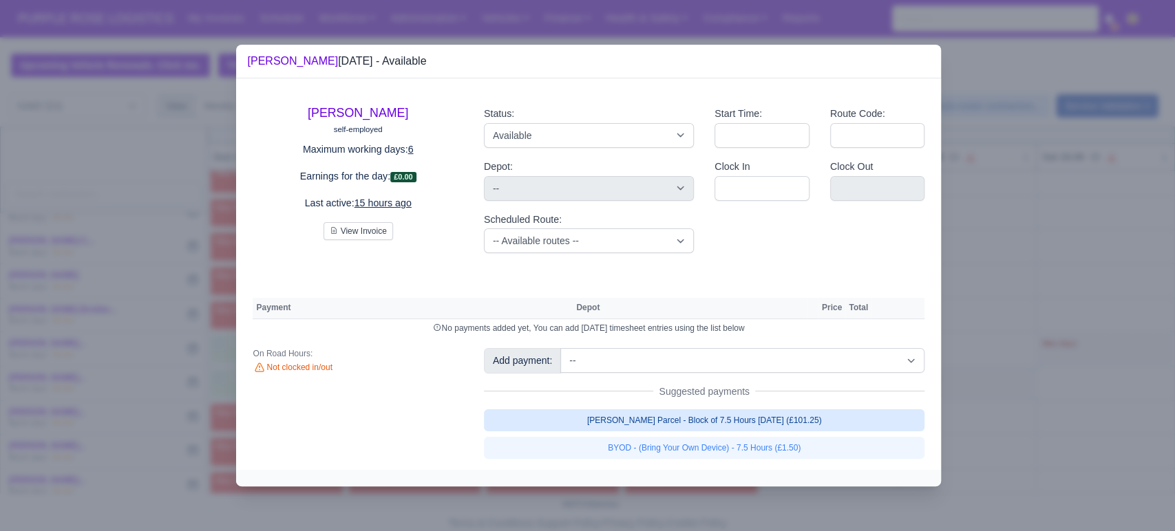
click at [670, 429] on link "[PERSON_NAME] Parcel - Block of 7.5 Hours [DATE] (£101.25)" at bounding box center [704, 421] width 441 height 22
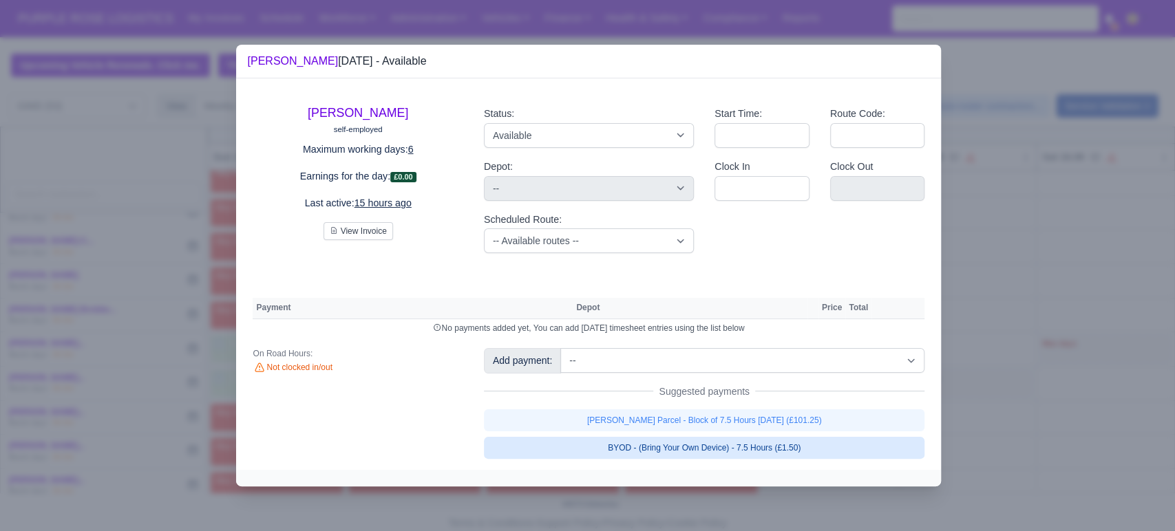
click at [657, 454] on link "BYOD - (Bring Your Own Device) - 7.5 Hours (£1.50)" at bounding box center [704, 448] width 441 height 22
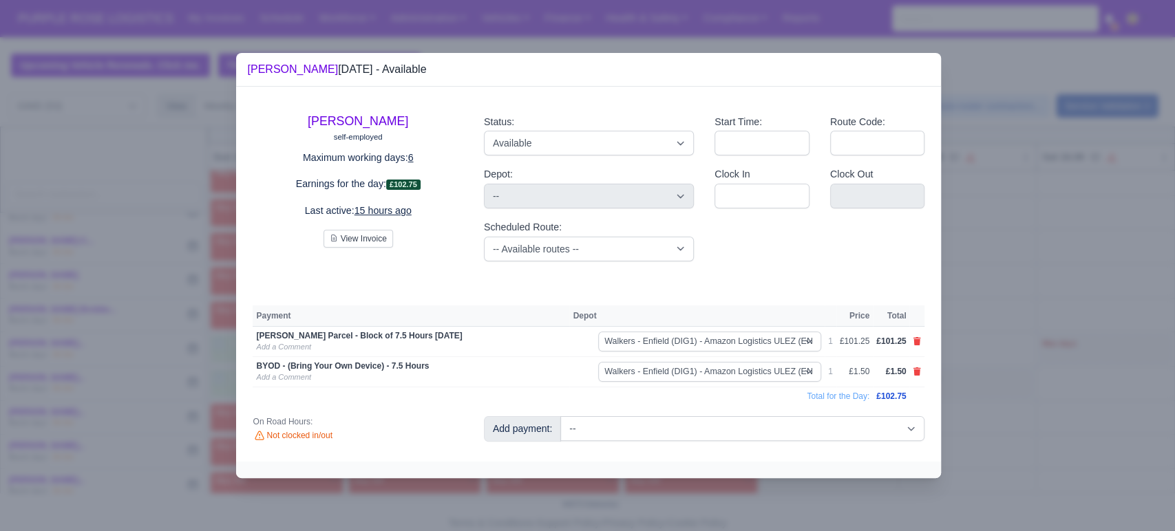
click at [1002, 370] on div at bounding box center [587, 265] width 1175 height 531
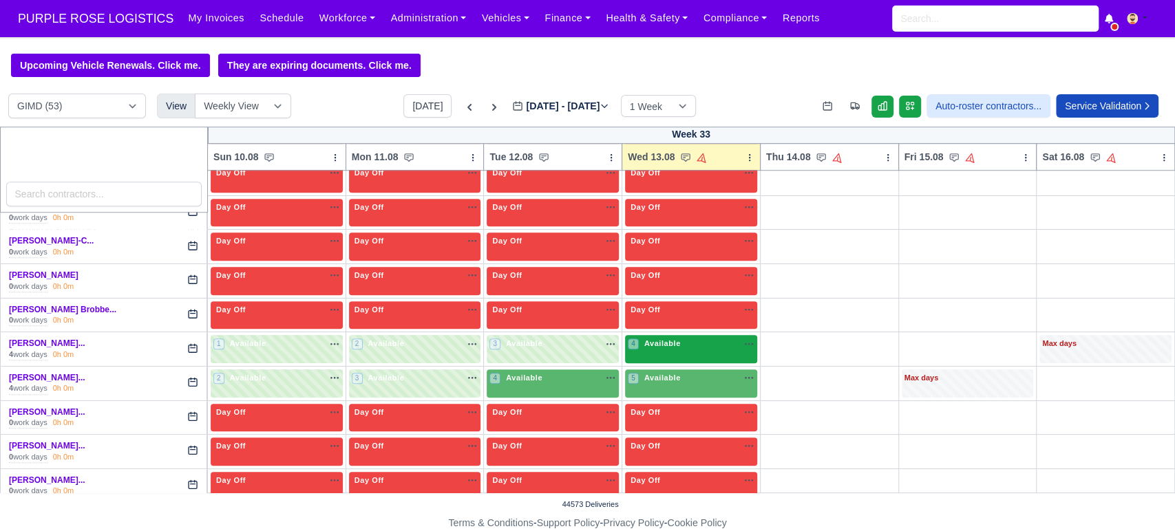
click at [666, 339] on span "Available" at bounding box center [662, 344] width 42 height 10
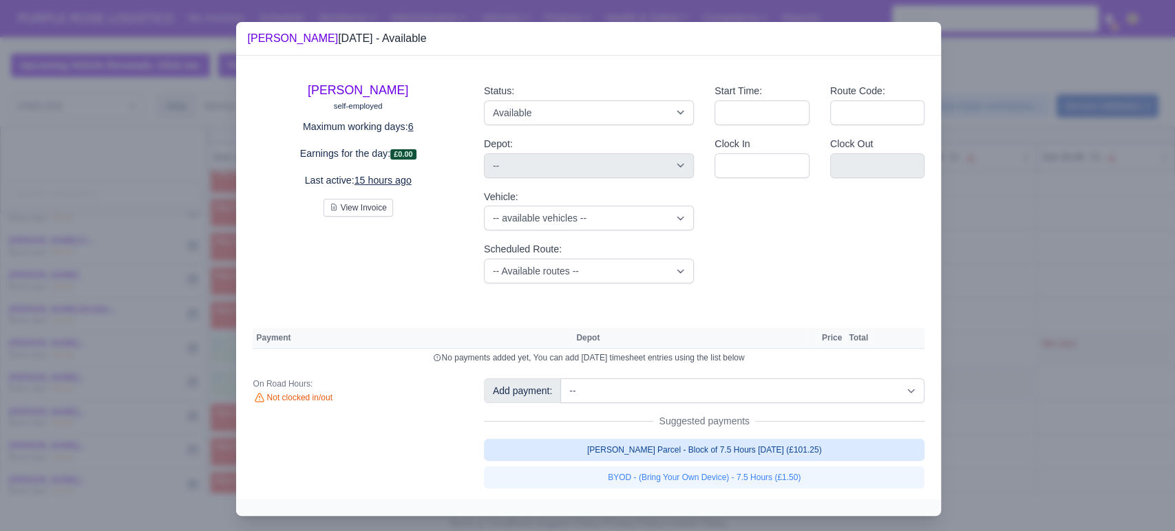
click at [718, 445] on link "[PERSON_NAME] Parcel - Block of 7.5 Hours [DATE] (£101.25)" at bounding box center [704, 450] width 441 height 22
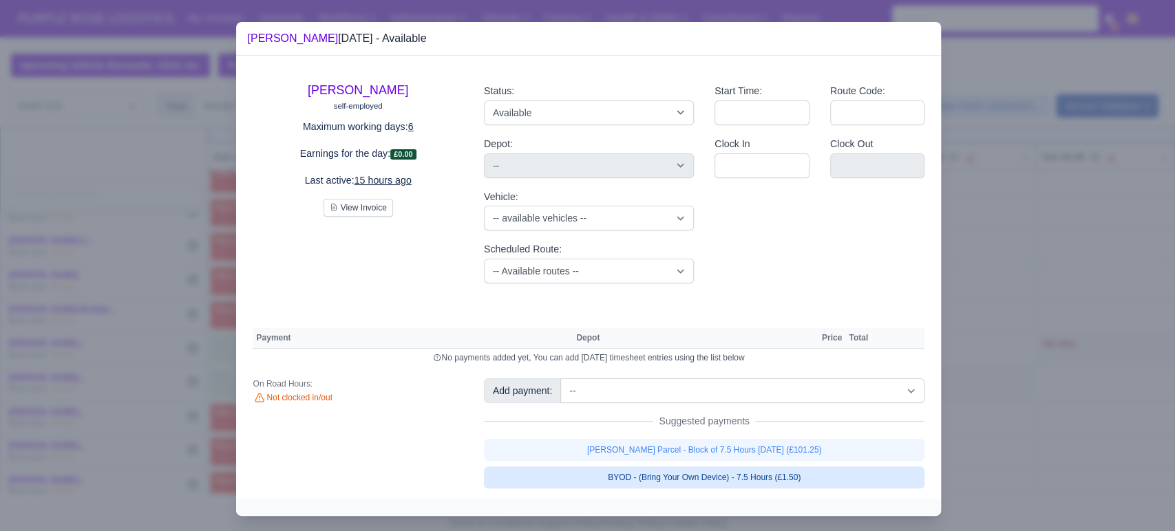
click at [683, 469] on link "BYOD - (Bring Your Own Device) - 7.5 Hours (£1.50)" at bounding box center [704, 478] width 441 height 22
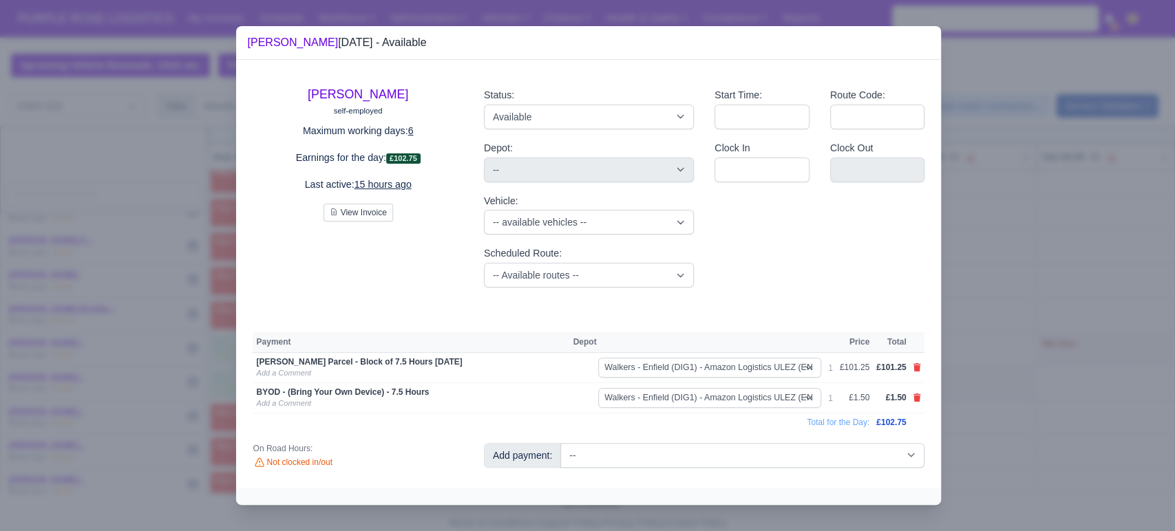
click at [986, 428] on div at bounding box center [587, 265] width 1175 height 531
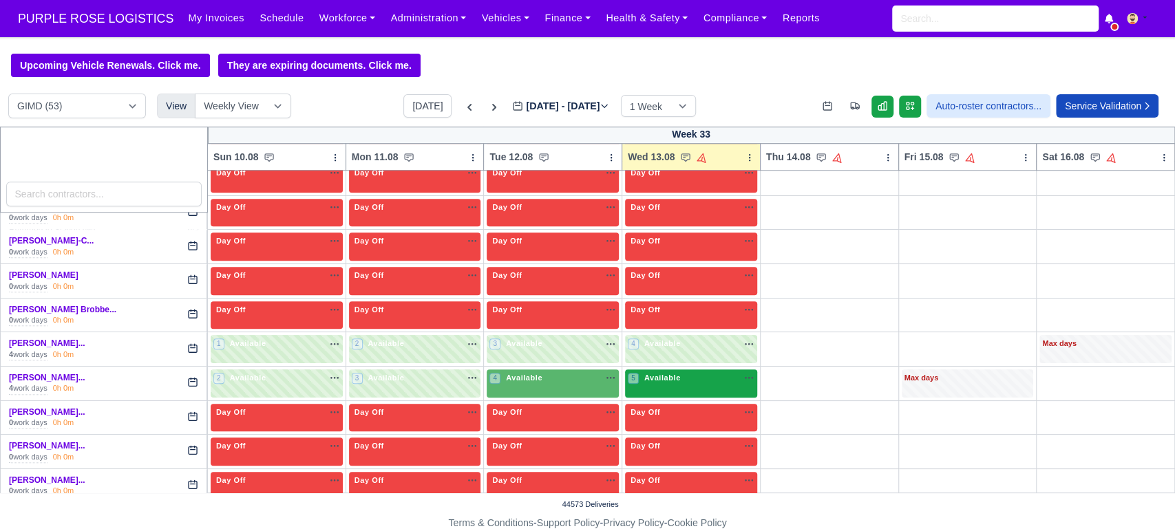
click at [660, 376] on span "Available" at bounding box center [662, 378] width 42 height 10
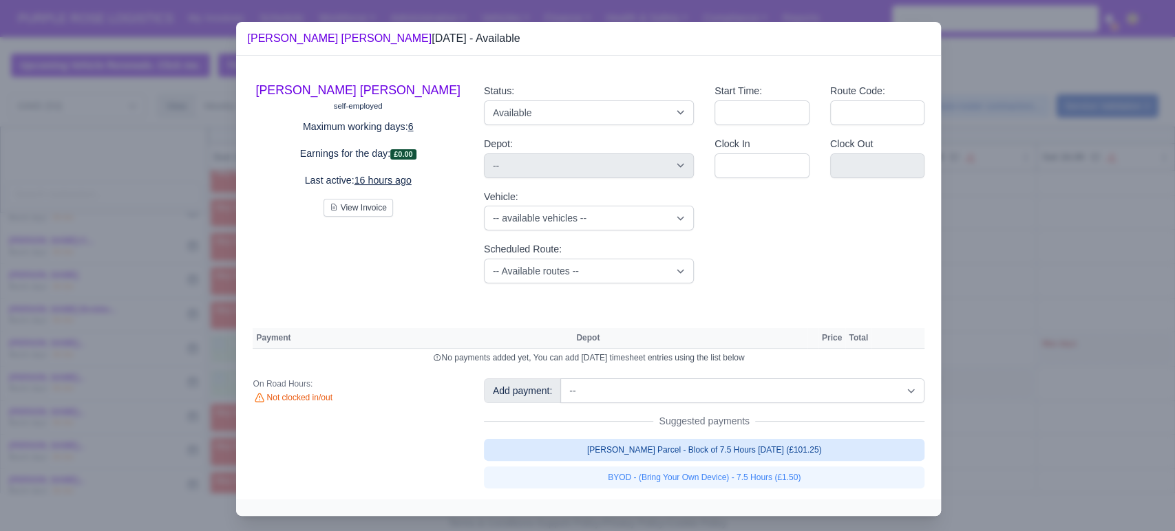
click at [699, 449] on link "[PERSON_NAME] Parcel - Block of 7.5 Hours [DATE] (£101.25)" at bounding box center [704, 450] width 441 height 22
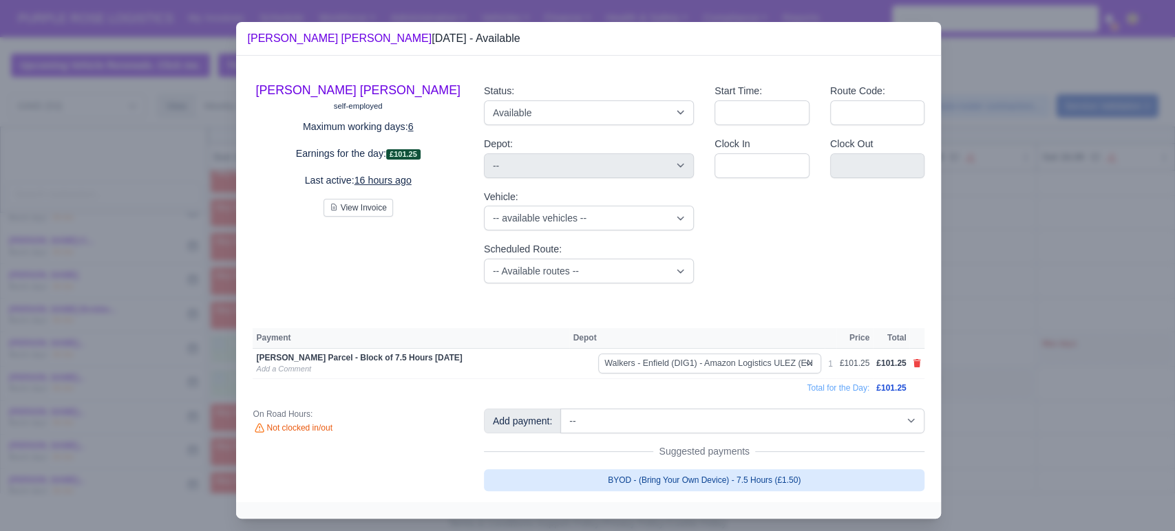
click at [723, 470] on link "BYOD - (Bring Your Own Device) - 7.5 Hours (£1.50)" at bounding box center [704, 480] width 441 height 22
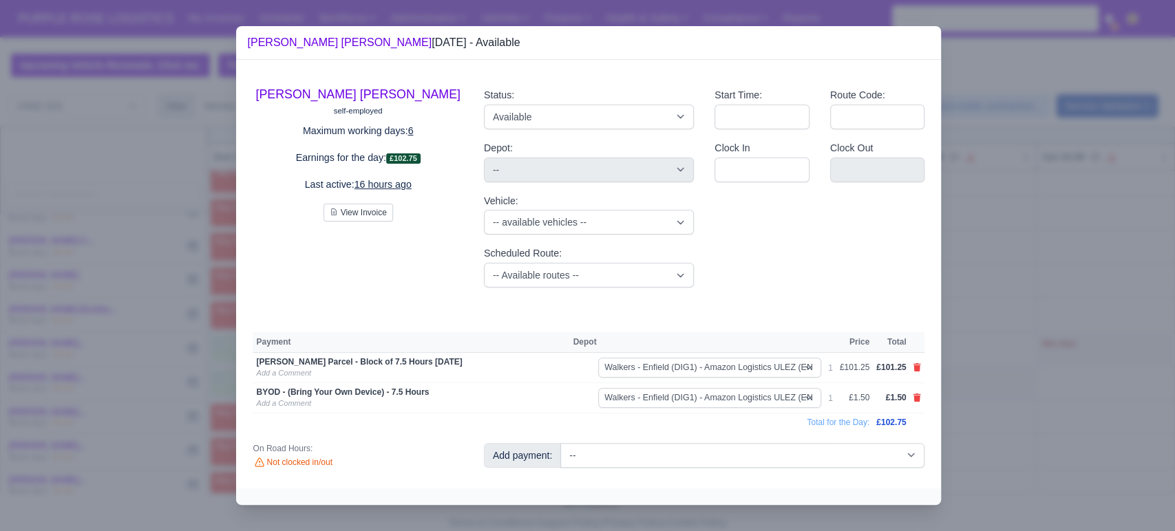
click at [982, 390] on div at bounding box center [587, 265] width 1175 height 531
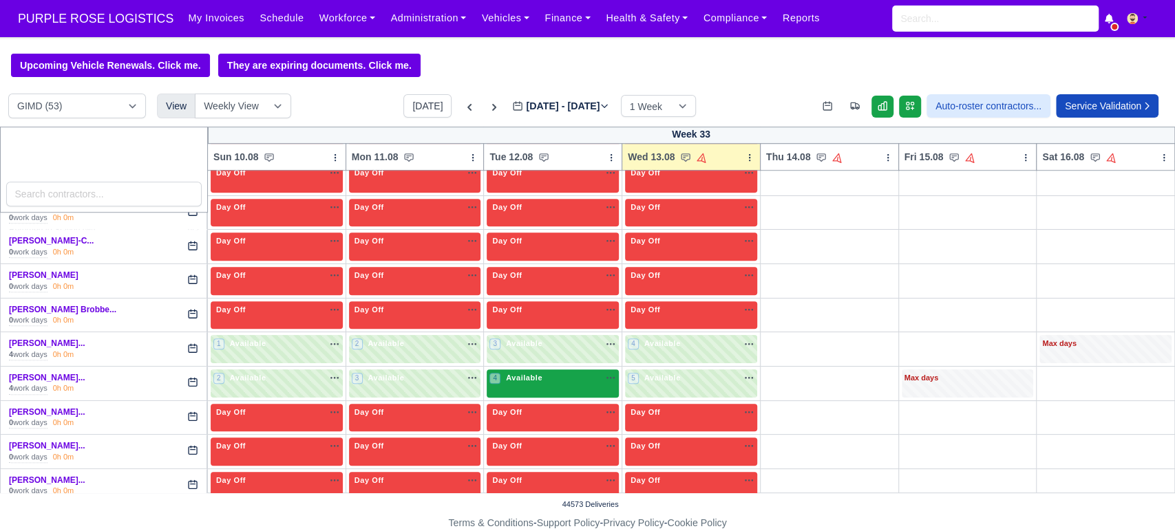
click at [554, 372] on div "4 Available na" at bounding box center [552, 378] width 127 height 12
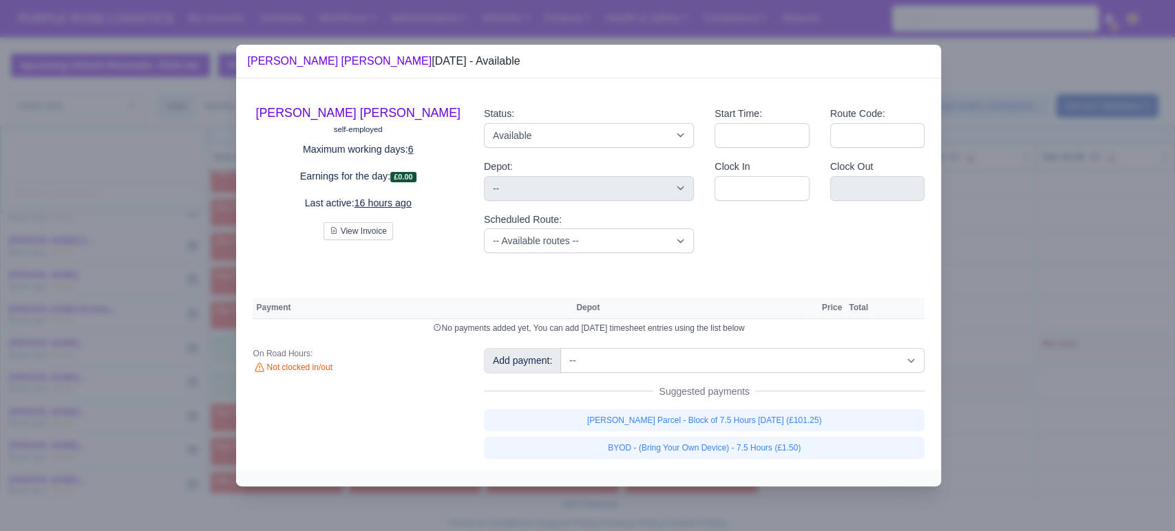
click at [809, 418] on link "[PERSON_NAME] Parcel - Block of 7.5 Hours [DATE] (£101.25)" at bounding box center [704, 421] width 441 height 22
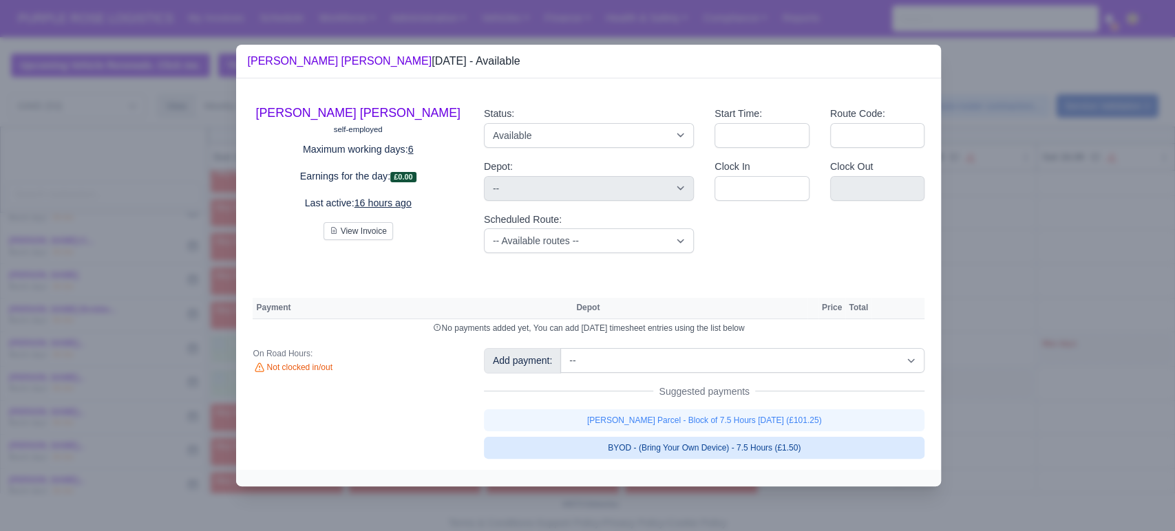
click at [785, 448] on link "BYOD - (Bring Your Own Device) - 7.5 Hours (£1.50)" at bounding box center [704, 448] width 441 height 22
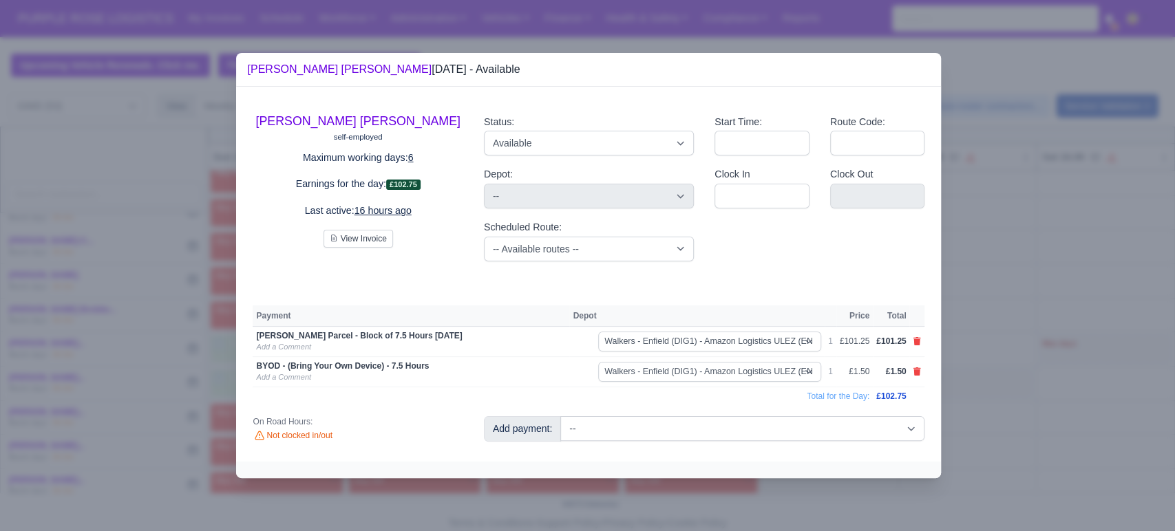
click at [976, 406] on div at bounding box center [587, 265] width 1175 height 531
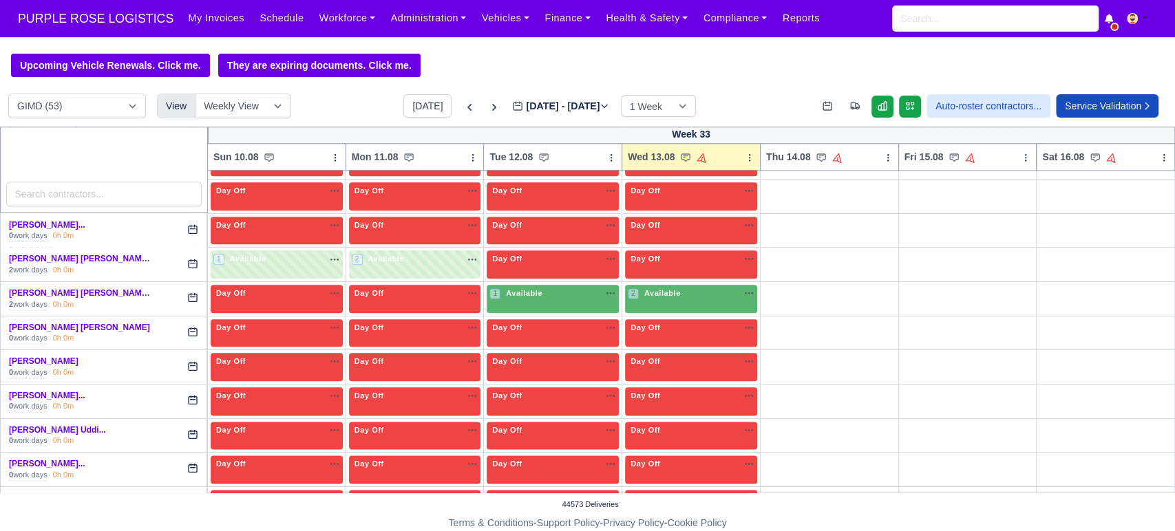
scroll to position [1067, 0]
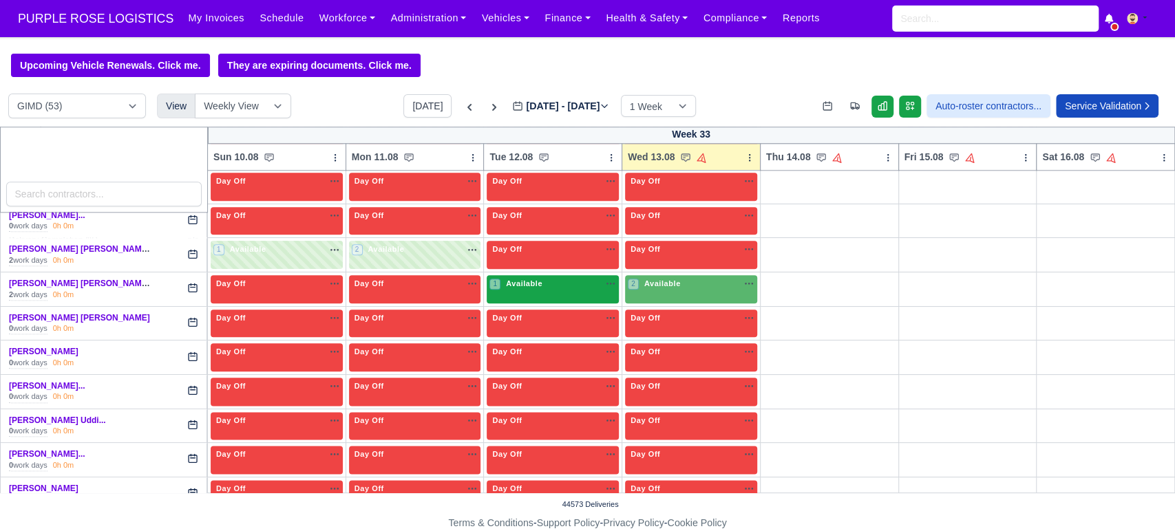
click at [512, 286] on div "1 Available" at bounding box center [516, 284] width 55 height 12
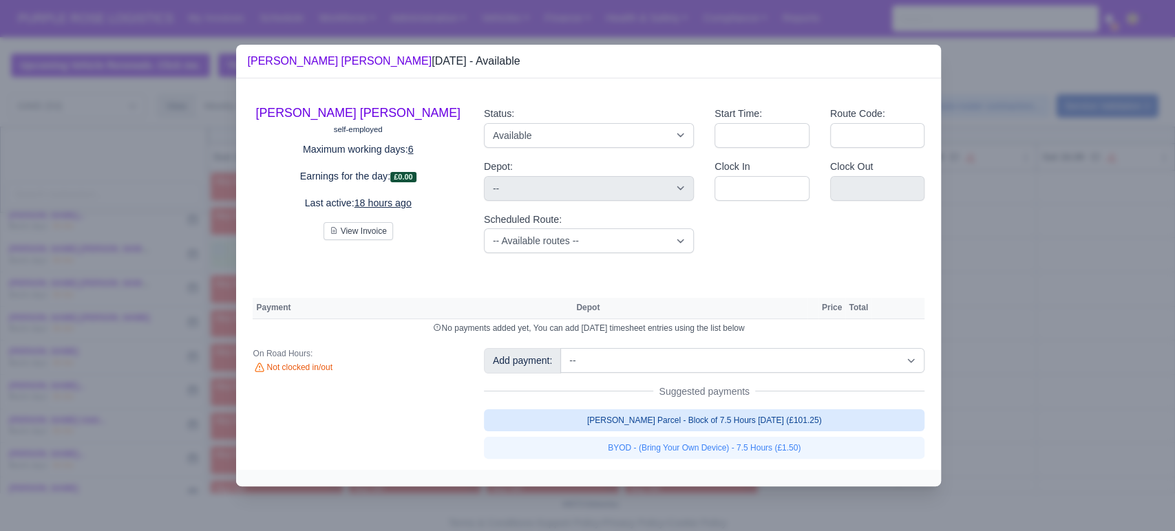
click at [703, 412] on link "[PERSON_NAME] Parcel - Block of 7.5 Hours [DATE] (£101.25)" at bounding box center [704, 421] width 441 height 22
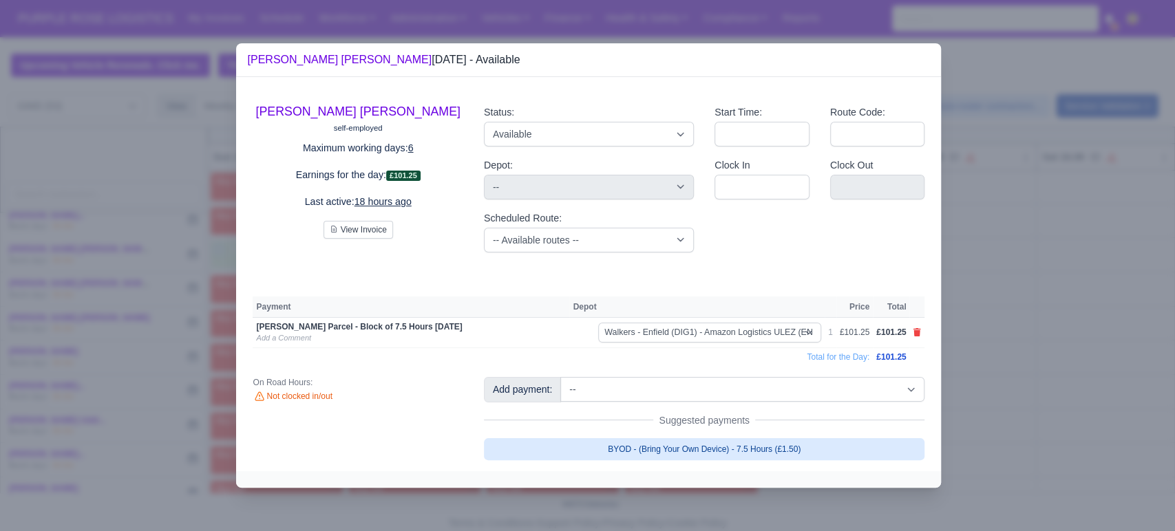
click at [716, 443] on link "BYOD - (Bring Your Own Device) - 7.5 Hours (£1.50)" at bounding box center [704, 449] width 441 height 22
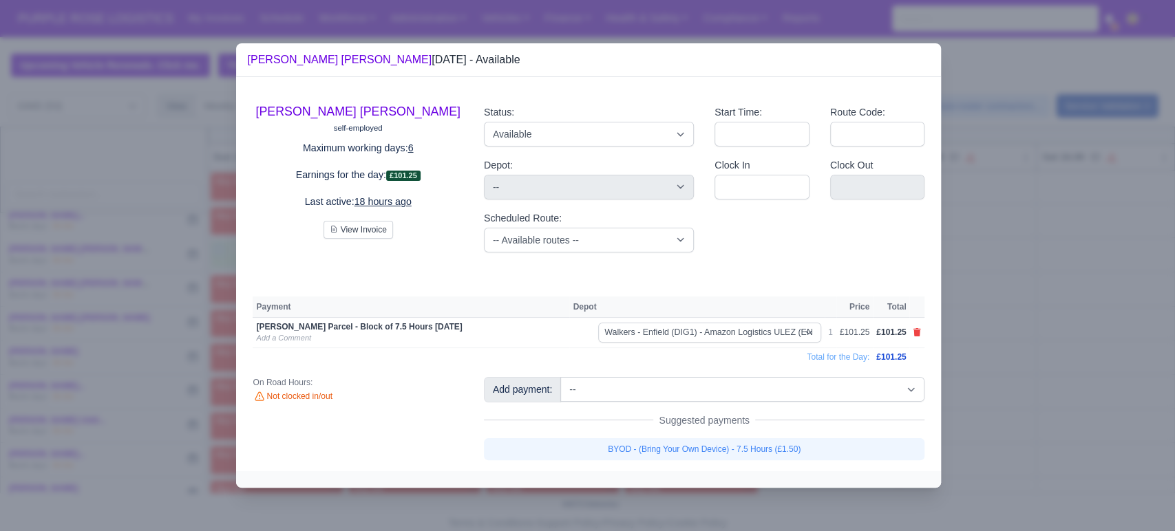
click at [1009, 407] on div at bounding box center [587, 265] width 1175 height 531
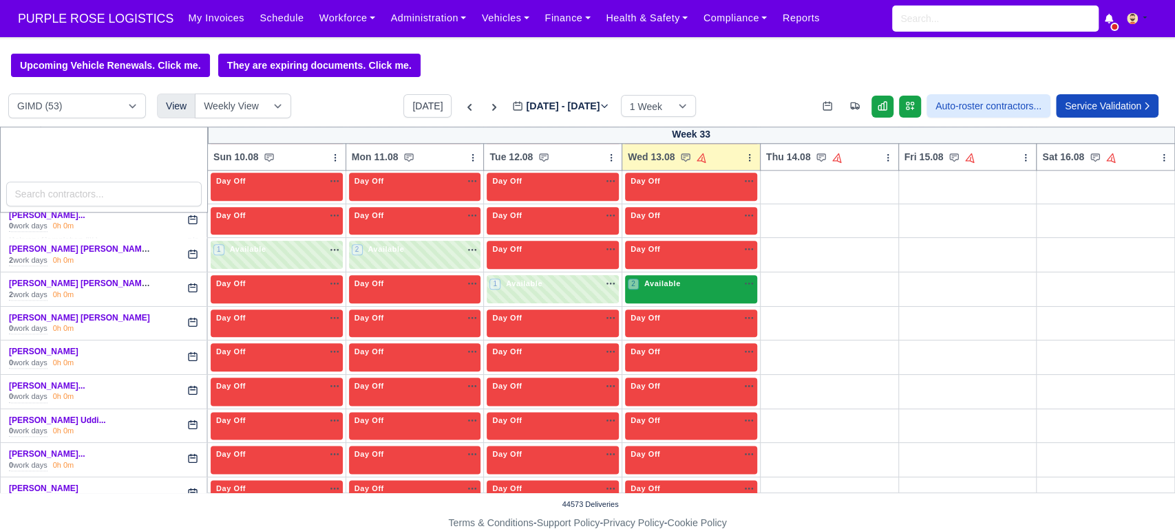
click at [672, 281] on span "Available" at bounding box center [662, 284] width 42 height 10
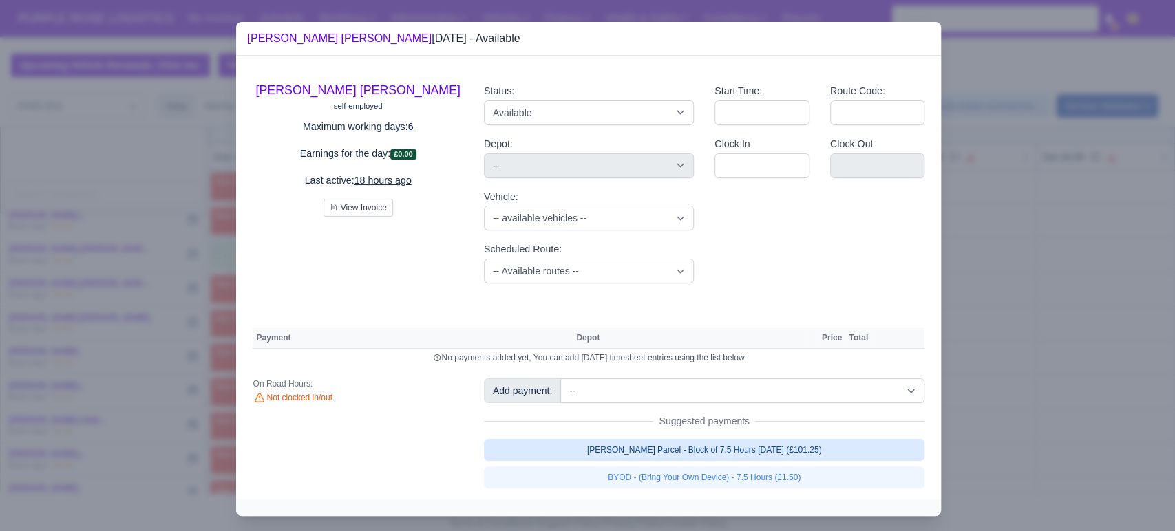
click at [832, 449] on link "[PERSON_NAME] Parcel - Block of 7.5 Hours [DATE] (£101.25)" at bounding box center [704, 450] width 441 height 22
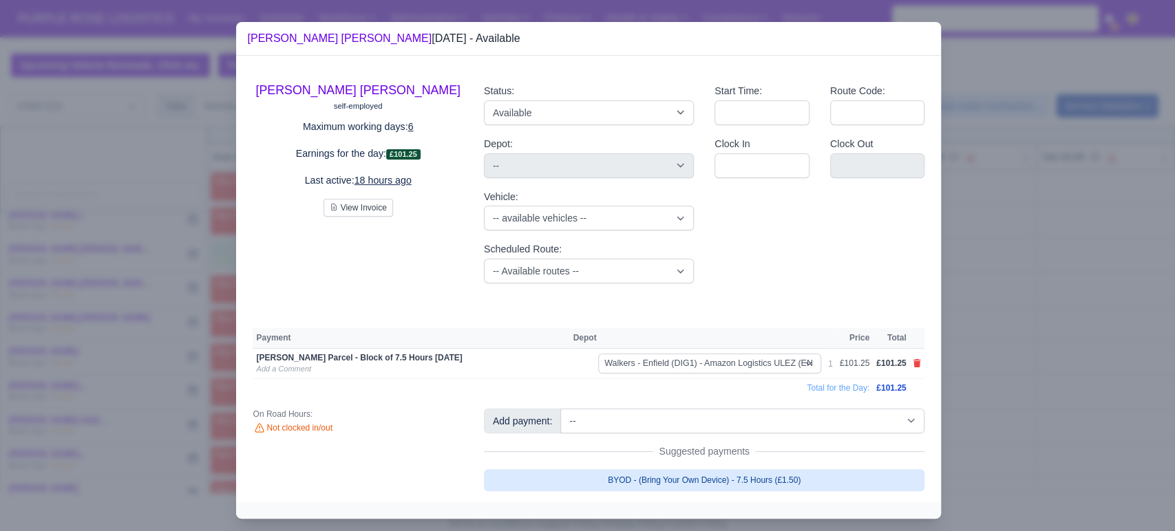
click at [816, 474] on link "BYOD - (Bring Your Own Device) - 7.5 Hours (£1.50)" at bounding box center [704, 480] width 441 height 22
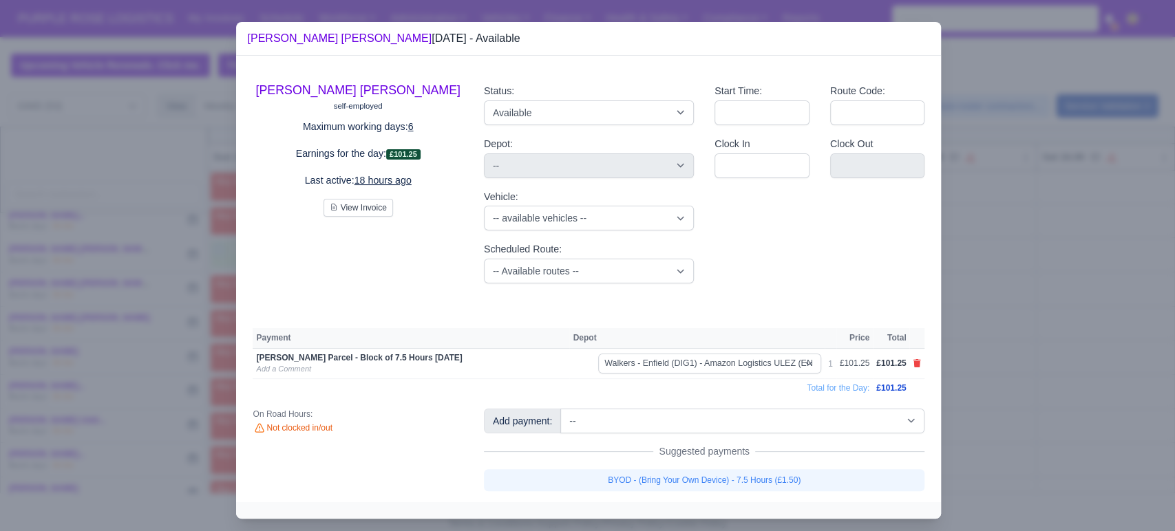
click at [1046, 401] on div at bounding box center [587, 265] width 1175 height 531
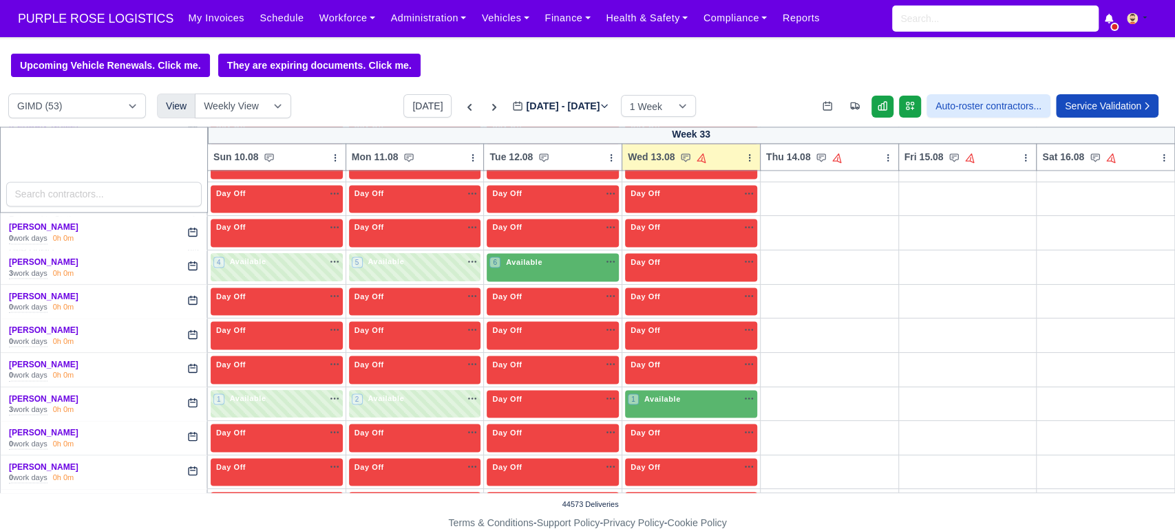
scroll to position [1637, 0]
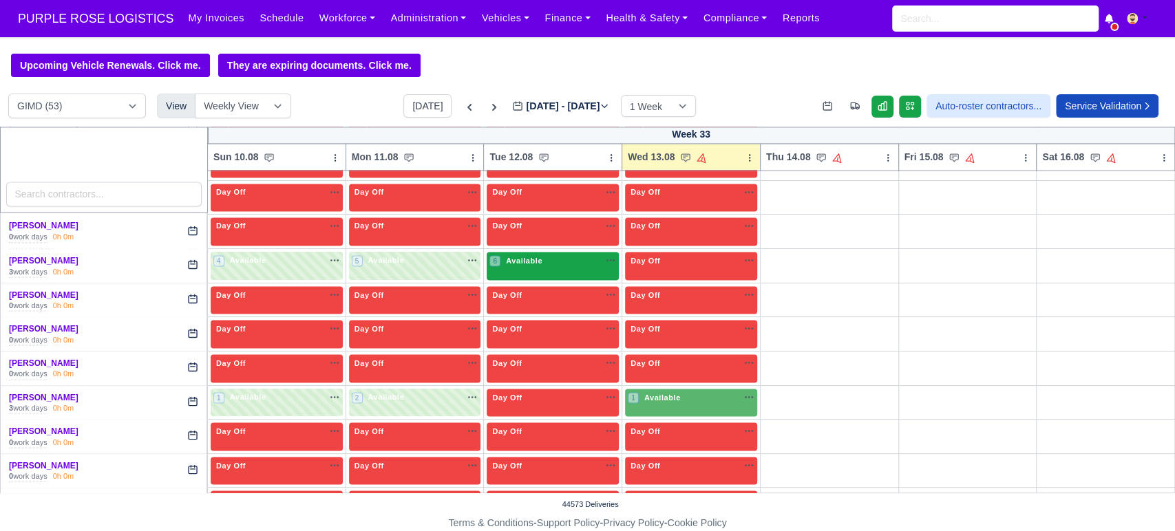
click at [538, 265] on div "6 Available" at bounding box center [553, 266] width 132 height 28
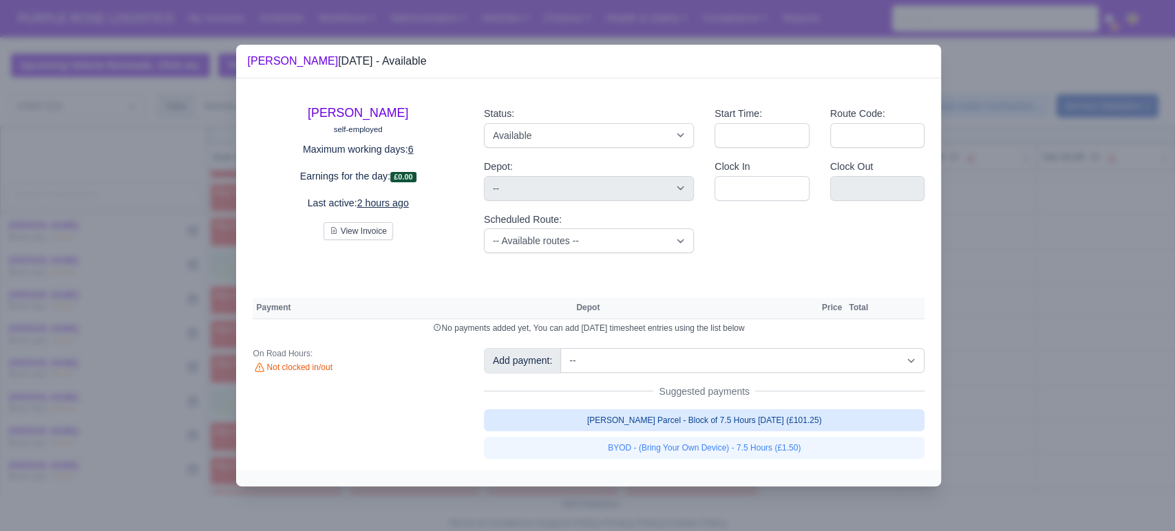
click at [775, 429] on link "[PERSON_NAME] Parcel - Block of 7.5 Hours [DATE] (£101.25)" at bounding box center [704, 421] width 441 height 22
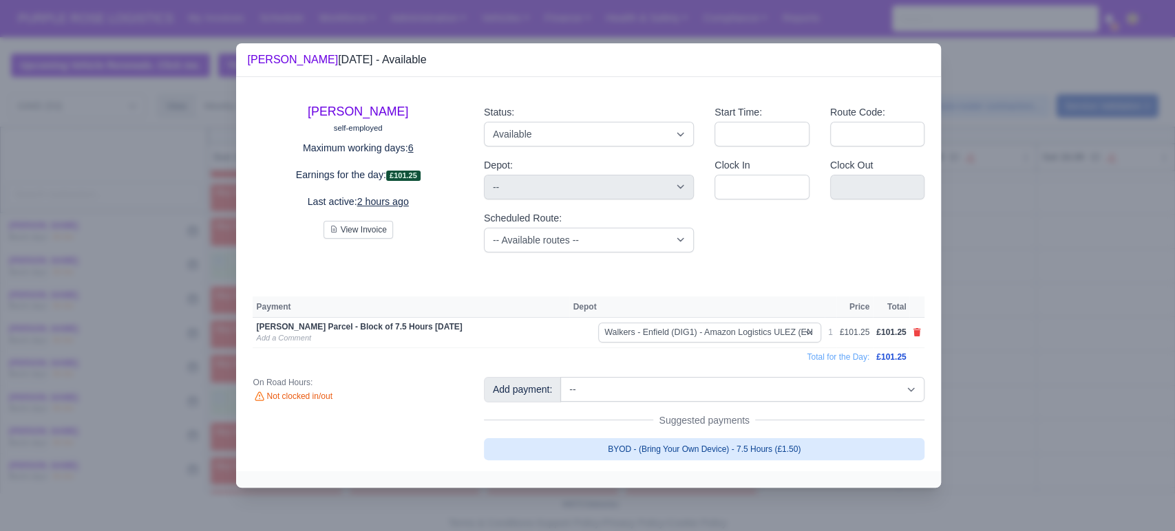
click at [866, 443] on link "BYOD - (Bring Your Own Device) - 7.5 Hours (£1.50)" at bounding box center [704, 449] width 441 height 22
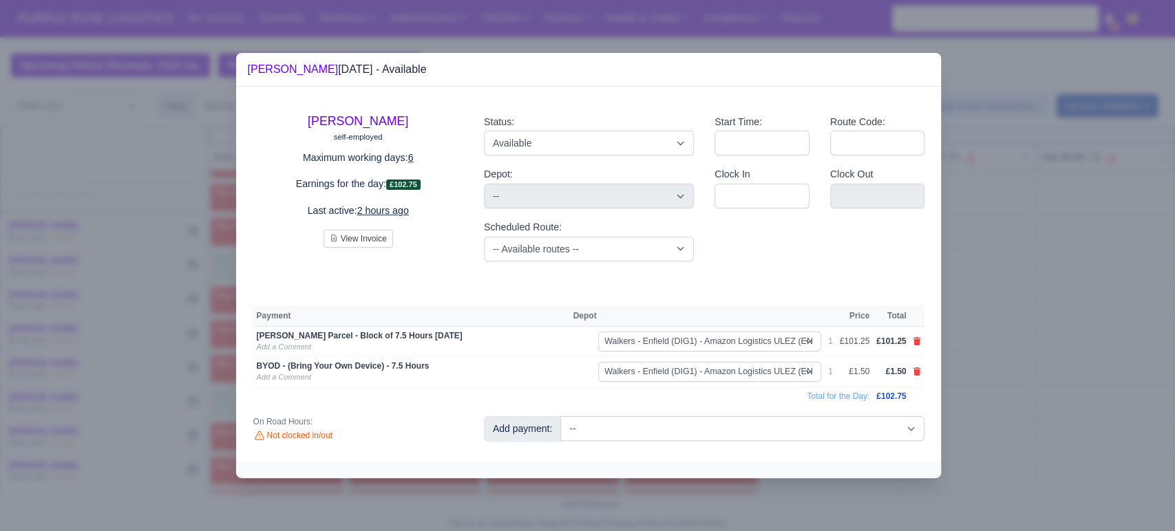
click at [1050, 391] on div at bounding box center [587, 265] width 1175 height 531
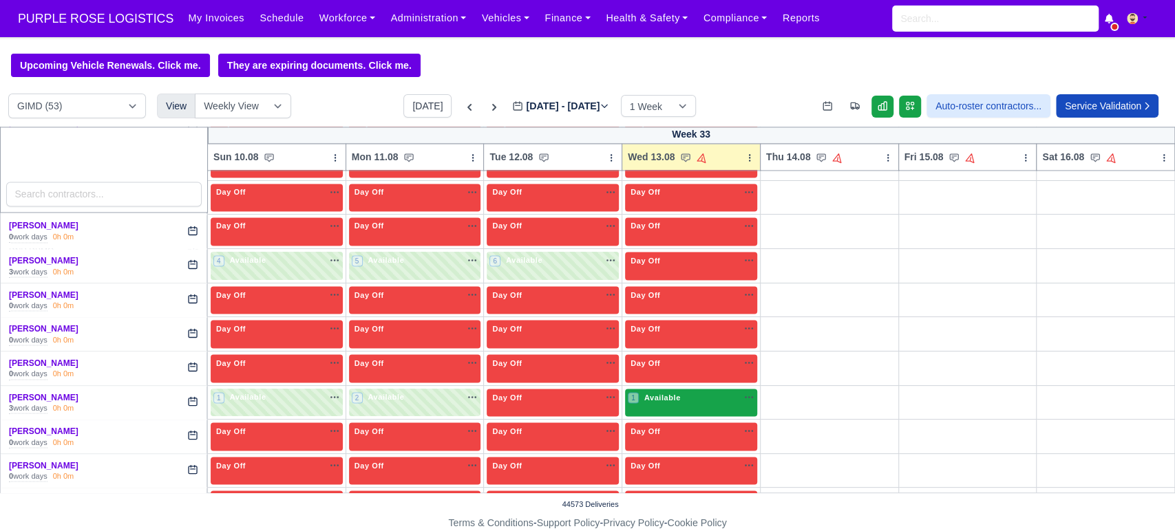
click at [659, 396] on div "1 Available na" at bounding box center [691, 399] width 127 height 14
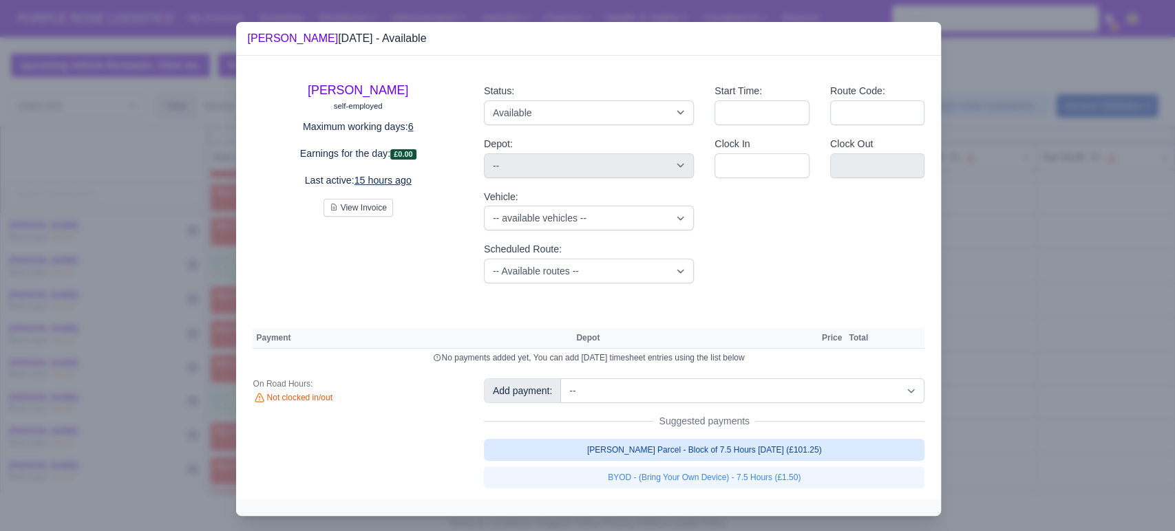
click at [756, 445] on link "[PERSON_NAME] Parcel - Block of 7.5 Hours [DATE] (£101.25)" at bounding box center [704, 450] width 441 height 22
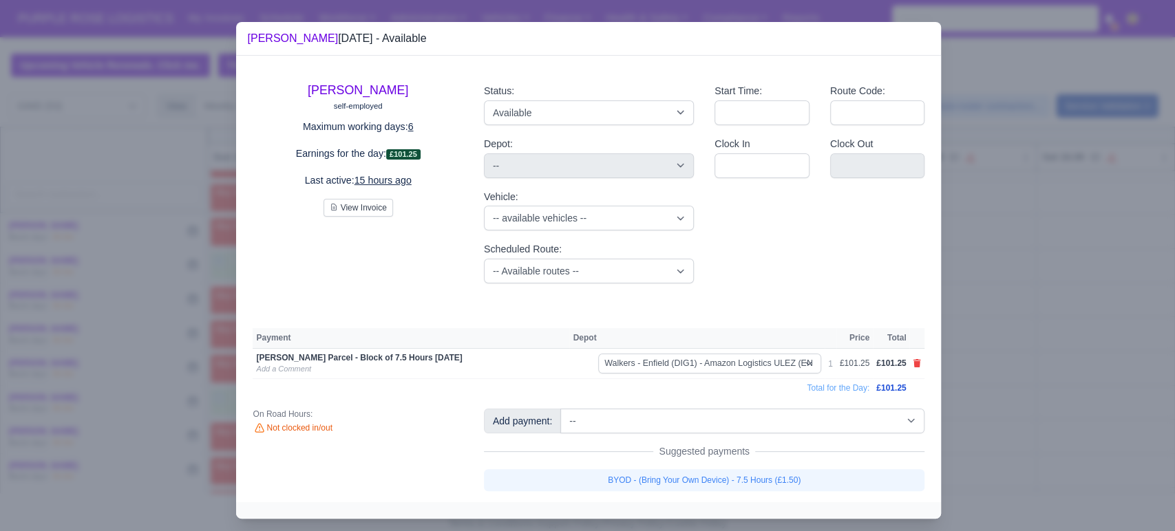
click at [746, 478] on link "BYOD - (Bring Your Own Device) - 7.5 Hours (£1.50)" at bounding box center [704, 480] width 441 height 22
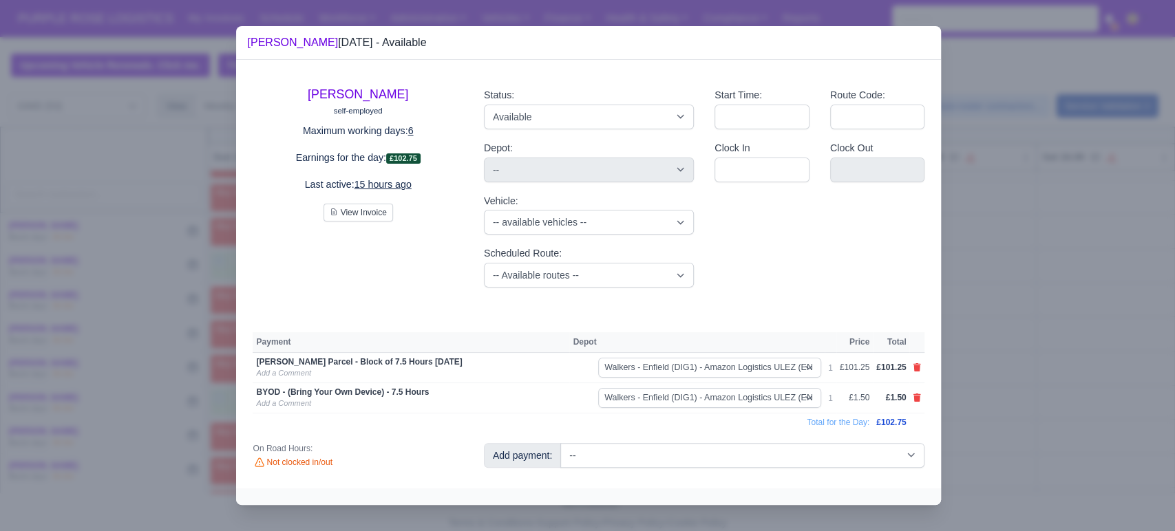
click at [1041, 380] on div at bounding box center [587, 265] width 1175 height 531
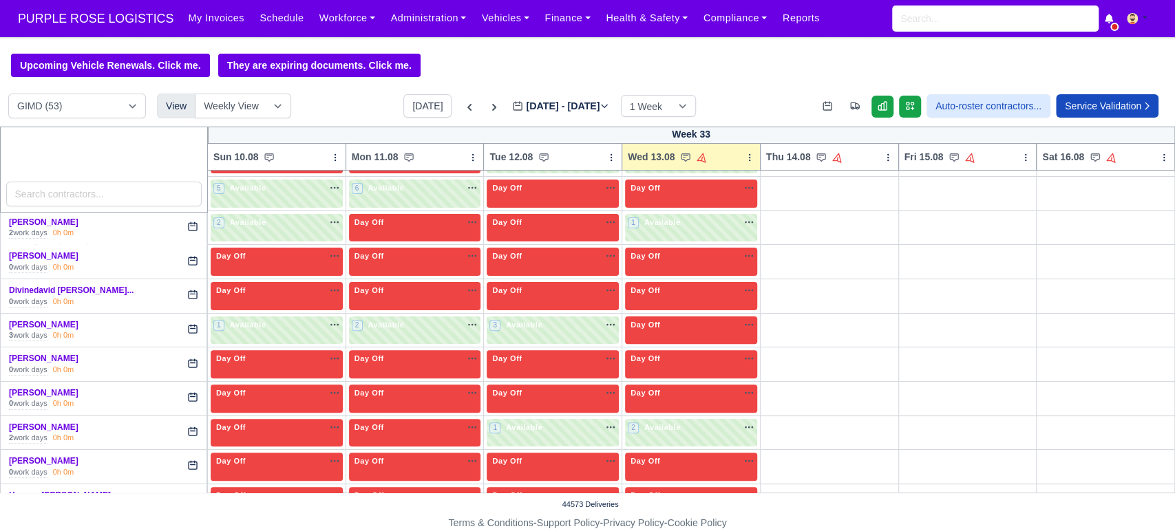
scroll to position [0, 0]
